Goal: Check status: Check status

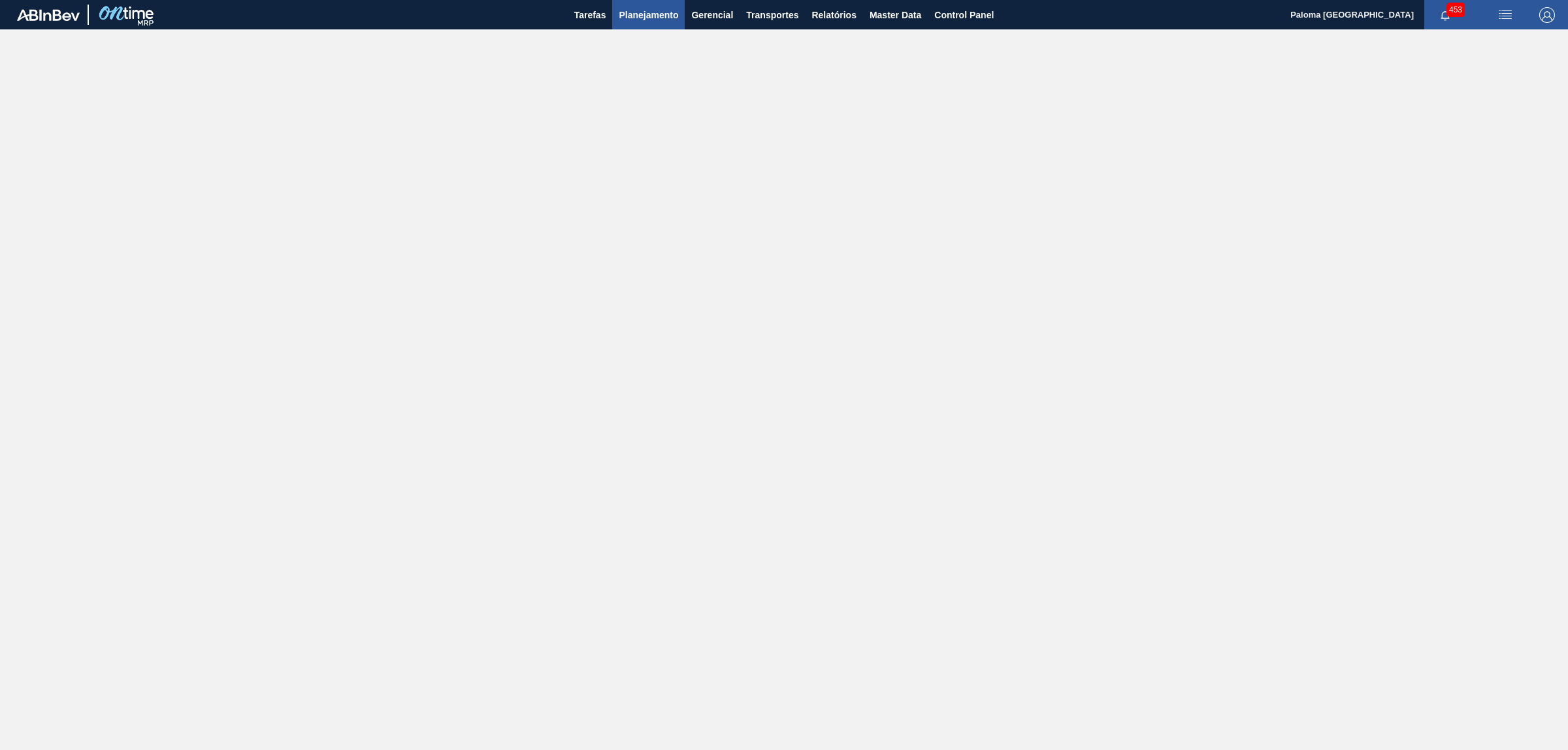
click at [638, 14] on span "Planejamento" at bounding box center [648, 15] width 60 height 16
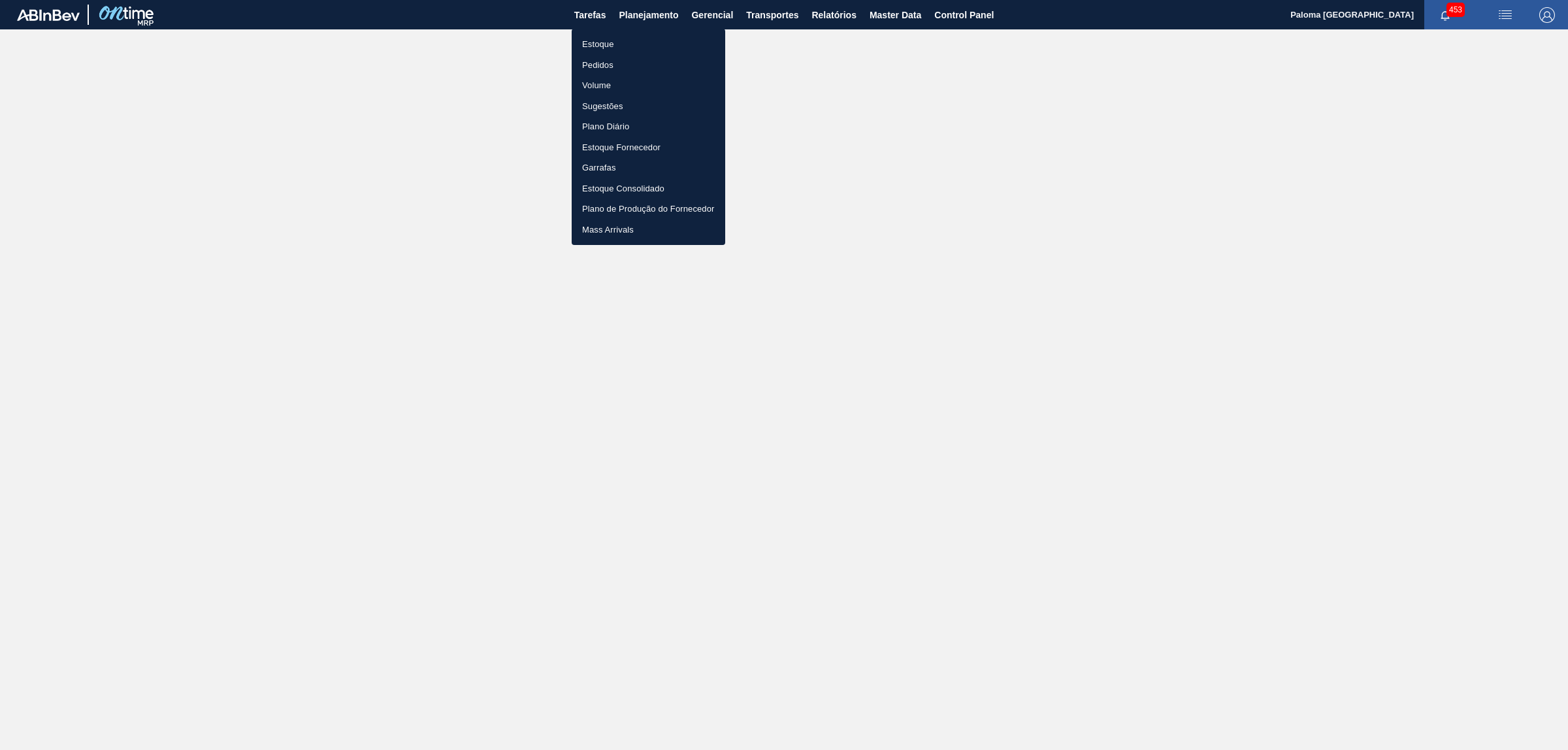
click at [593, 62] on li "Pedidos" at bounding box center [648, 66] width 153 height 21
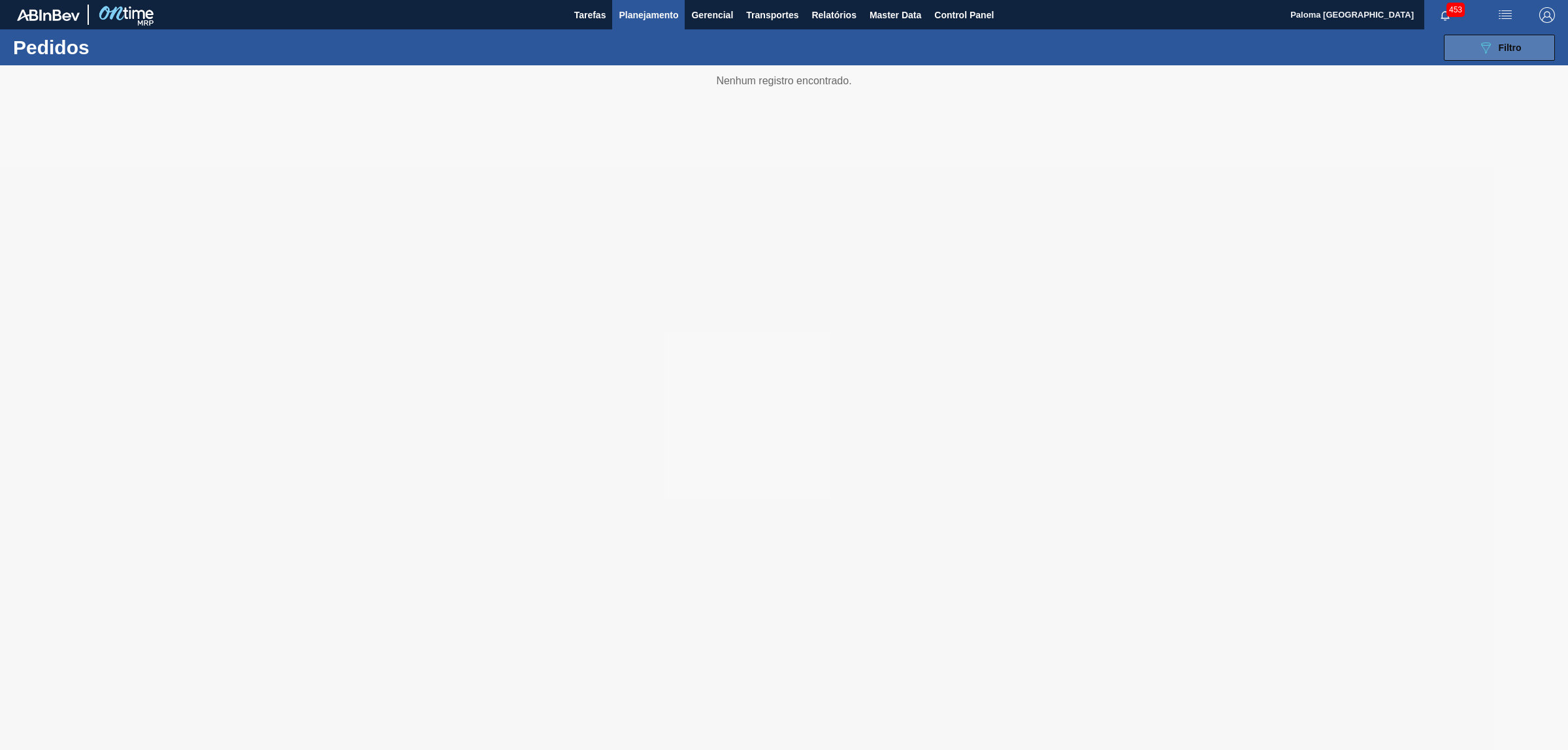
click at [1467, 43] on button "089F7B8B-B2A5-4AFE-B5C0-19BA573D28AC Filtro" at bounding box center [1500, 48] width 111 height 26
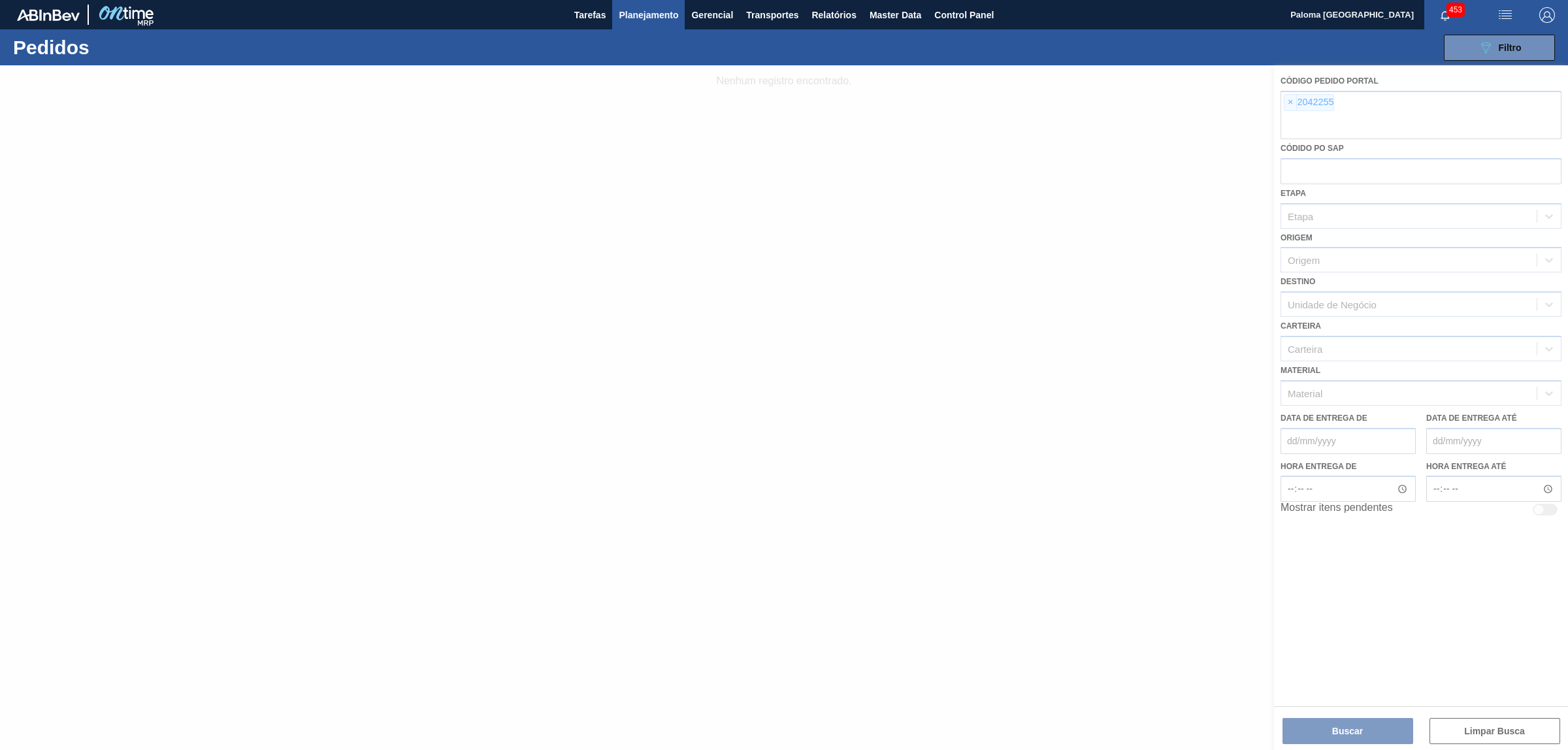
click at [1298, 105] on div at bounding box center [784, 407] width 1568 height 684
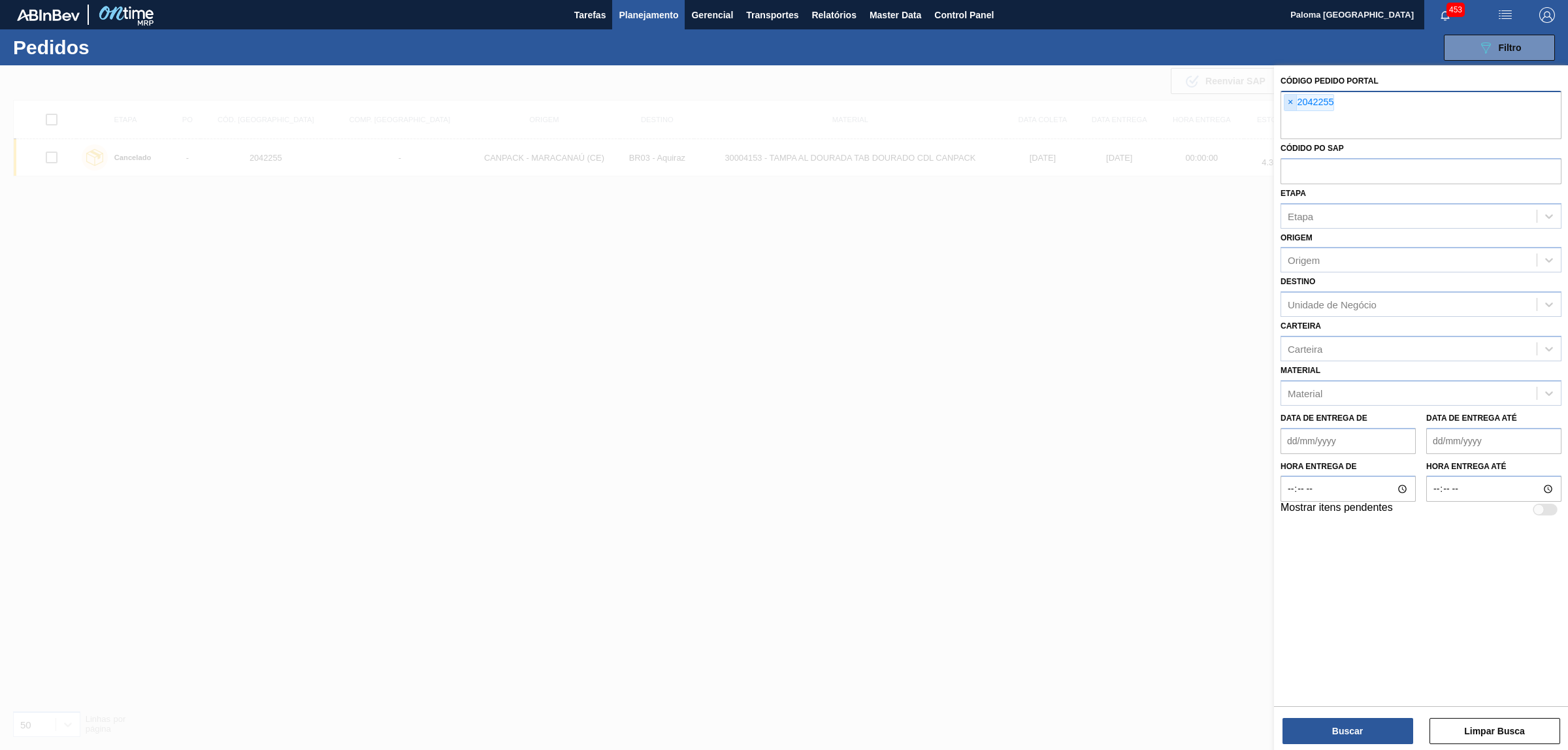
click at [1290, 99] on span "×" at bounding box center [1290, 102] width 12 height 16
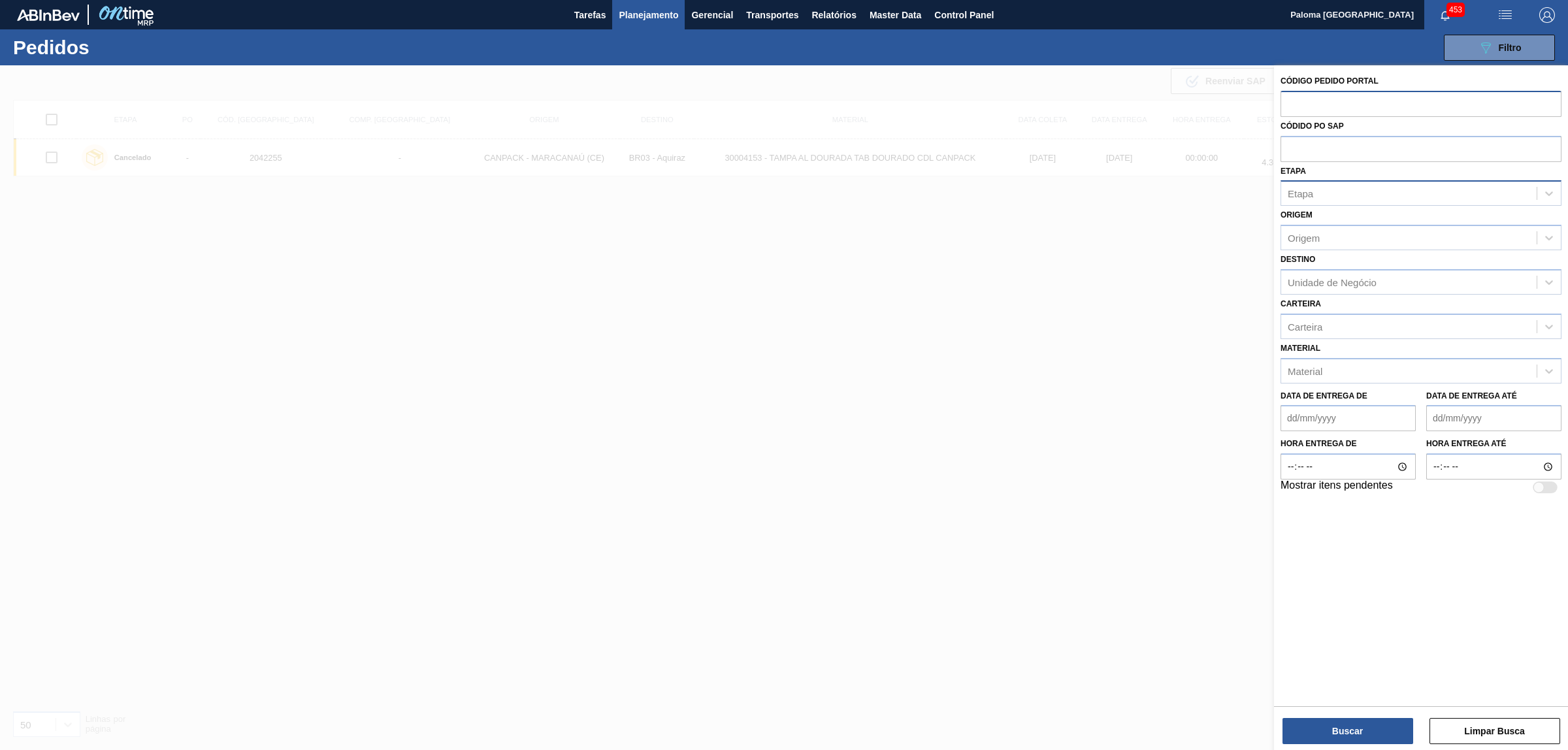
click at [1324, 193] on div "Etapa" at bounding box center [1409, 193] width 256 height 19
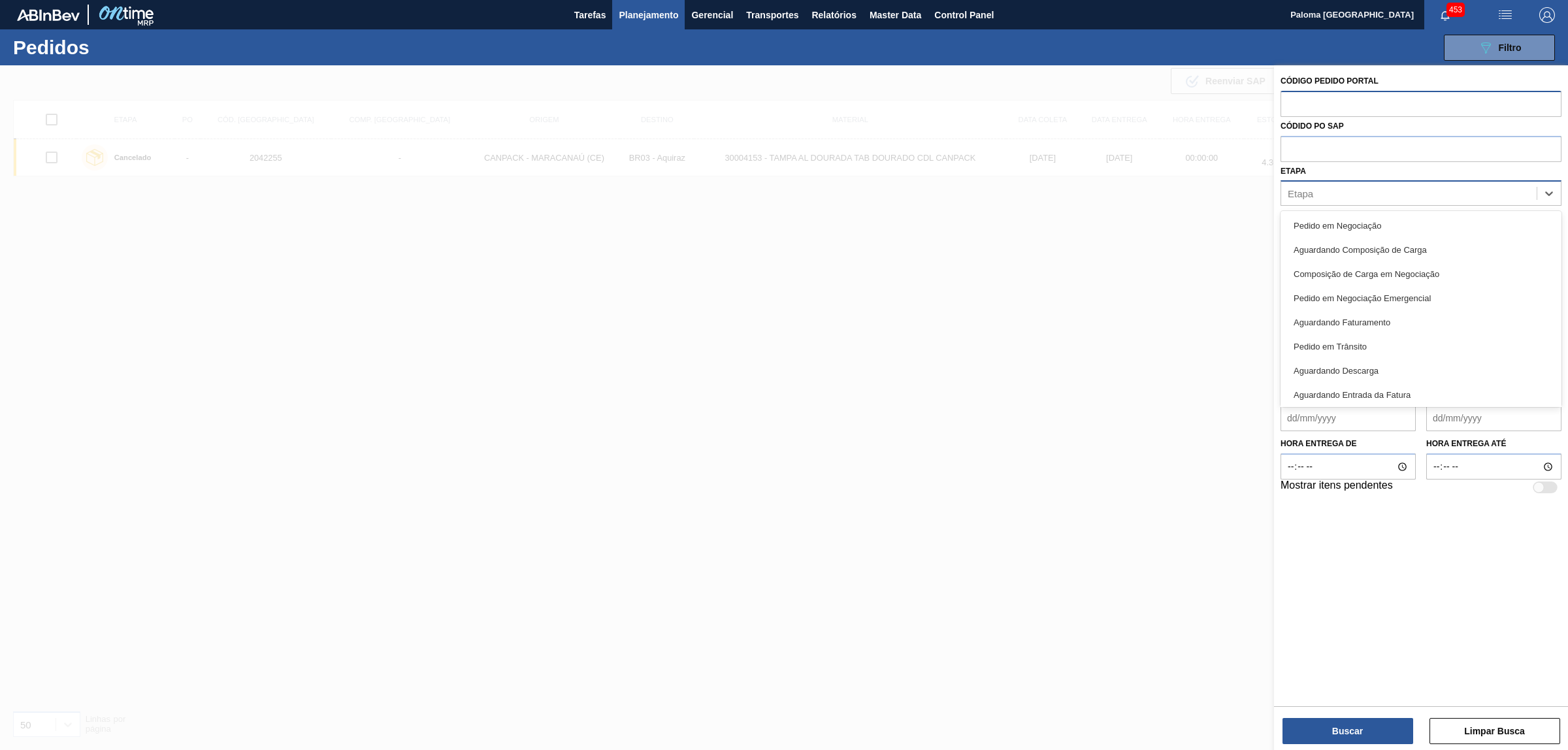
type input "p"
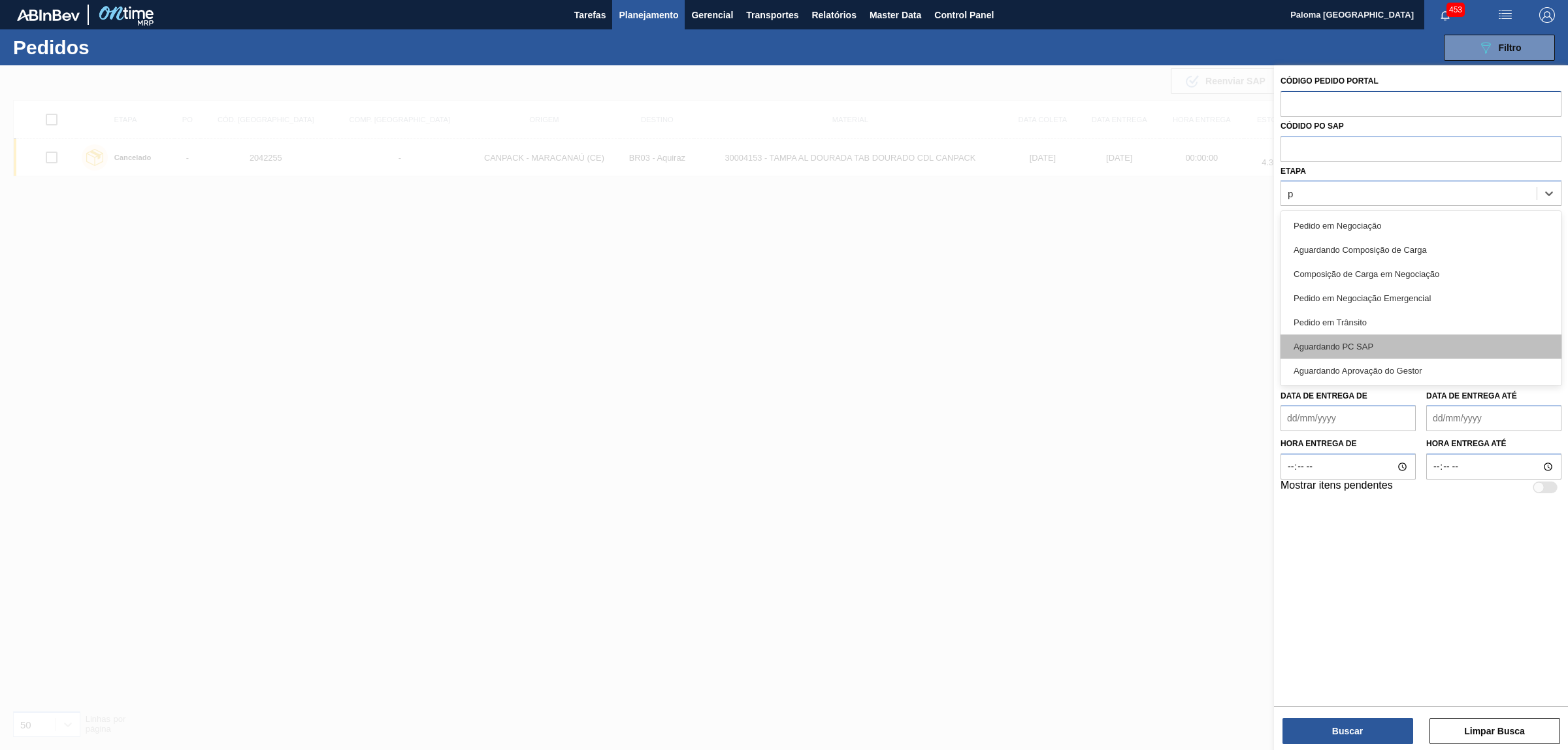
click at [1376, 345] on div "Aguardando PC SAP" at bounding box center [1420, 346] width 281 height 24
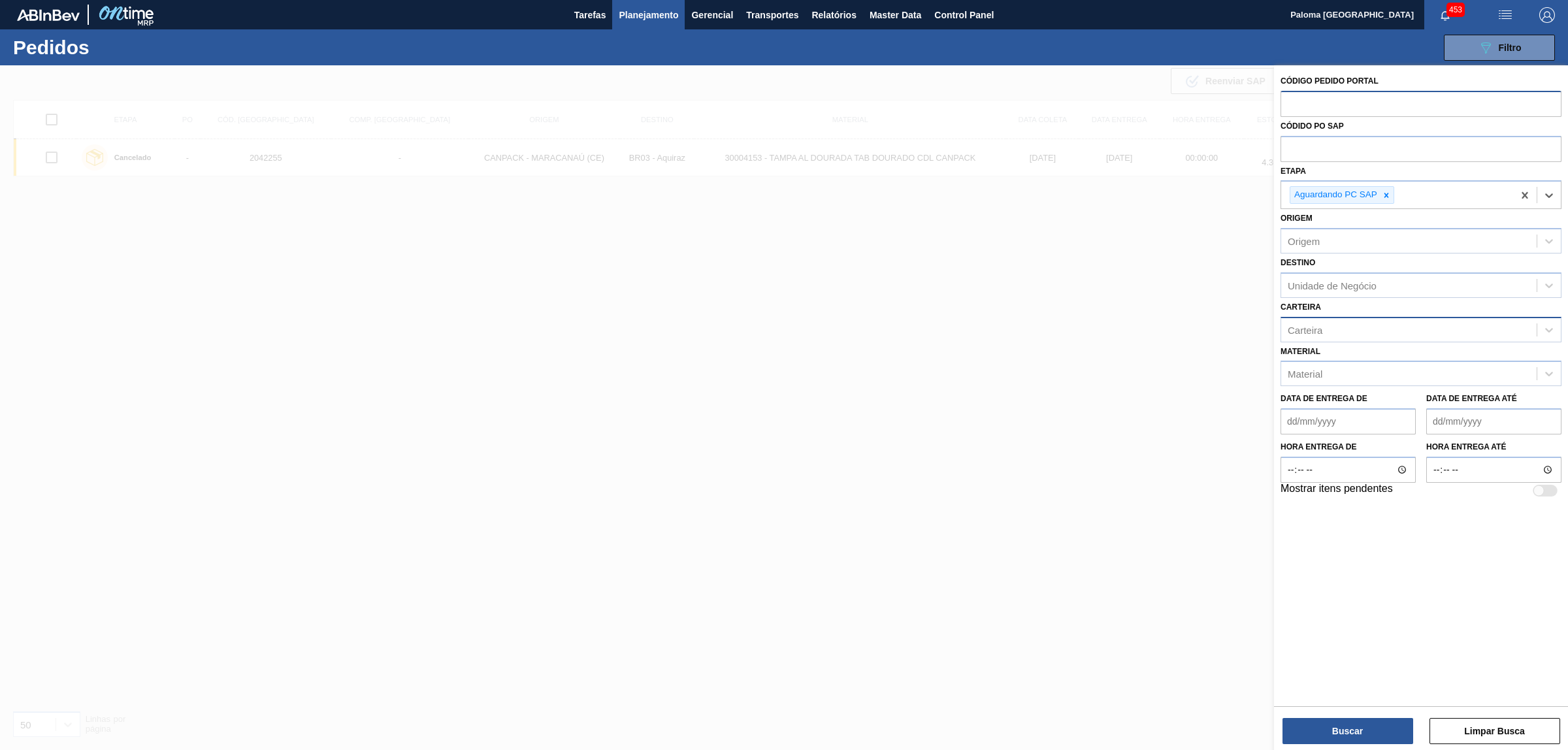
click at [1328, 320] on div "Carteira" at bounding box center [1409, 330] width 256 height 19
type input "c"
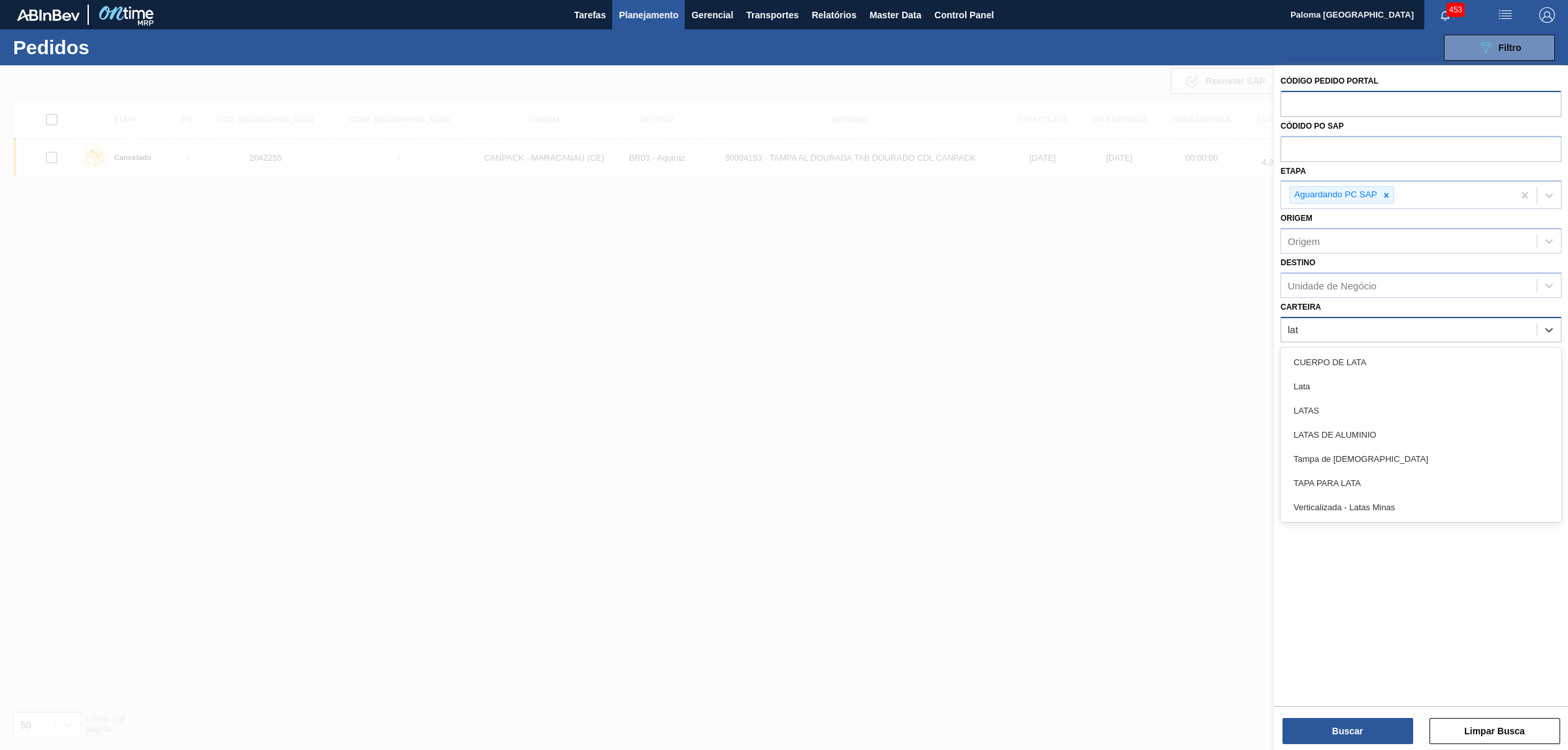
type input "lata"
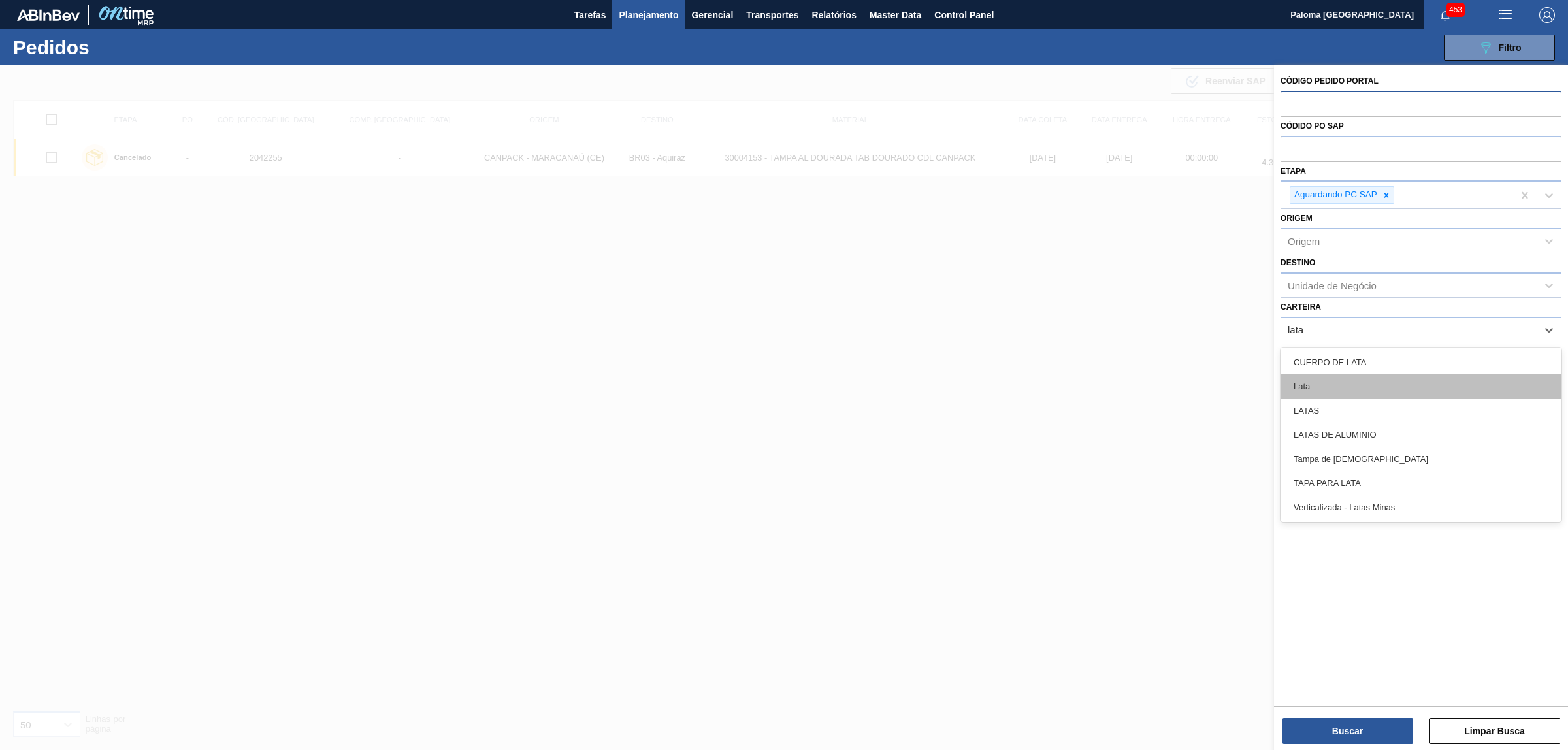
click at [1329, 390] on div "Lata" at bounding box center [1420, 386] width 281 height 24
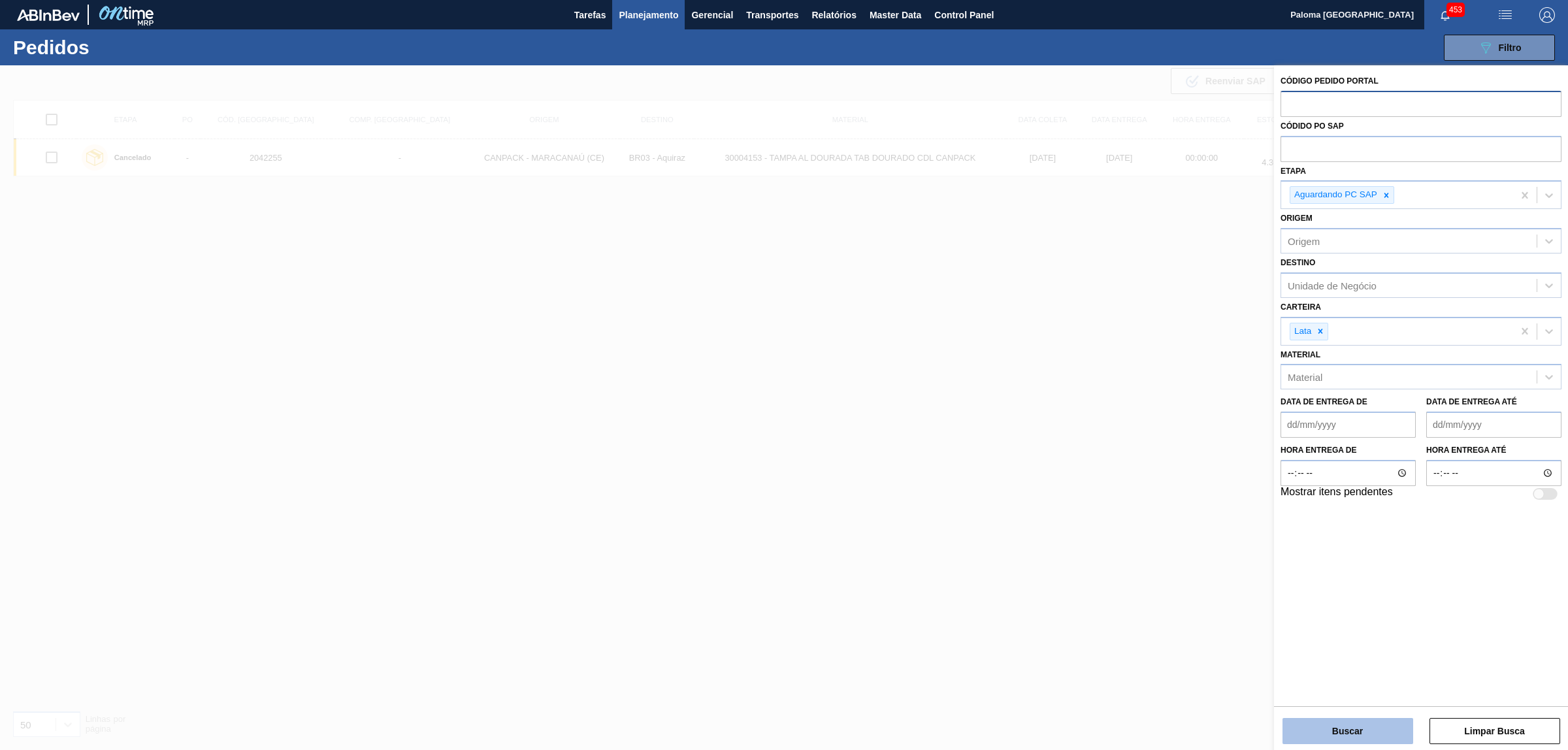
click at [1308, 727] on button "Buscar" at bounding box center [1348, 731] width 130 height 26
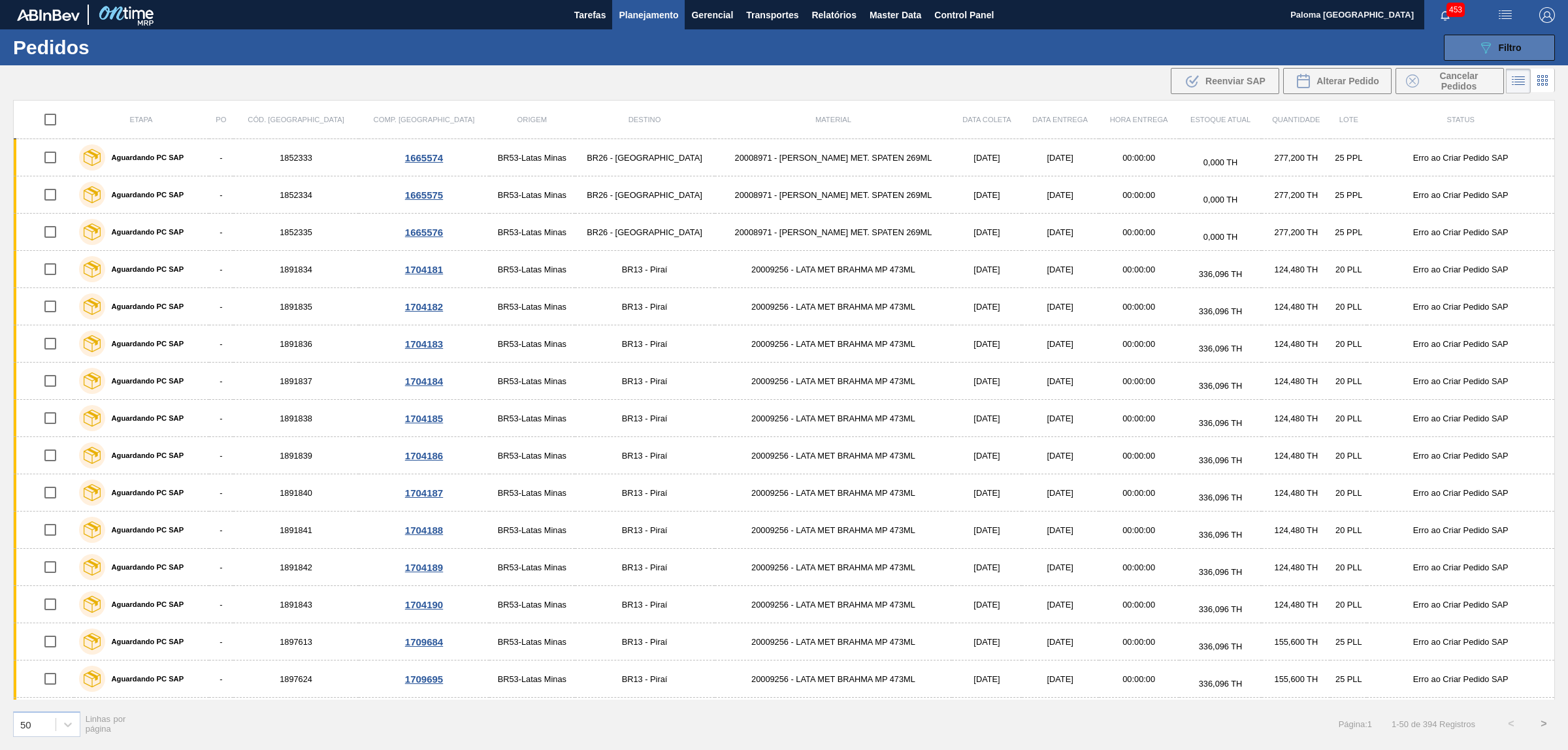
click at [1460, 54] on button "089F7B8B-B2A5-4AFE-B5C0-19BA573D28AC Filtro" at bounding box center [1500, 48] width 111 height 26
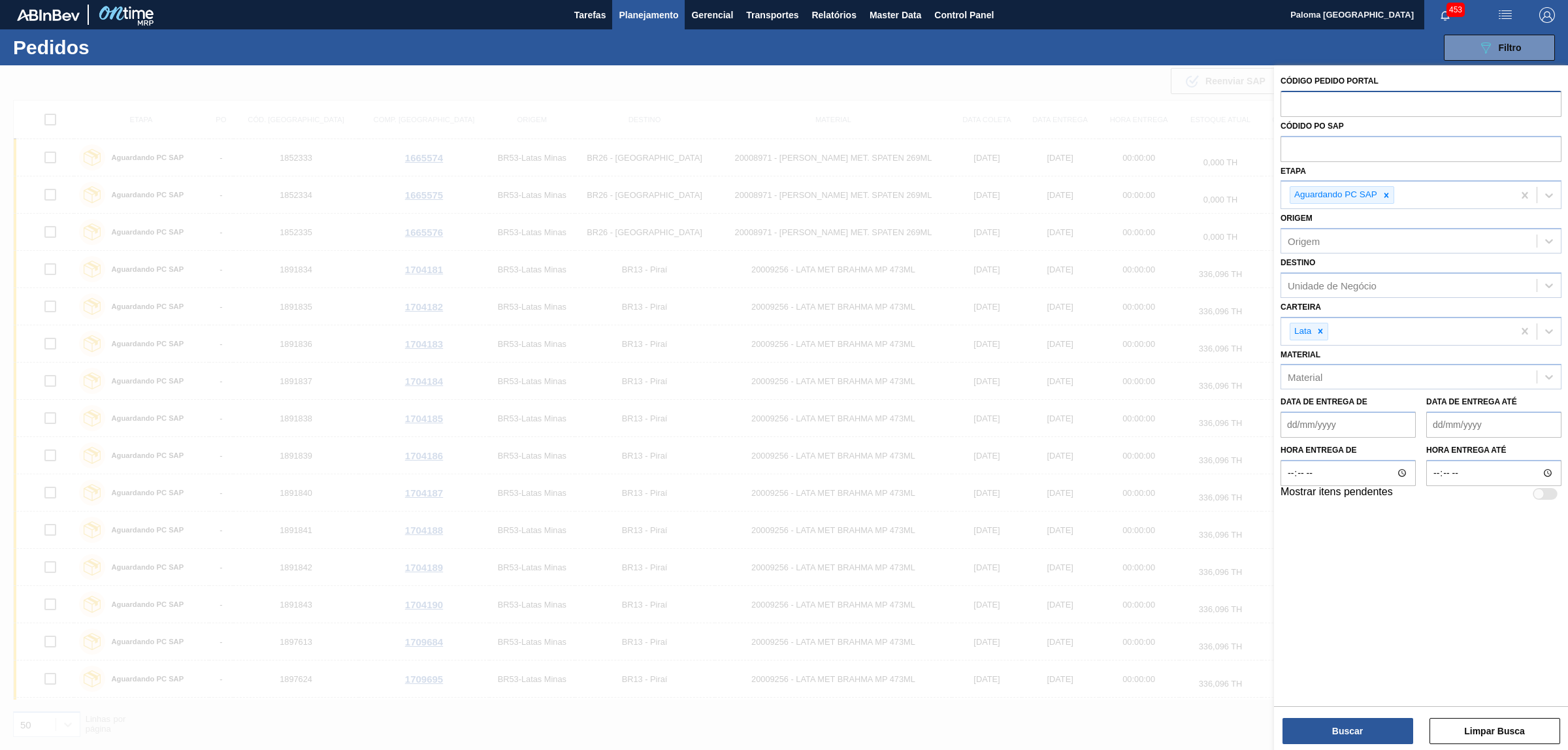
click at [1289, 420] on de "Data de Entrega de" at bounding box center [1348, 425] width 135 height 26
click at [1341, 584] on div "28" at bounding box center [1338, 584] width 18 height 18
click at [1343, 425] on de "28/10/2025" at bounding box center [1348, 425] width 135 height 26
click at [1293, 452] on button "Previous Month" at bounding box center [1292, 456] width 9 height 9
click at [1298, 584] on div "28" at bounding box center [1296, 584] width 18 height 18
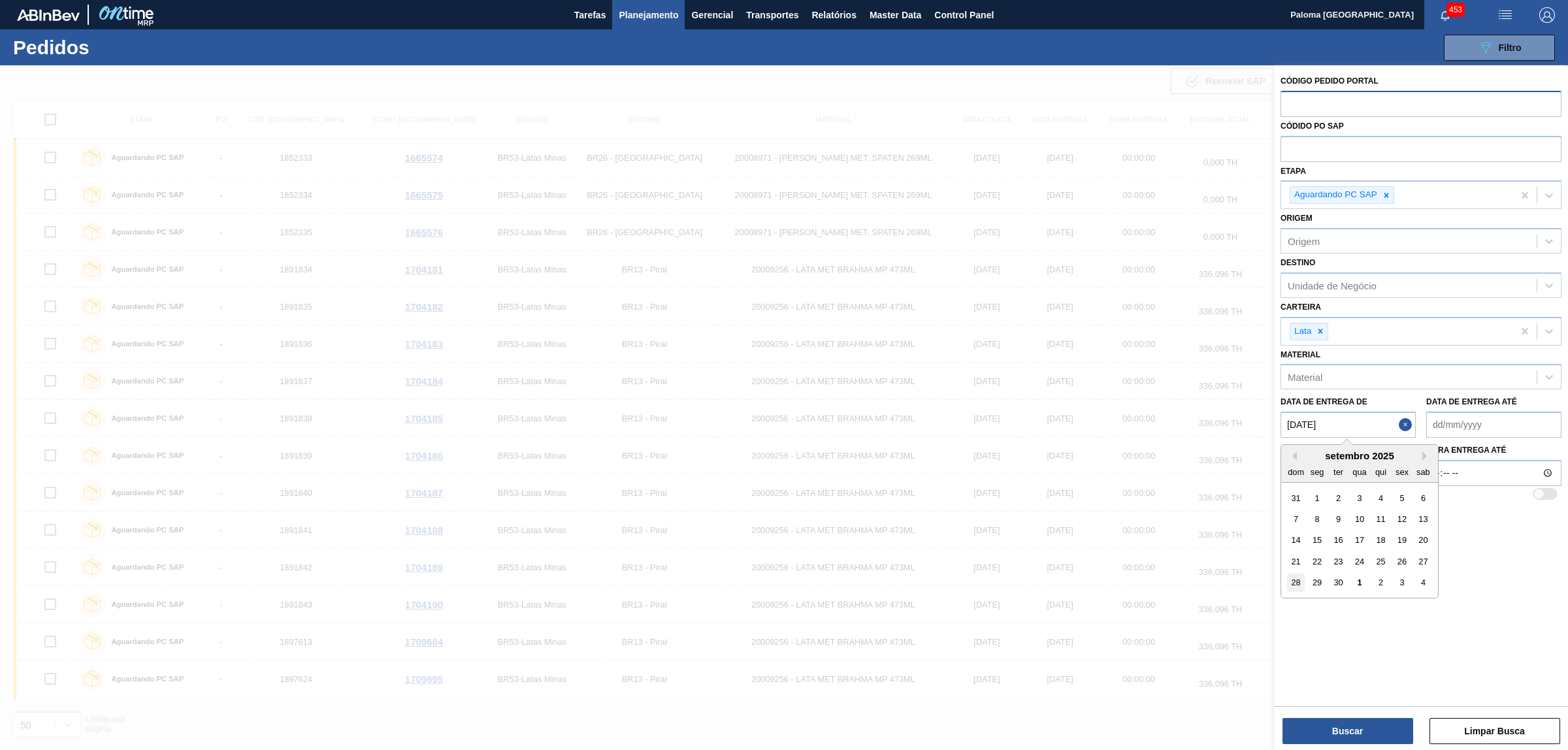
type de "28/09/2025"
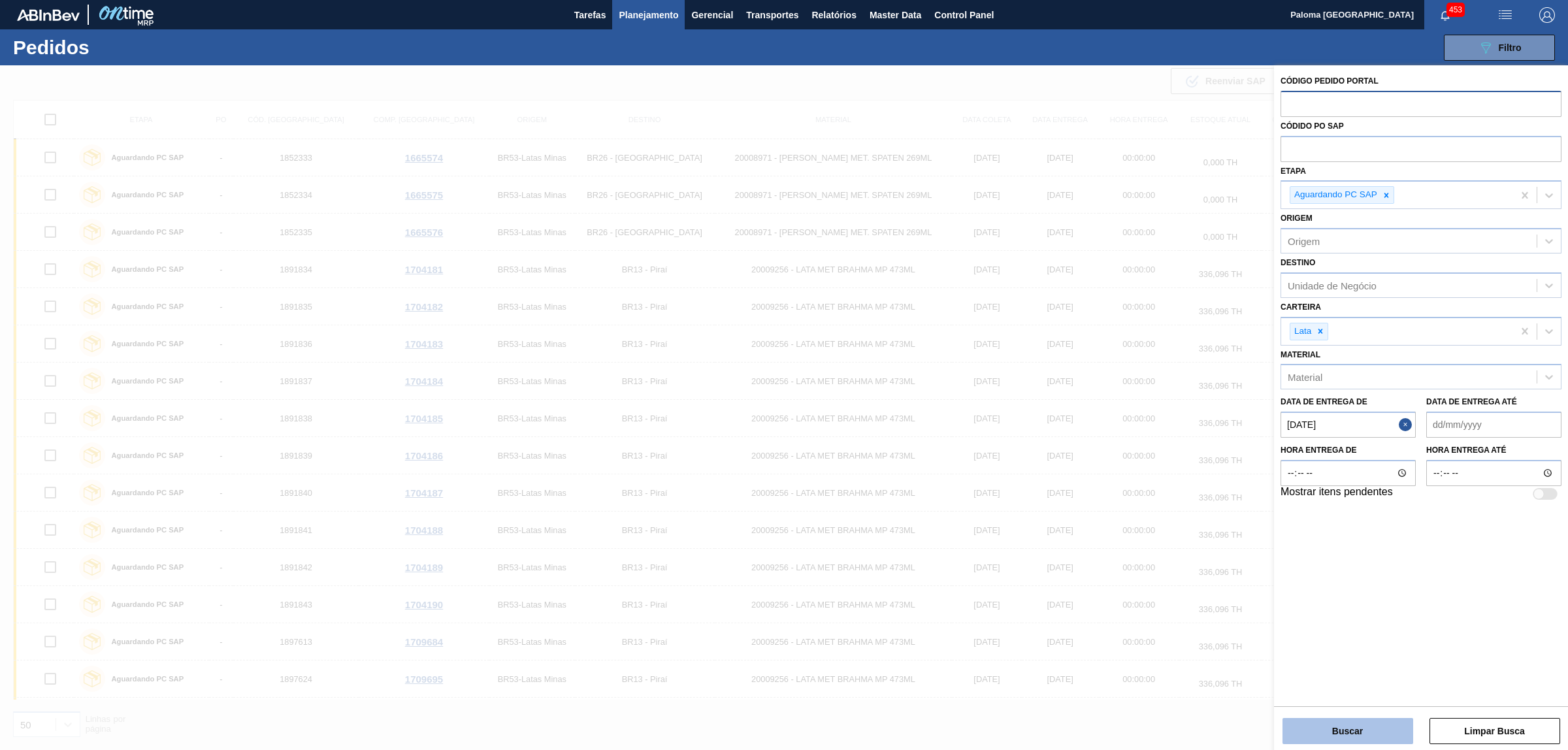
click at [1316, 726] on button "Buscar" at bounding box center [1348, 731] width 130 height 26
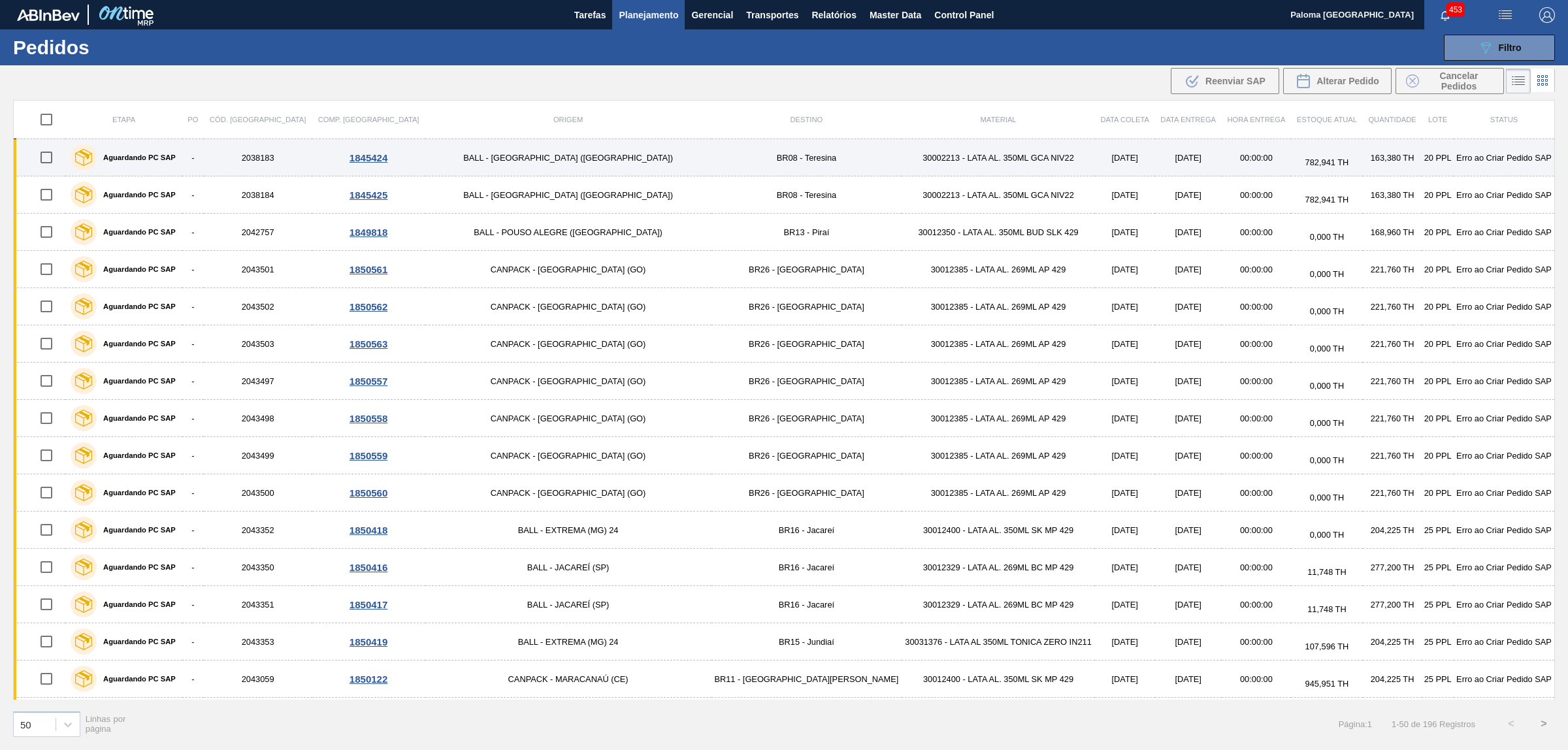
click at [57, 161] on input "checkbox" at bounding box center [46, 157] width 27 height 27
click at [60, 157] on input "checkbox" at bounding box center [46, 157] width 27 height 27
checkbox input "false"
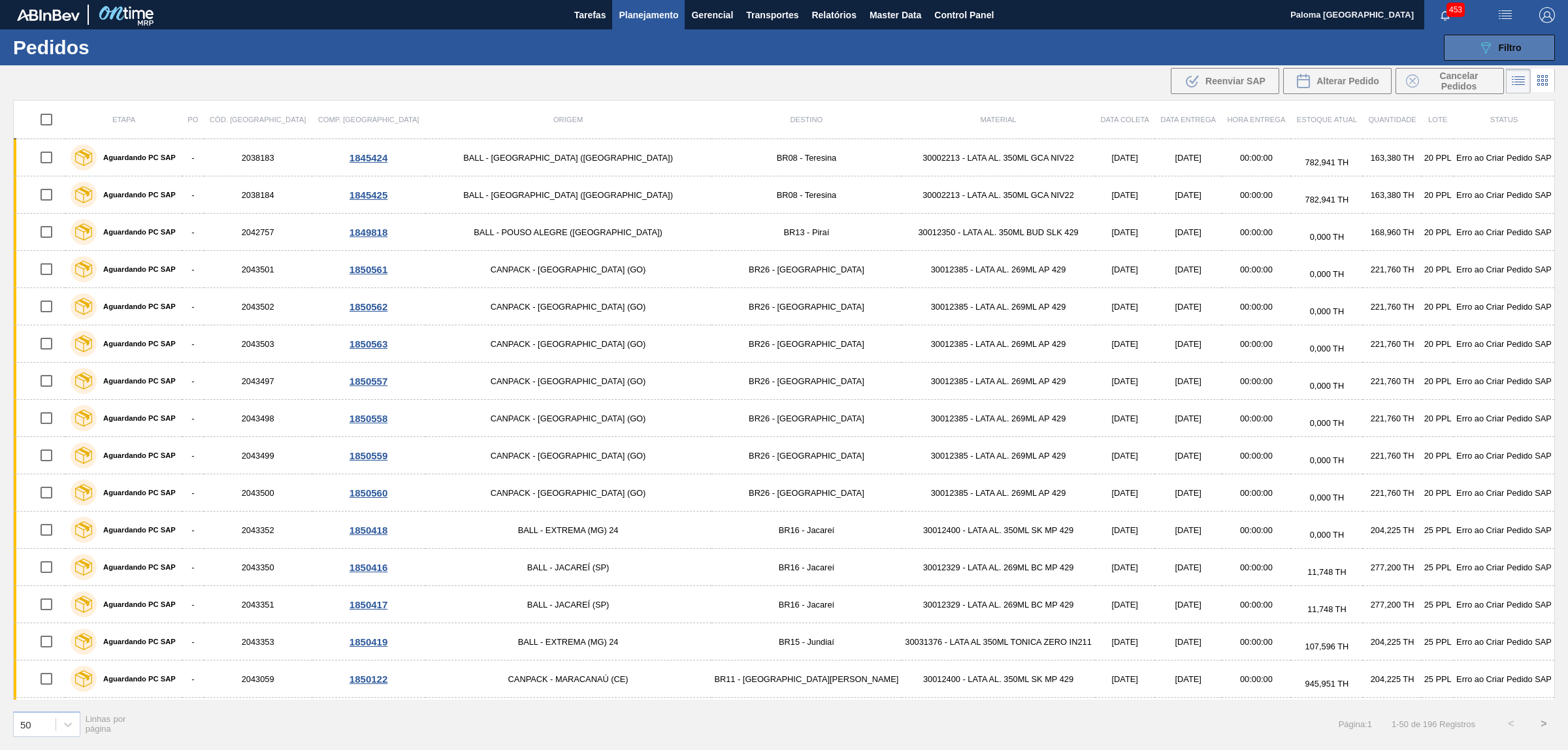
click at [1510, 47] on span "Filtro" at bounding box center [1510, 48] width 23 height 11
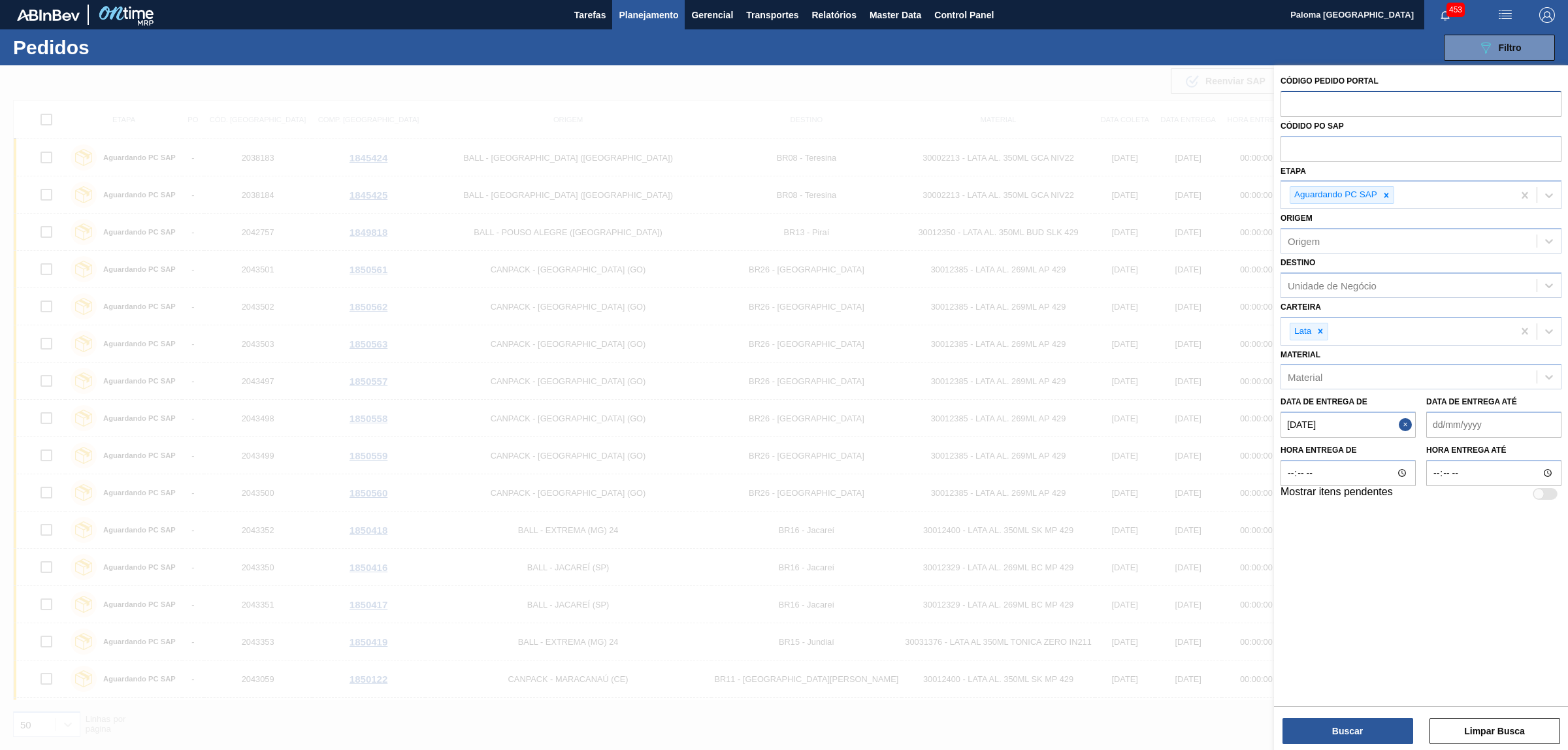
click at [1405, 429] on button "Close" at bounding box center [1407, 425] width 17 height 26
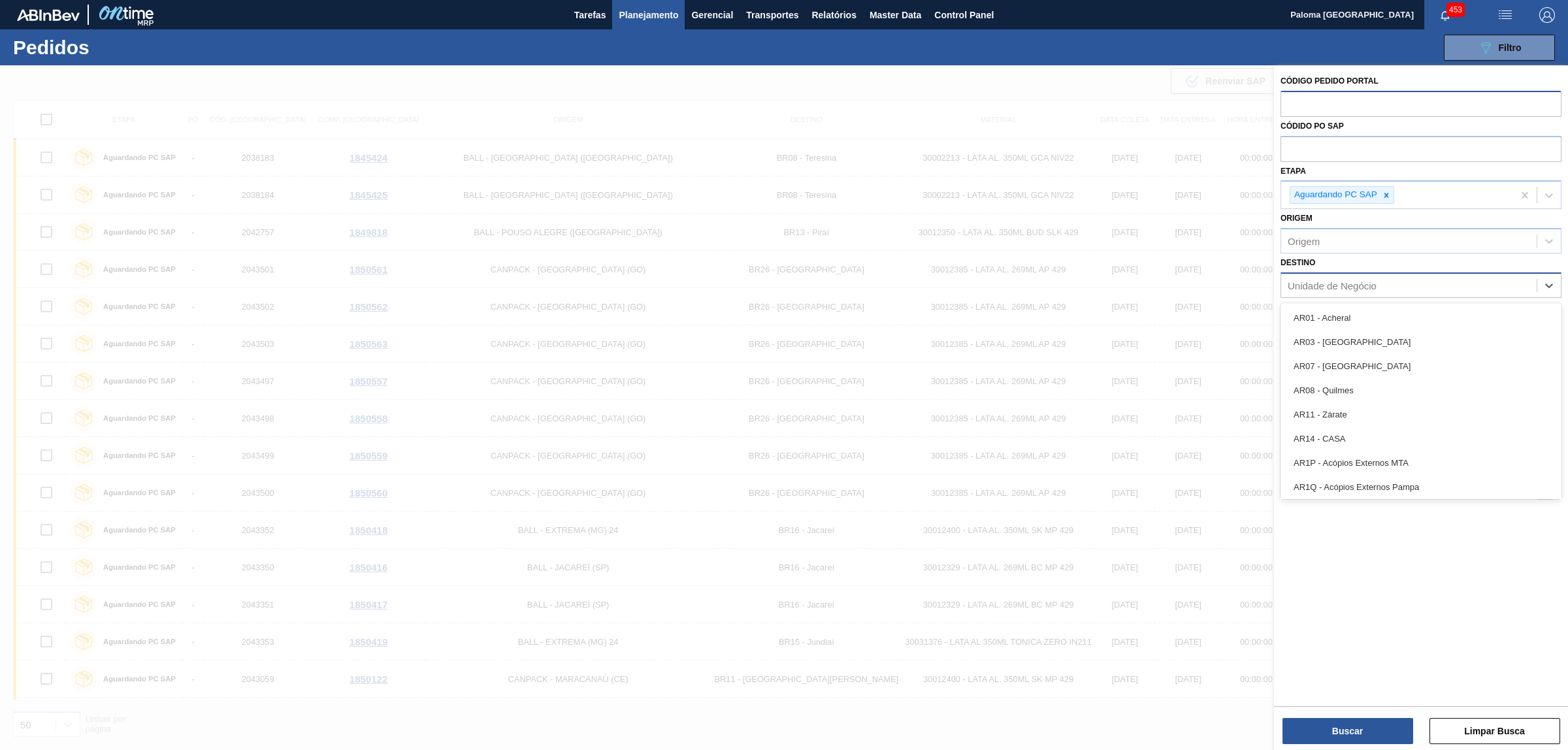
click at [1334, 280] on div "Unidade de Negócio" at bounding box center [1332, 285] width 89 height 11
type input "09"
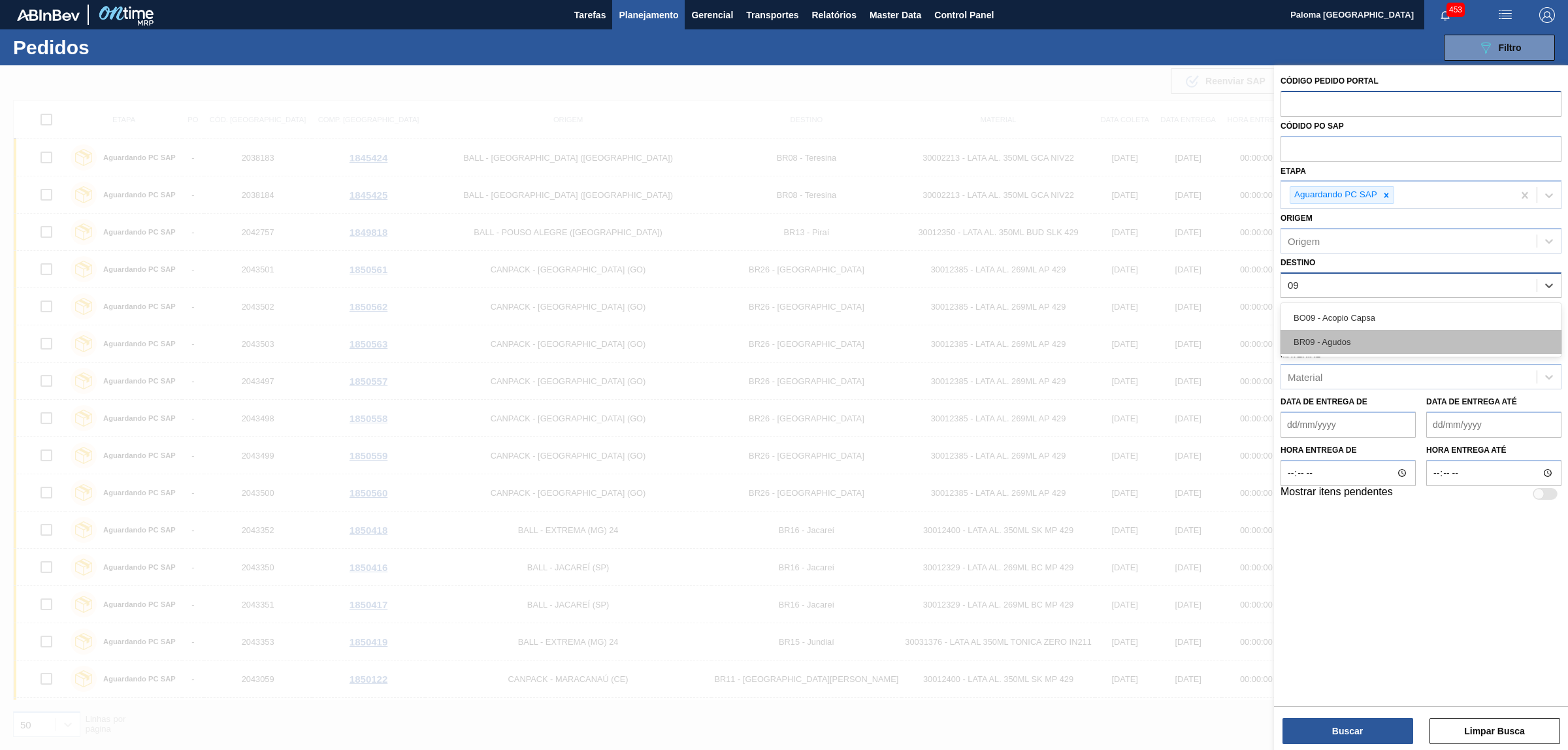
click at [1357, 340] on div "BR09 - Agudos" at bounding box center [1420, 342] width 281 height 24
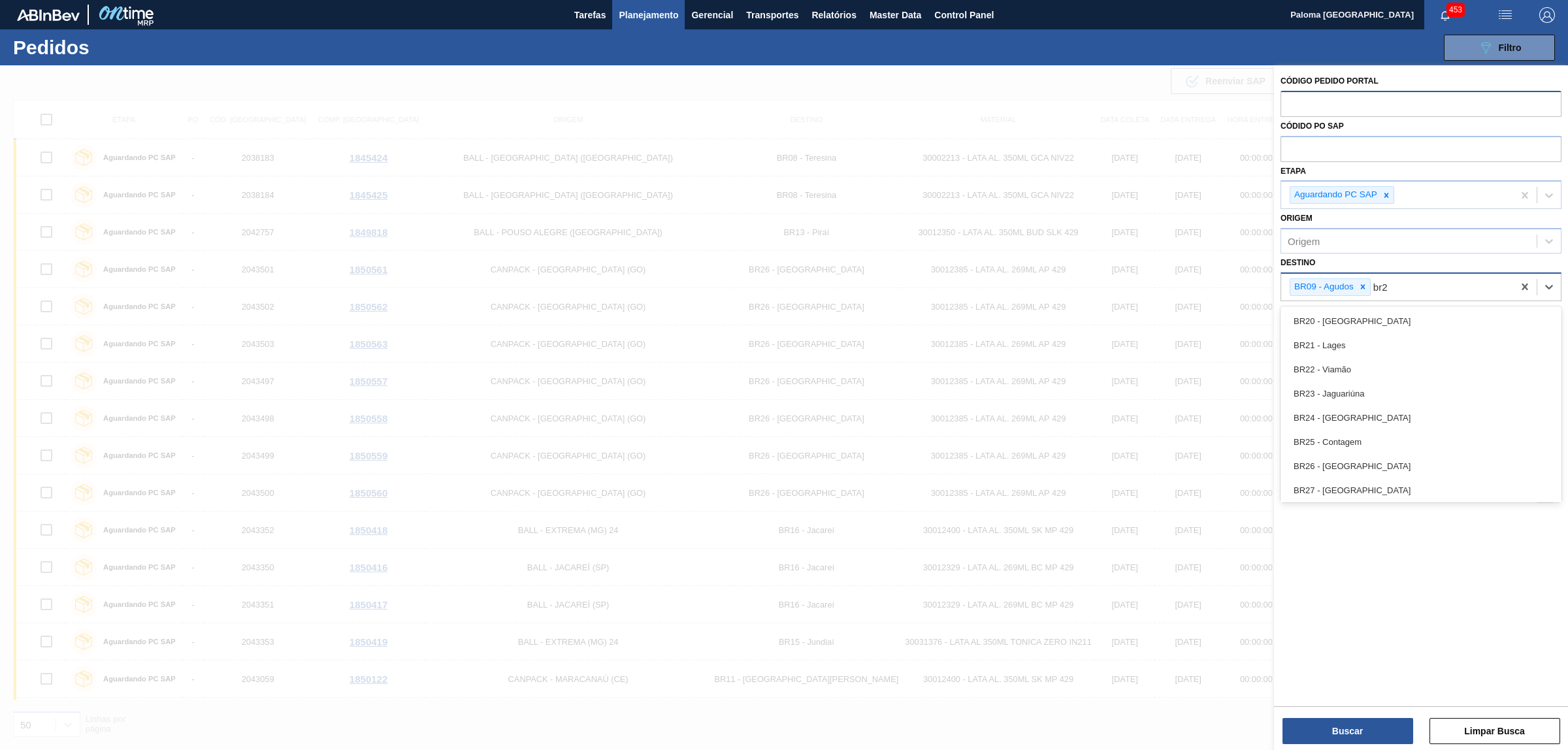
type input "br21"
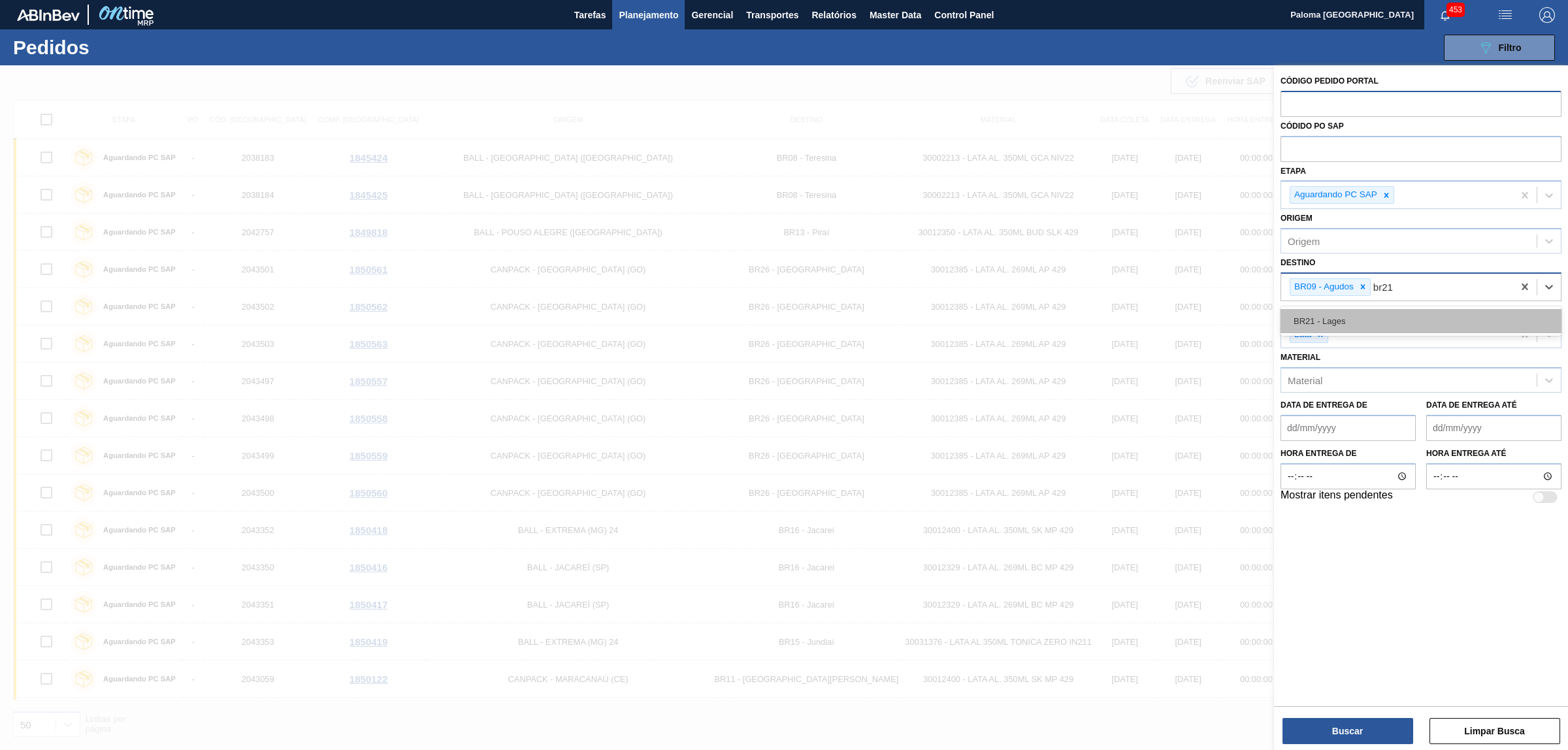
click at [1339, 325] on div "BR21 - Lages" at bounding box center [1420, 320] width 281 height 24
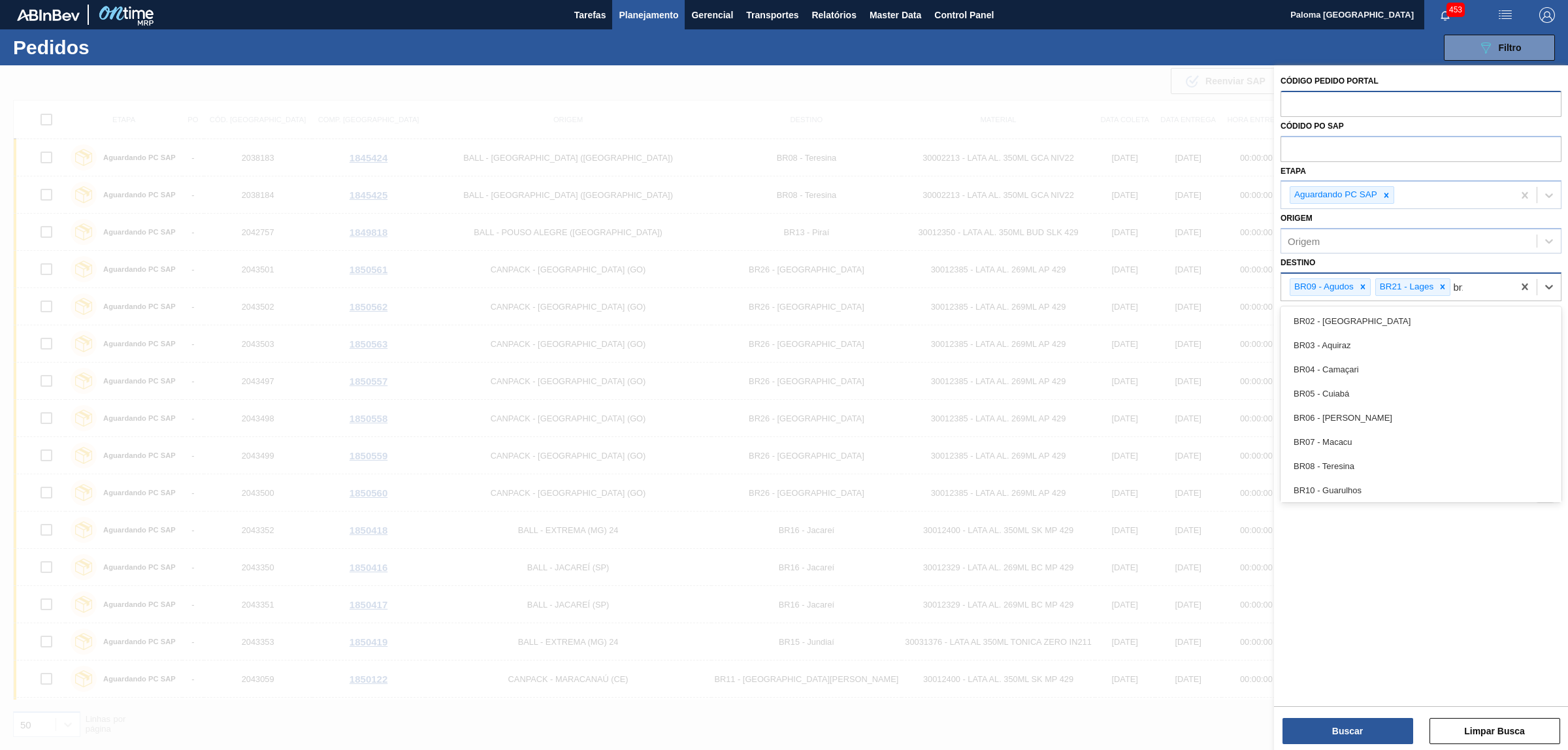
type input "br22"
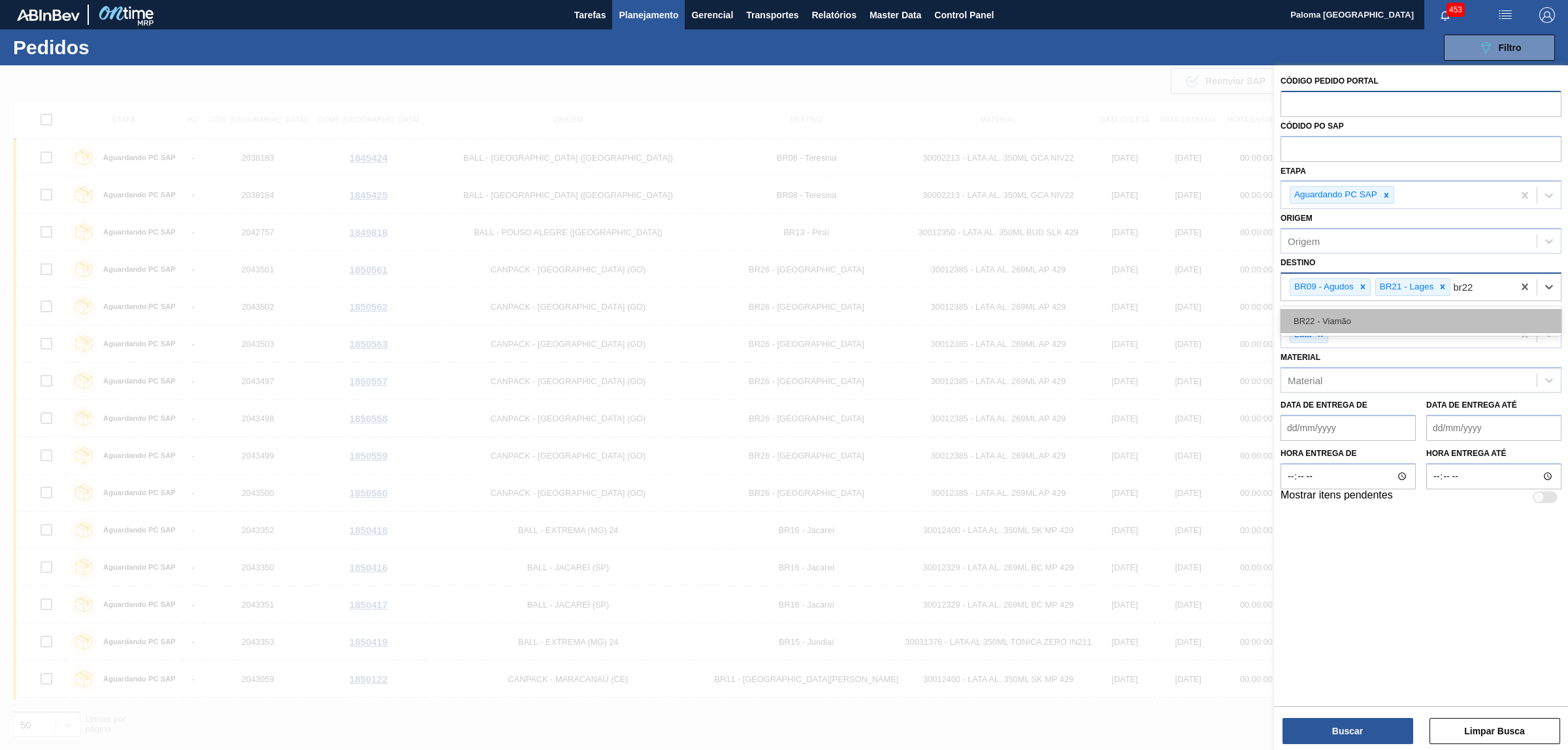
click at [1330, 325] on div "BR22 - Viamão" at bounding box center [1420, 320] width 281 height 24
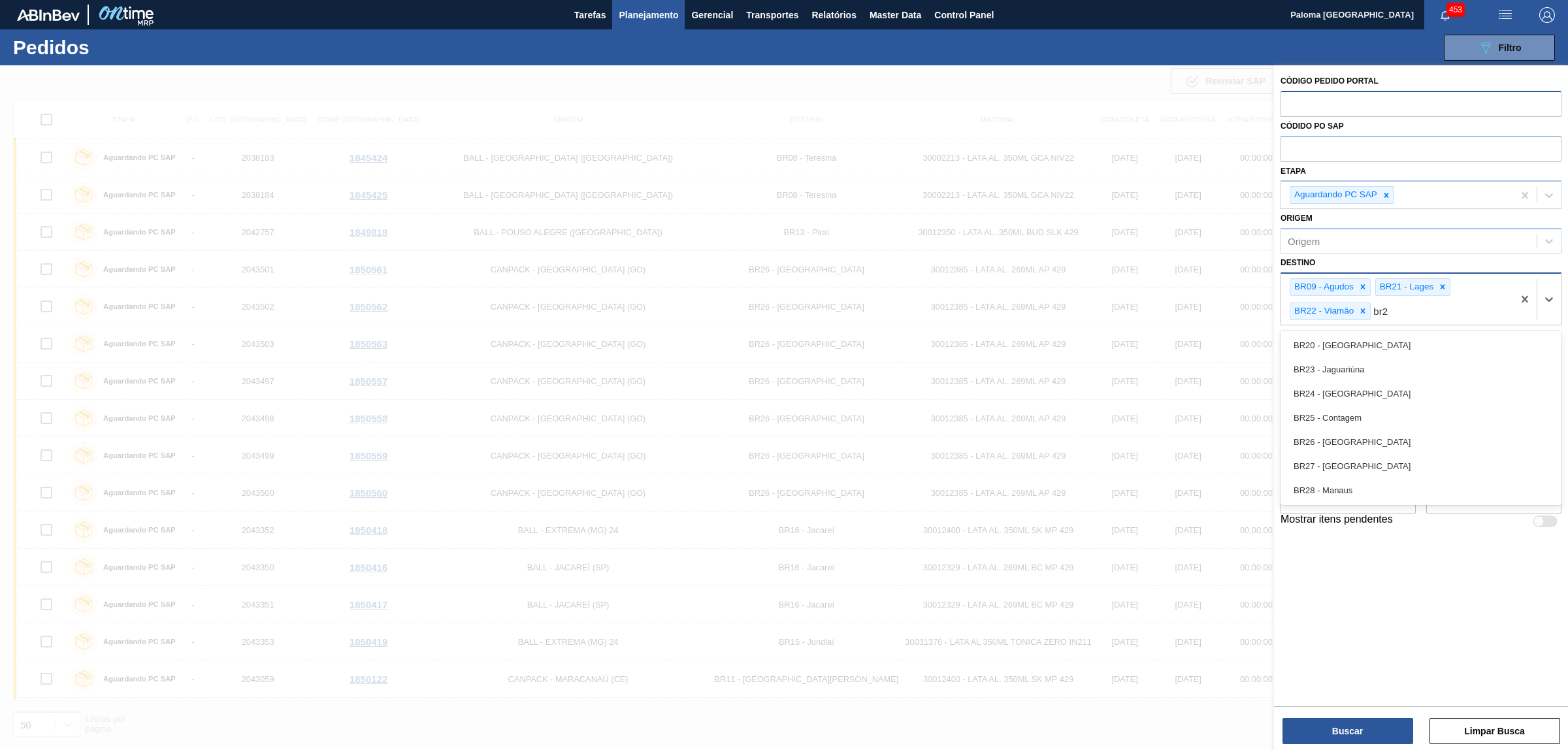
type input "br24"
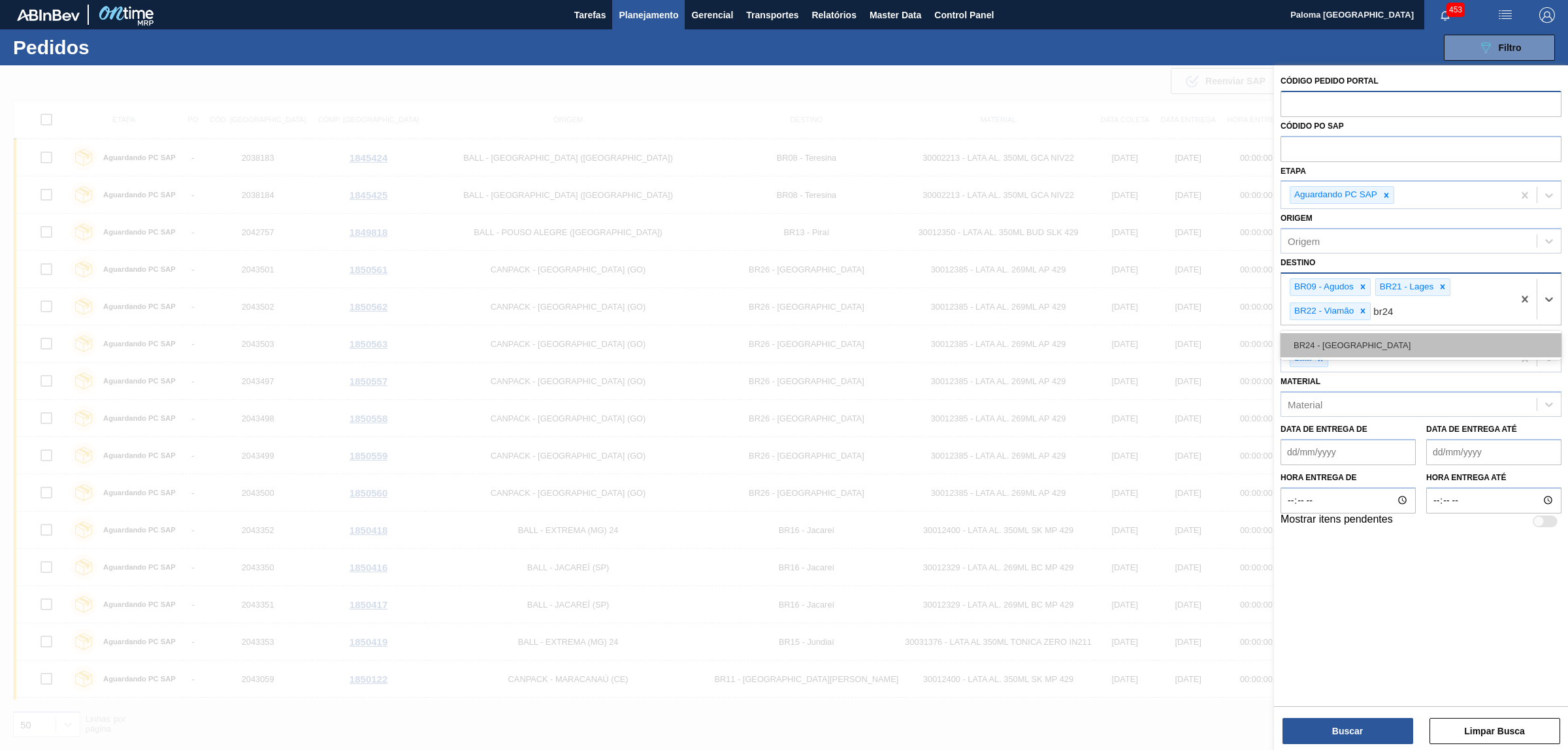
click at [1350, 344] on div "BR24 - [GEOGRAPHIC_DATA]" at bounding box center [1420, 345] width 281 height 24
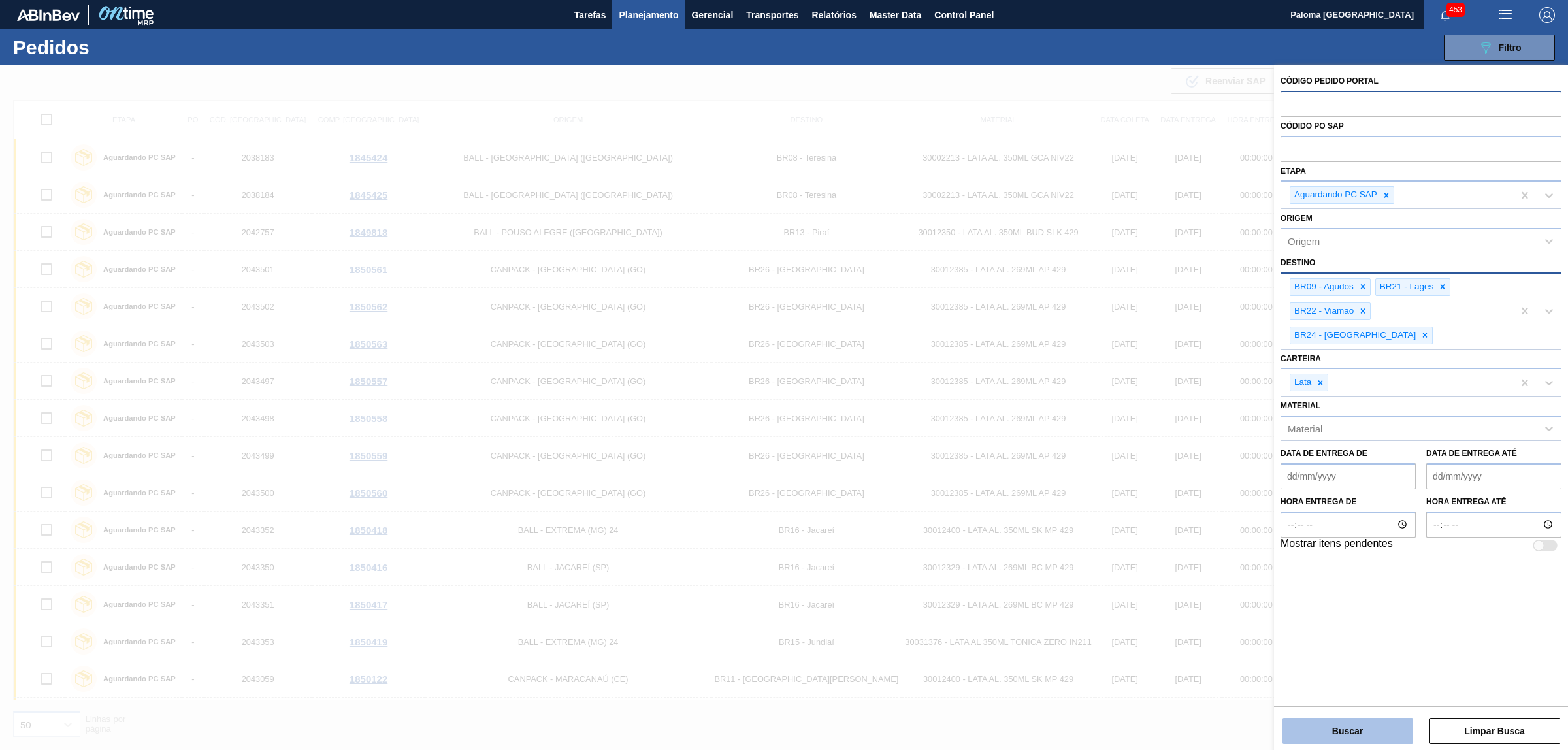
click at [1351, 732] on button "Buscar" at bounding box center [1348, 731] width 130 height 26
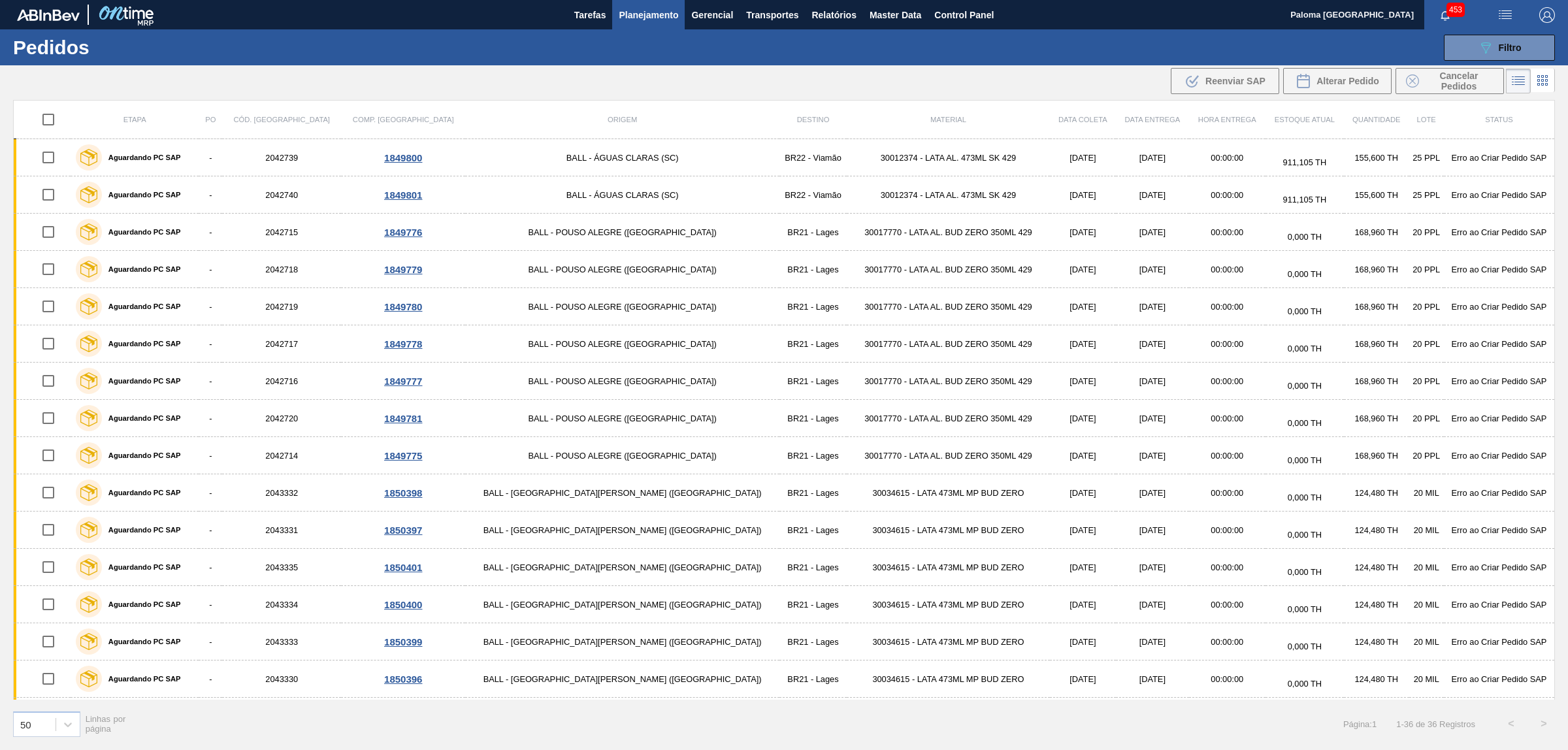
click at [57, 123] on input "checkbox" at bounding box center [48, 119] width 27 height 27
checkbox input "true"
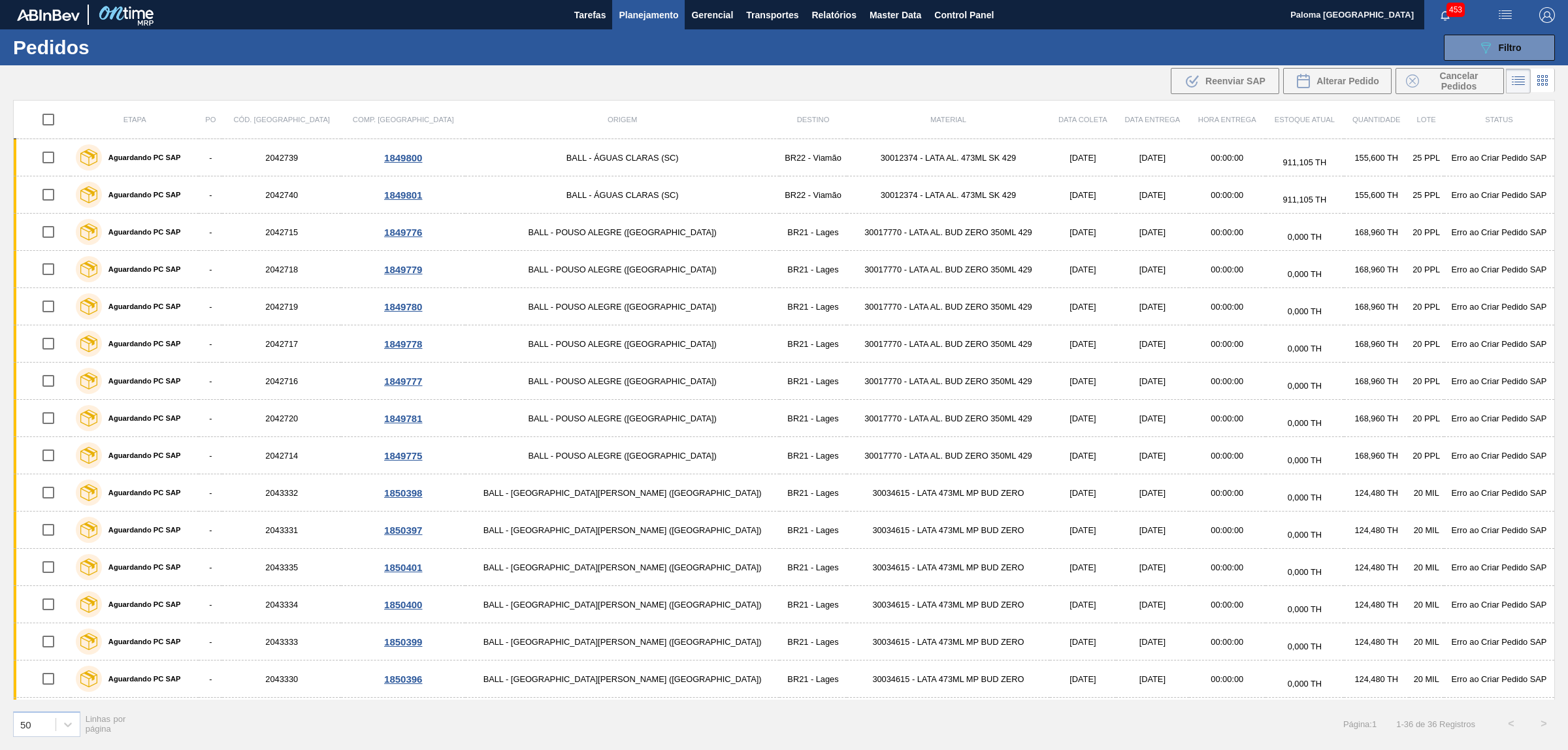
checkbox input "true"
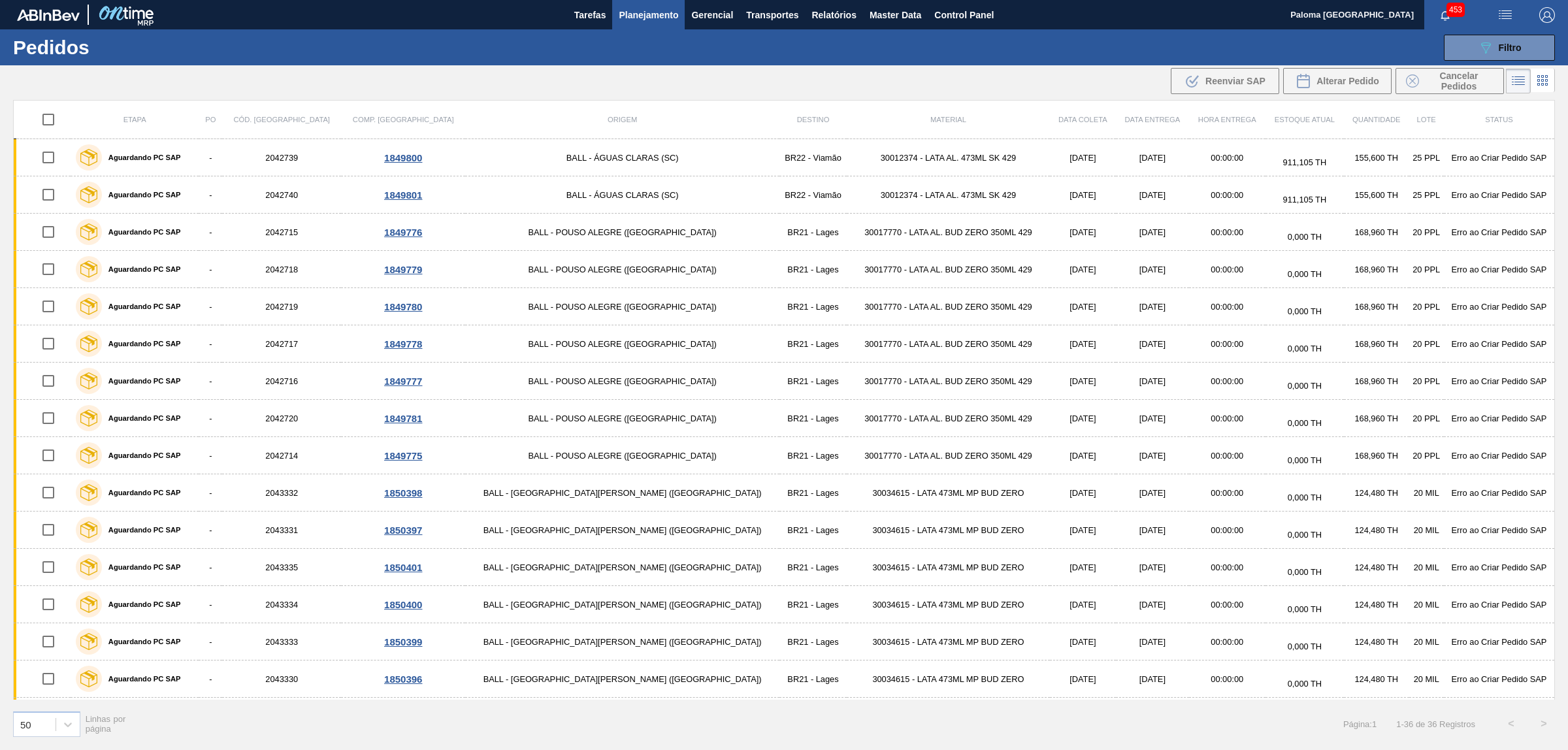
checkbox input "true"
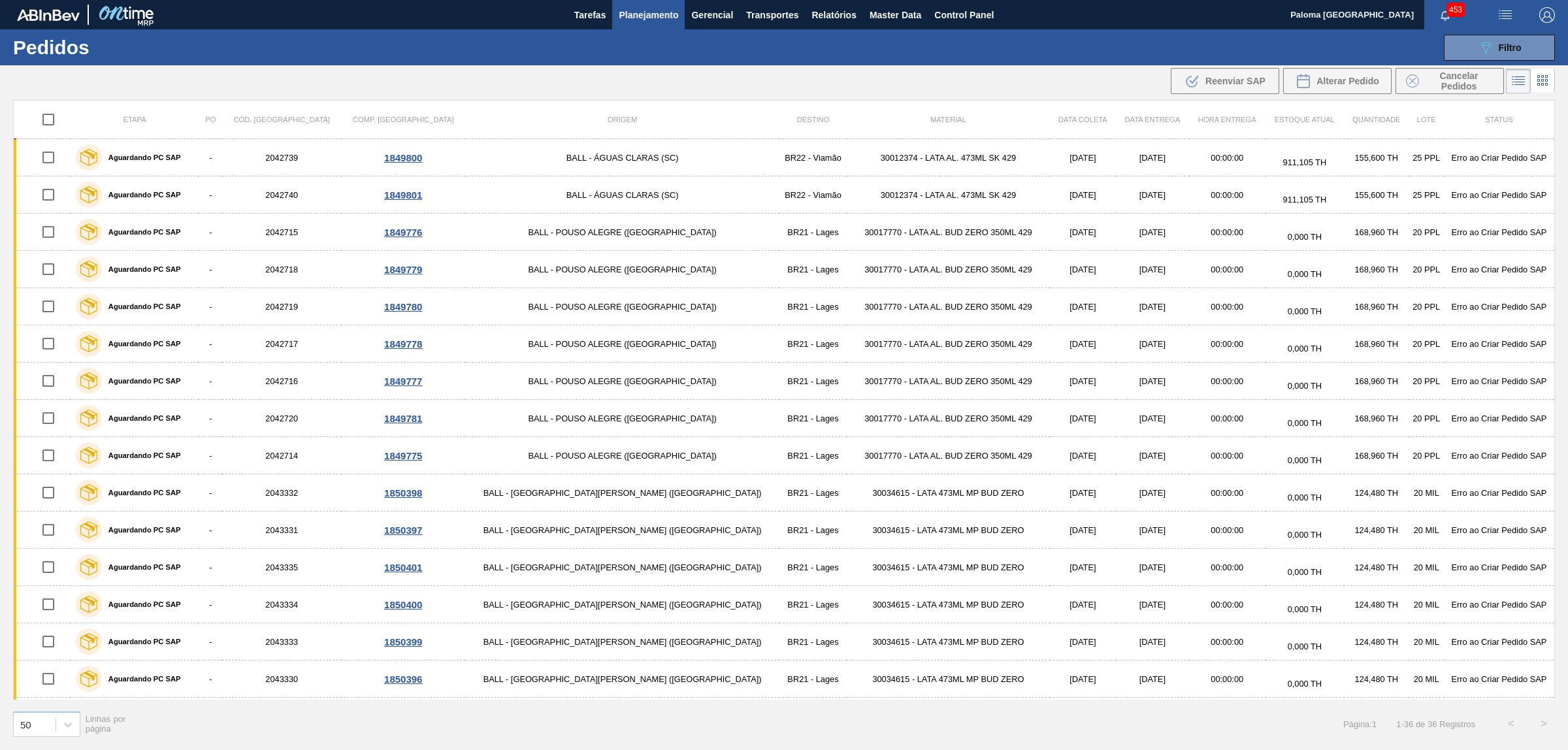
checkbox input "true"
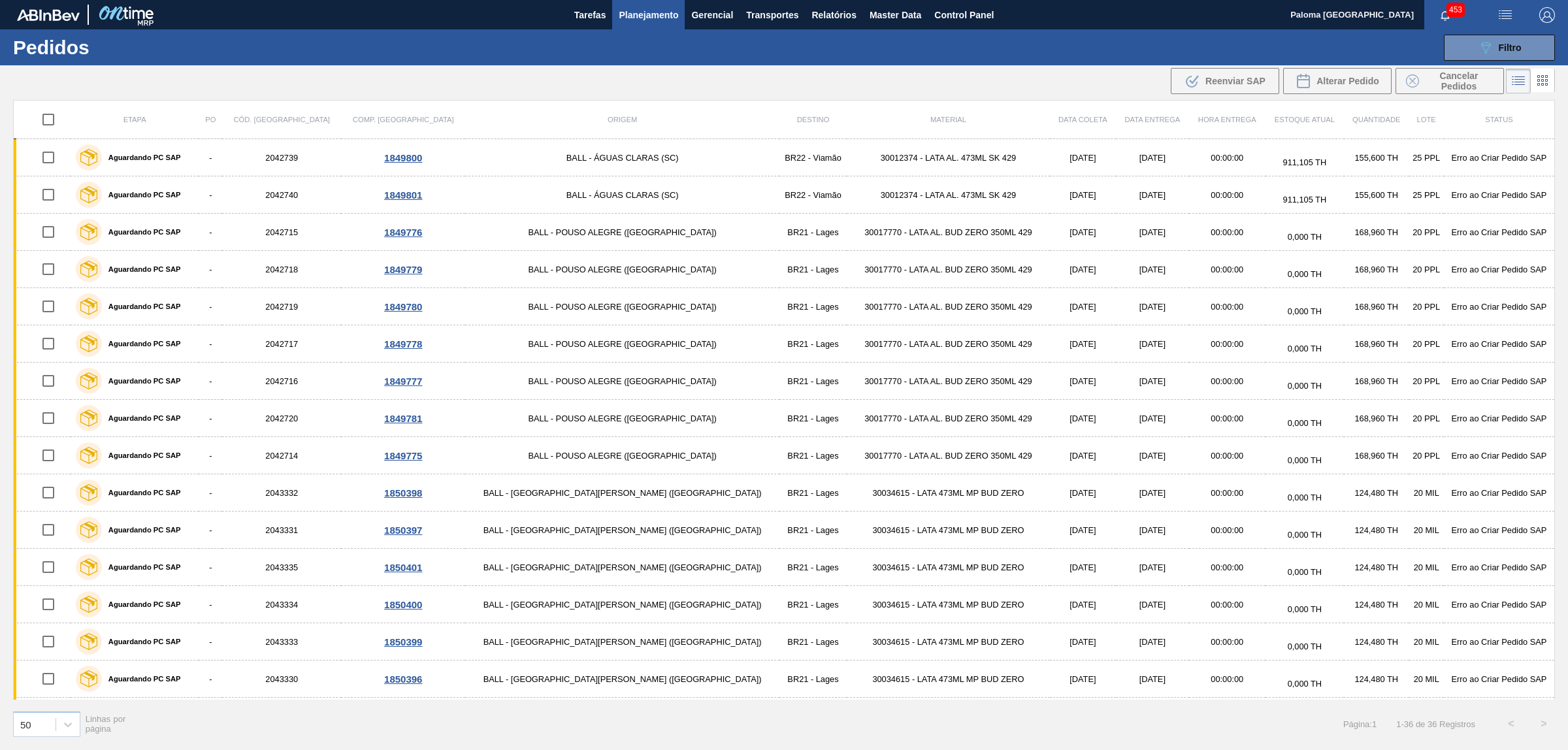
checkbox input "true"
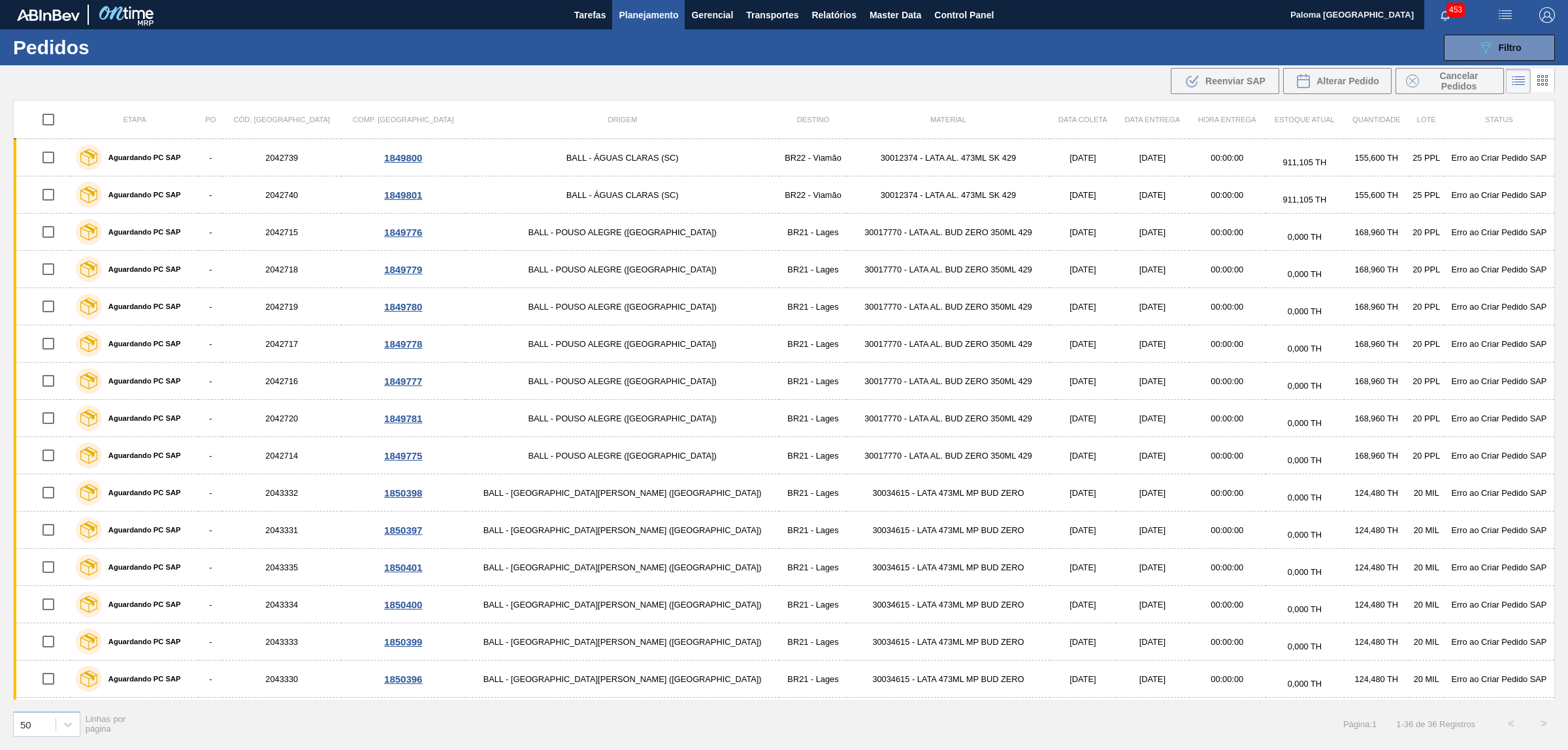
checkbox input "true"
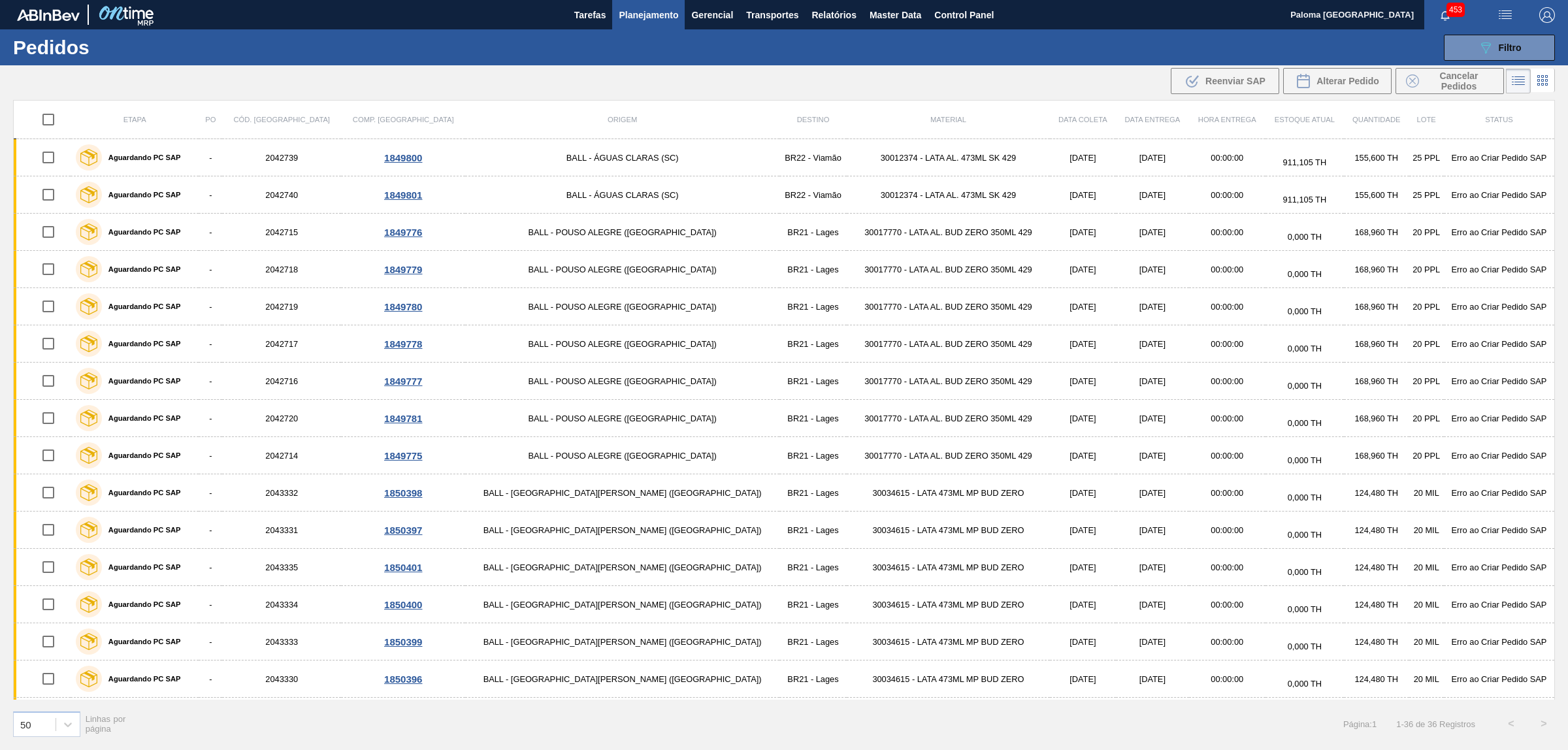
checkbox input "true"
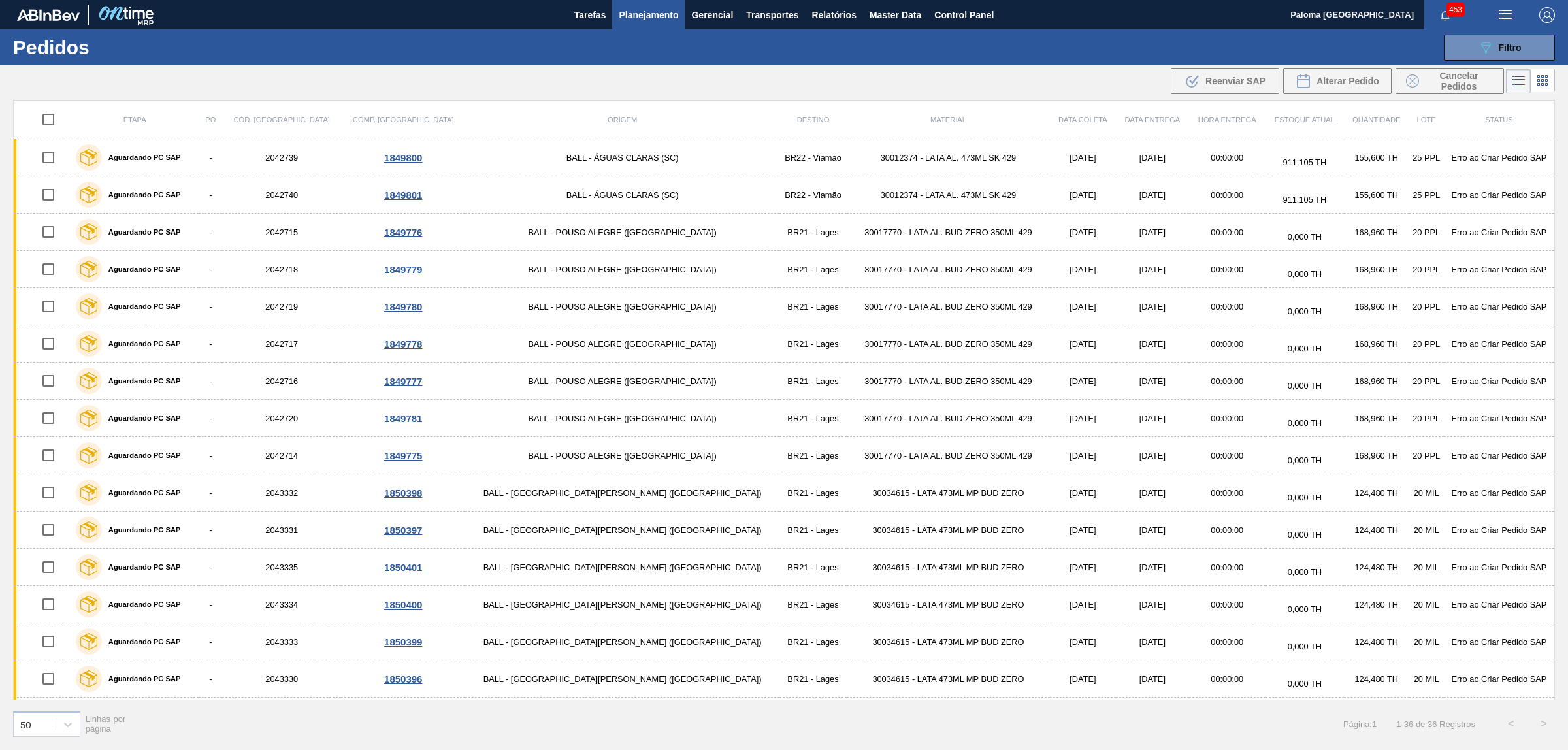
checkbox input "true"
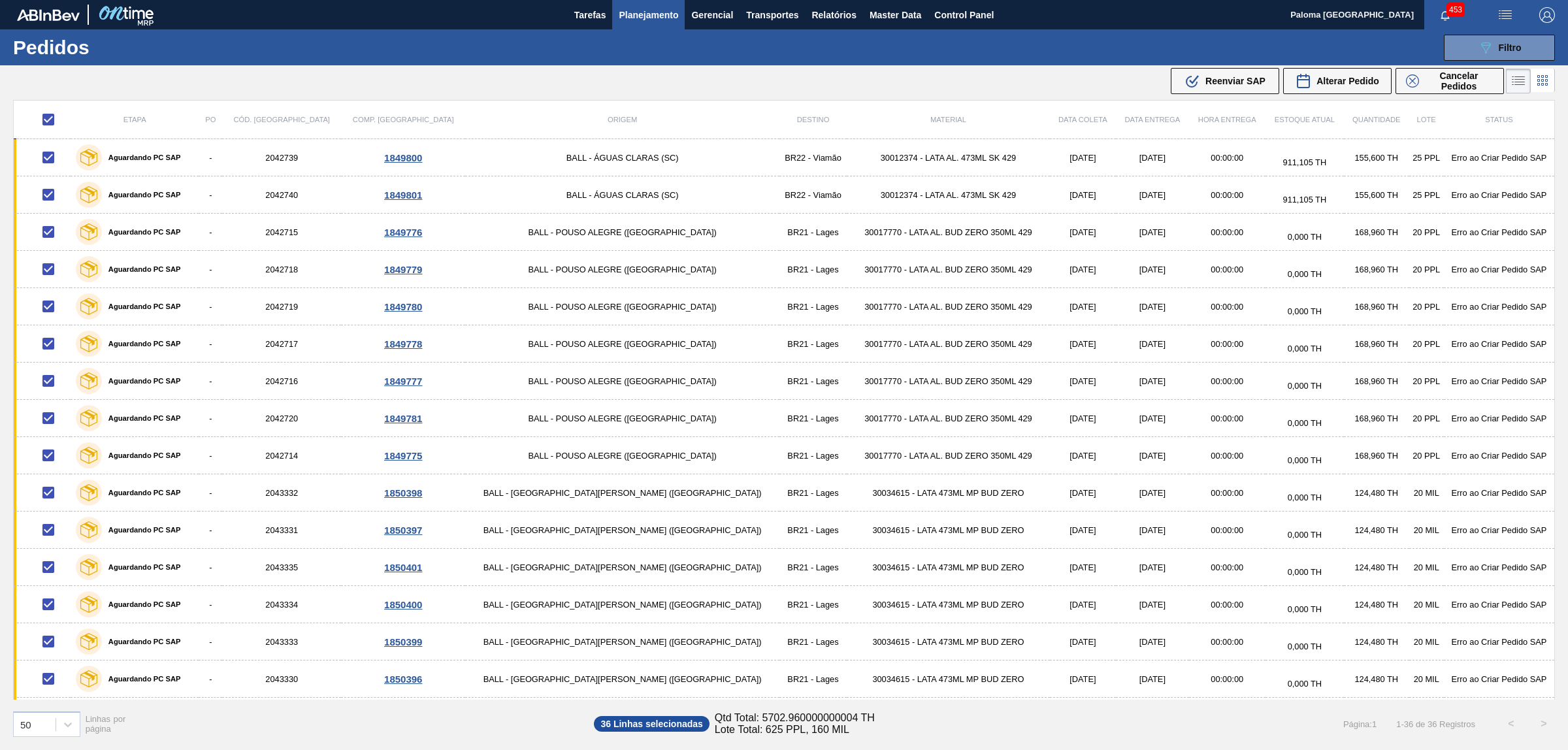
click at [934, 64] on div "089F7B8B-B2A5-4AFE-B5C0-19BA573D28AC Filtro Código Pedido Portal Códido PO SAP …" at bounding box center [888, 48] width 1347 height 39
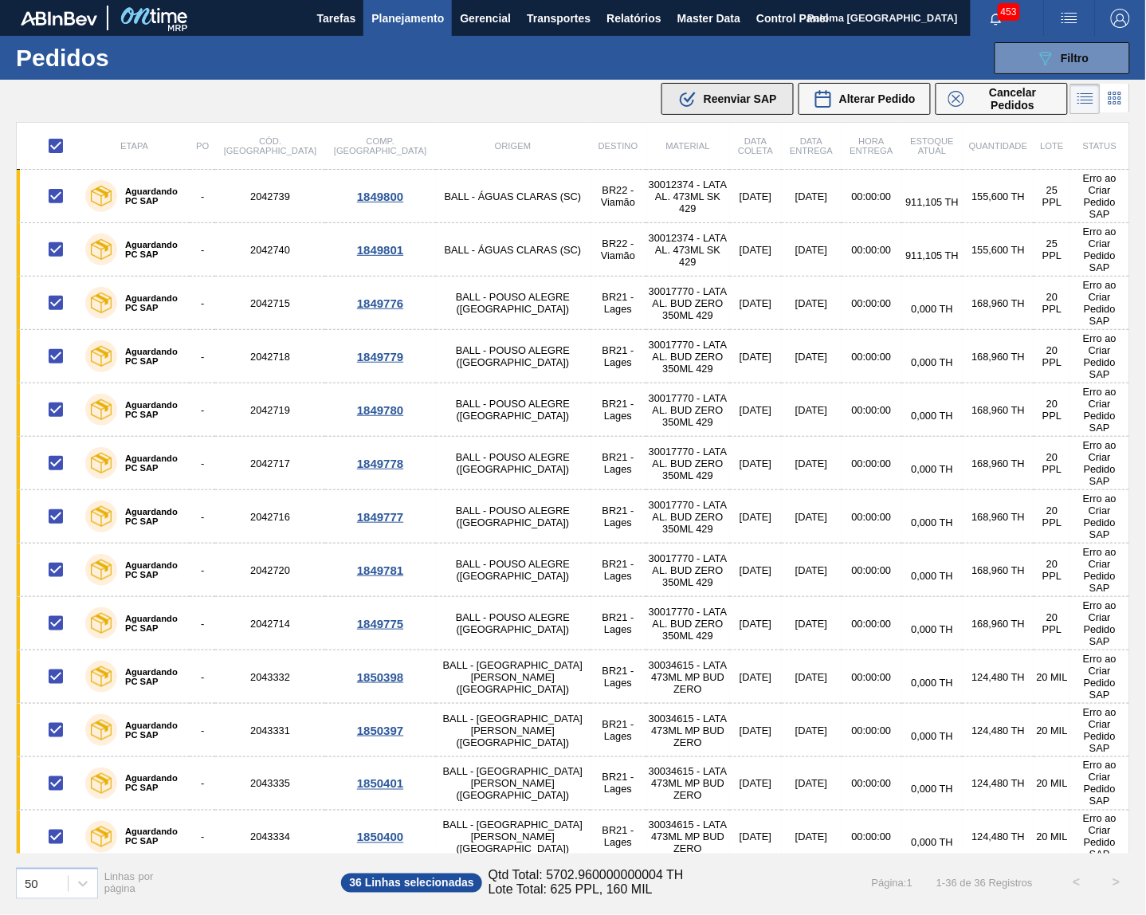
click at [753, 96] on span "Reenviar SAP" at bounding box center [740, 98] width 73 height 13
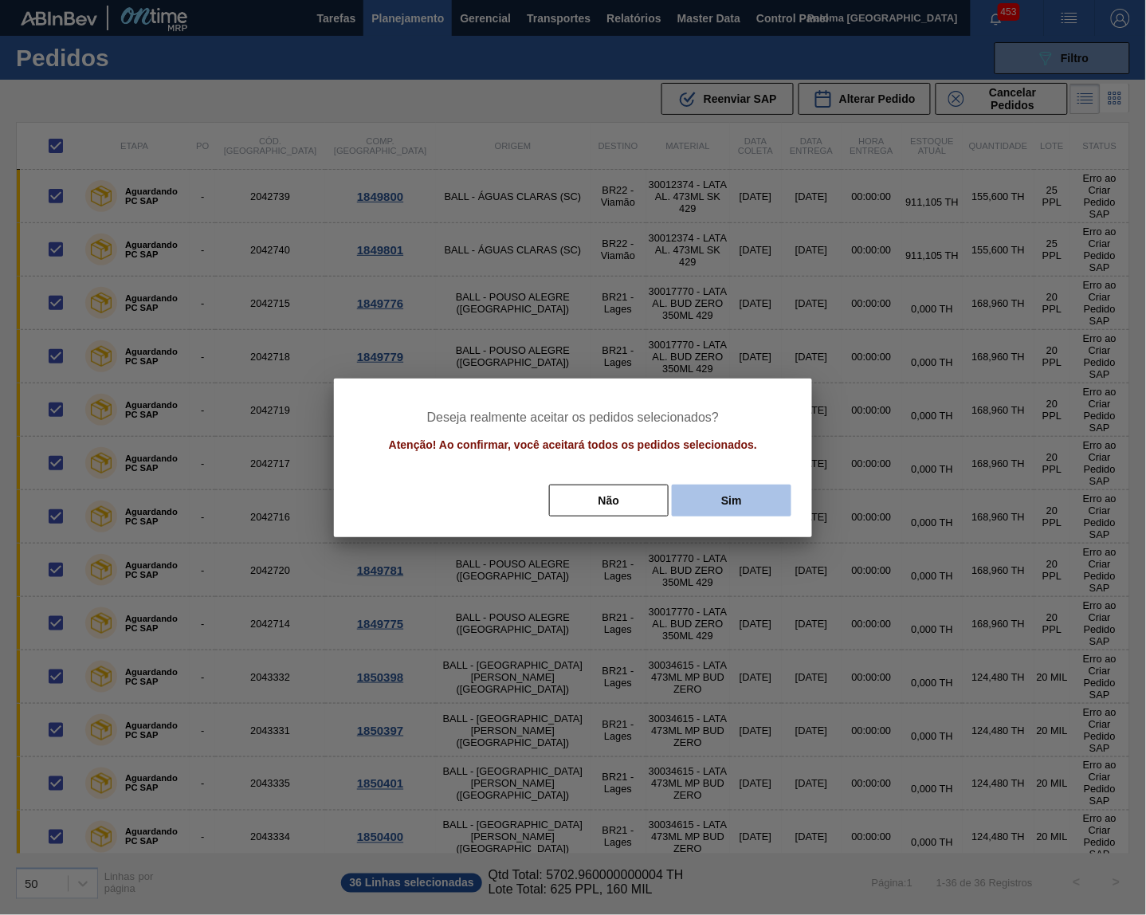
click at [720, 499] on button "Sim" at bounding box center [732, 501] width 120 height 32
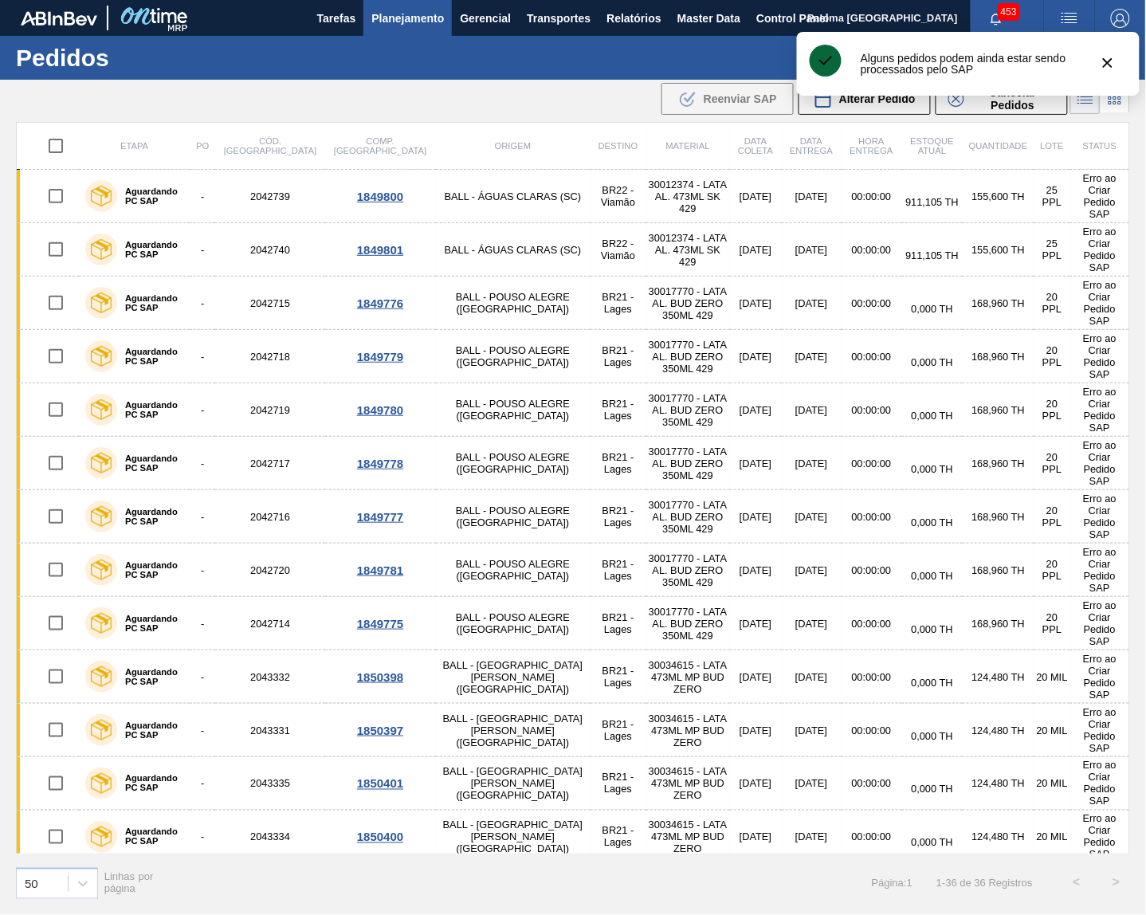
checkbox input "false"
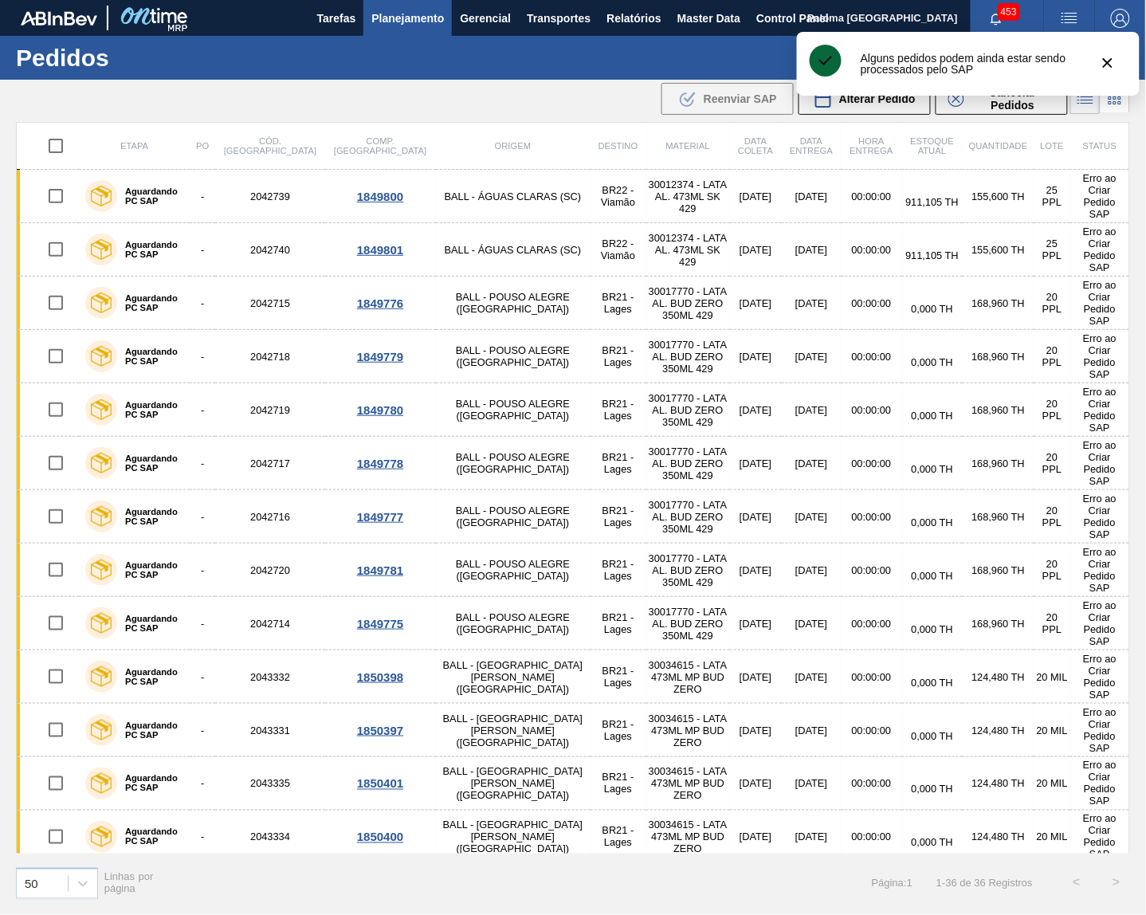
checkbox input "false"
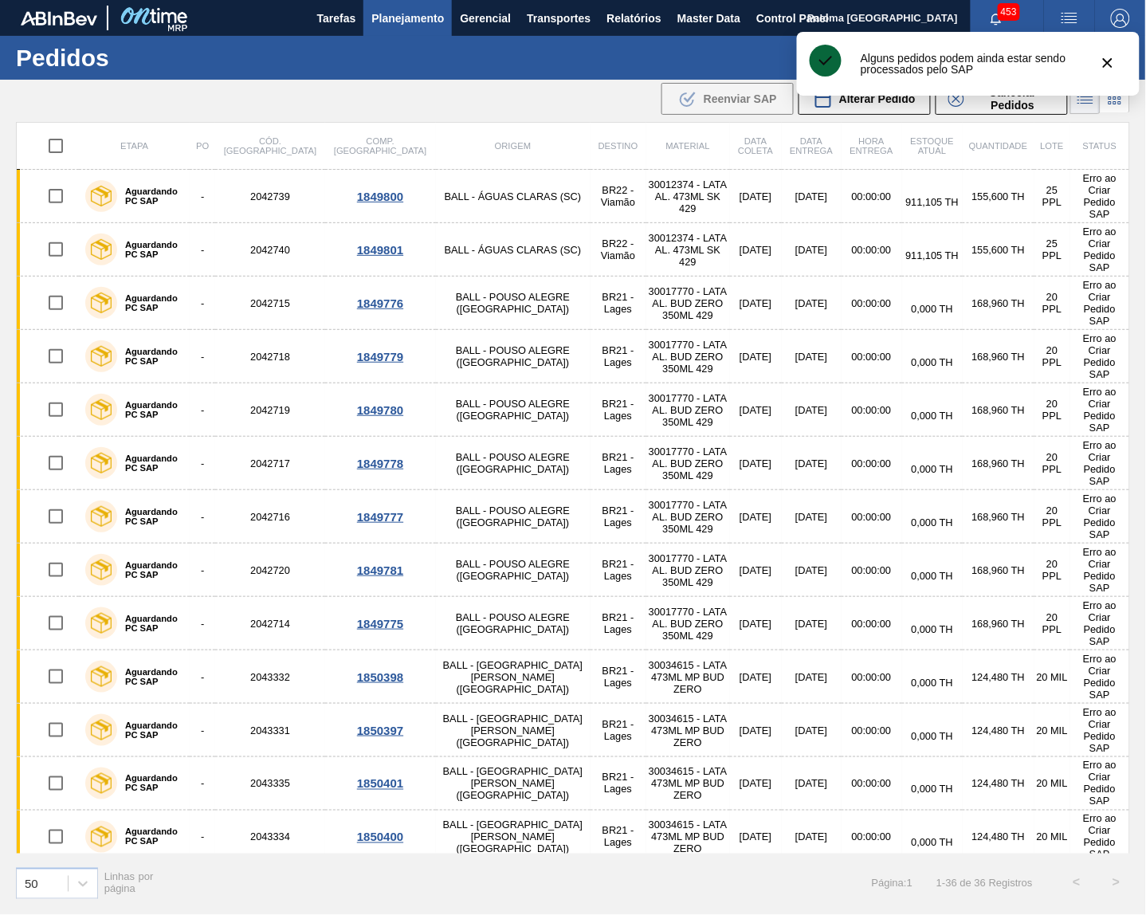
checkbox input "false"
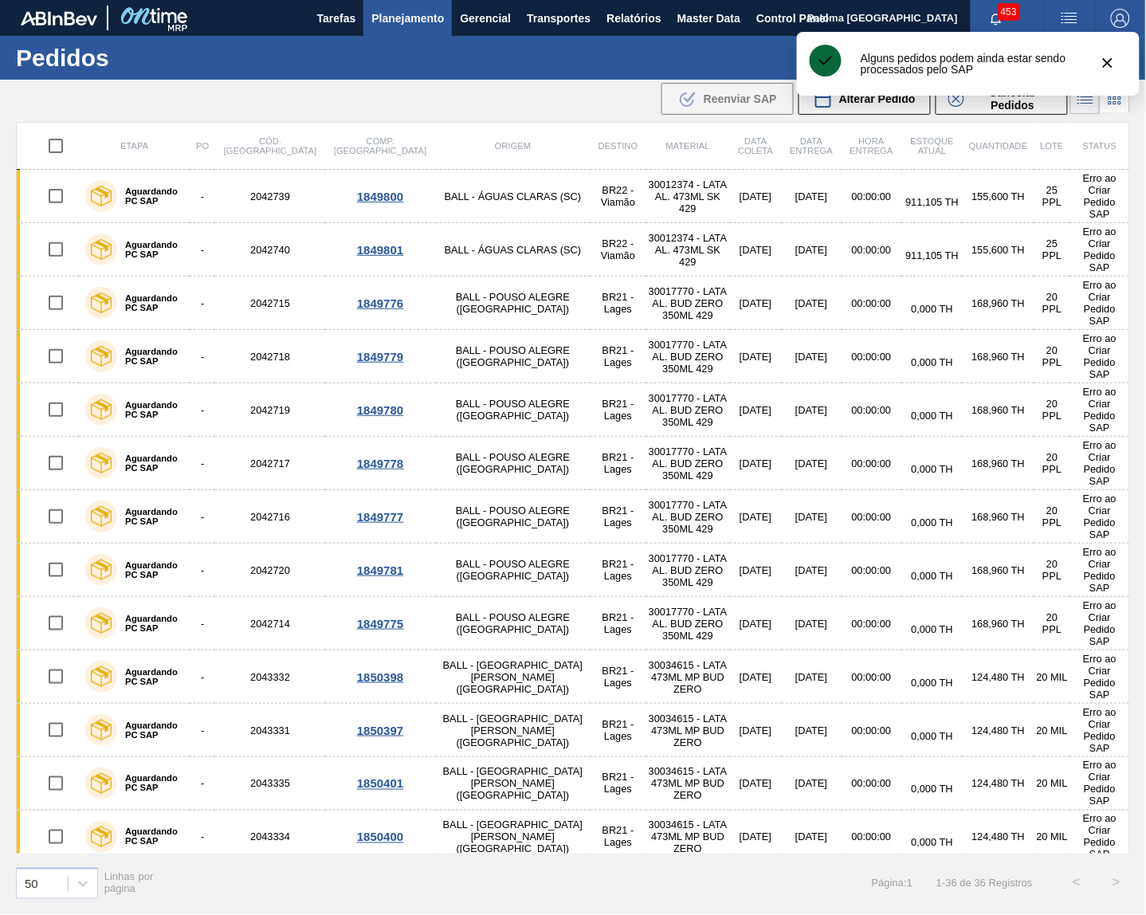
checkbox input "false"
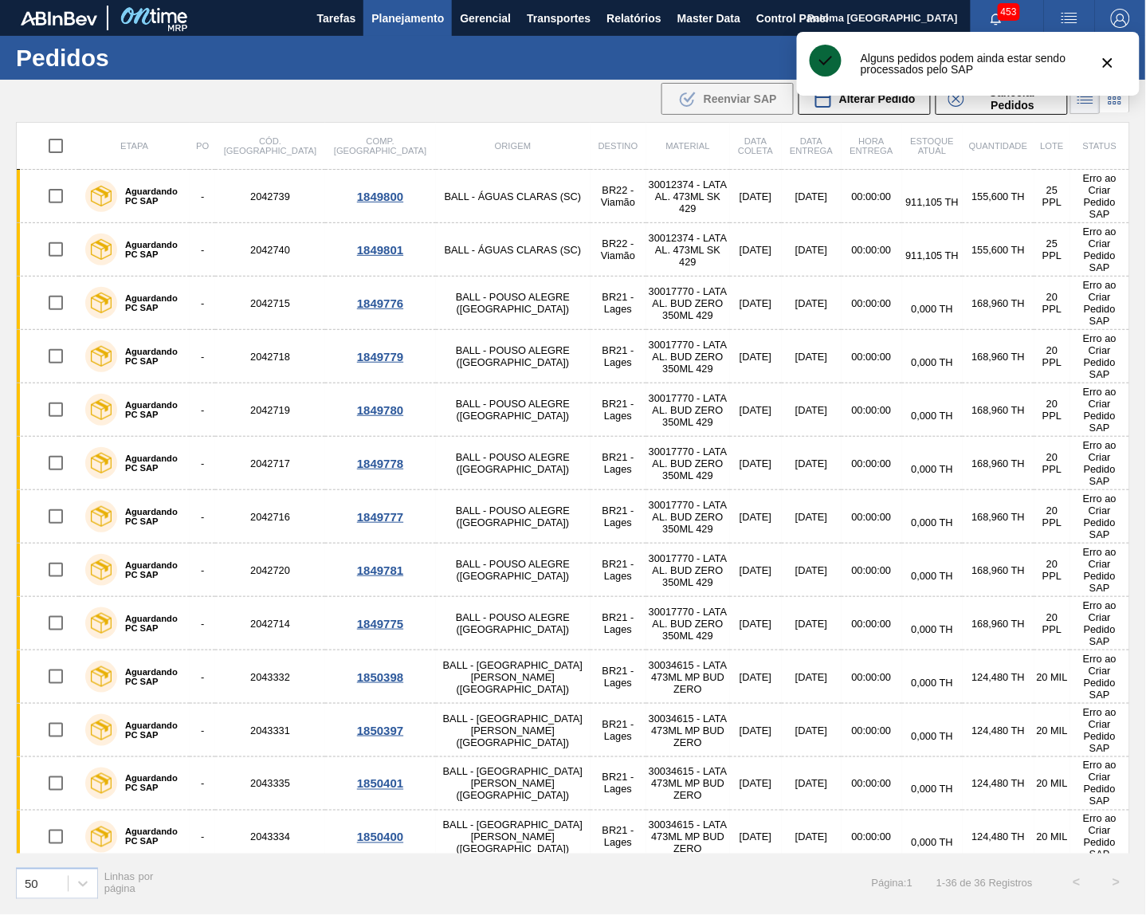
checkbox input "false"
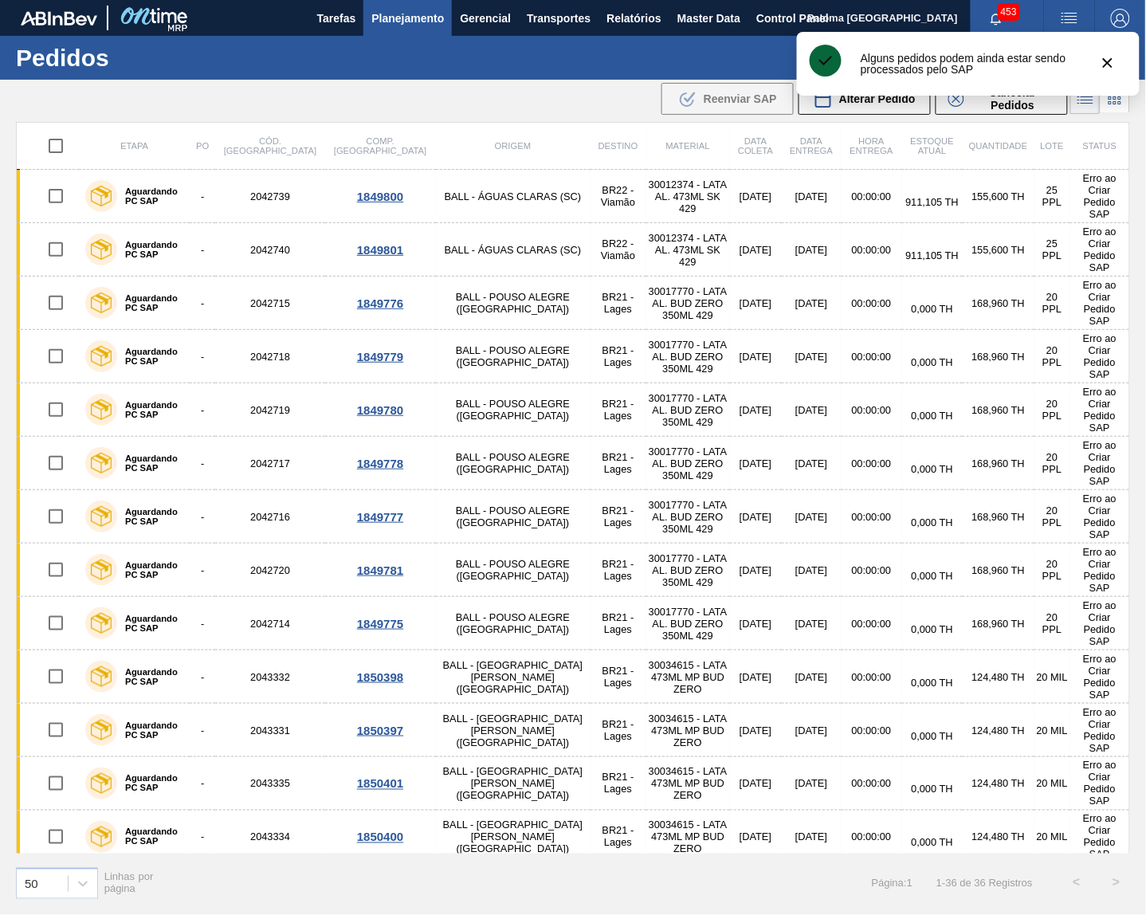
checkbox input "false"
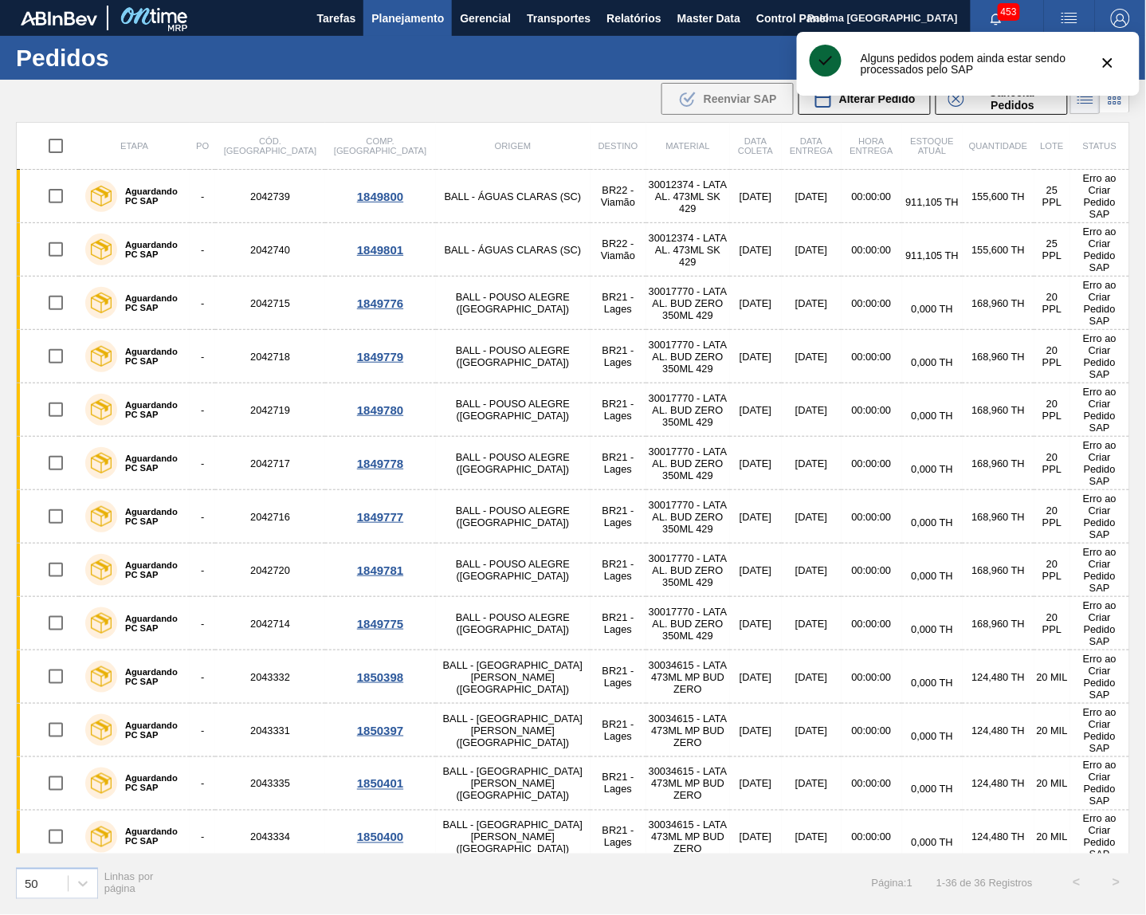
checkbox input "false"
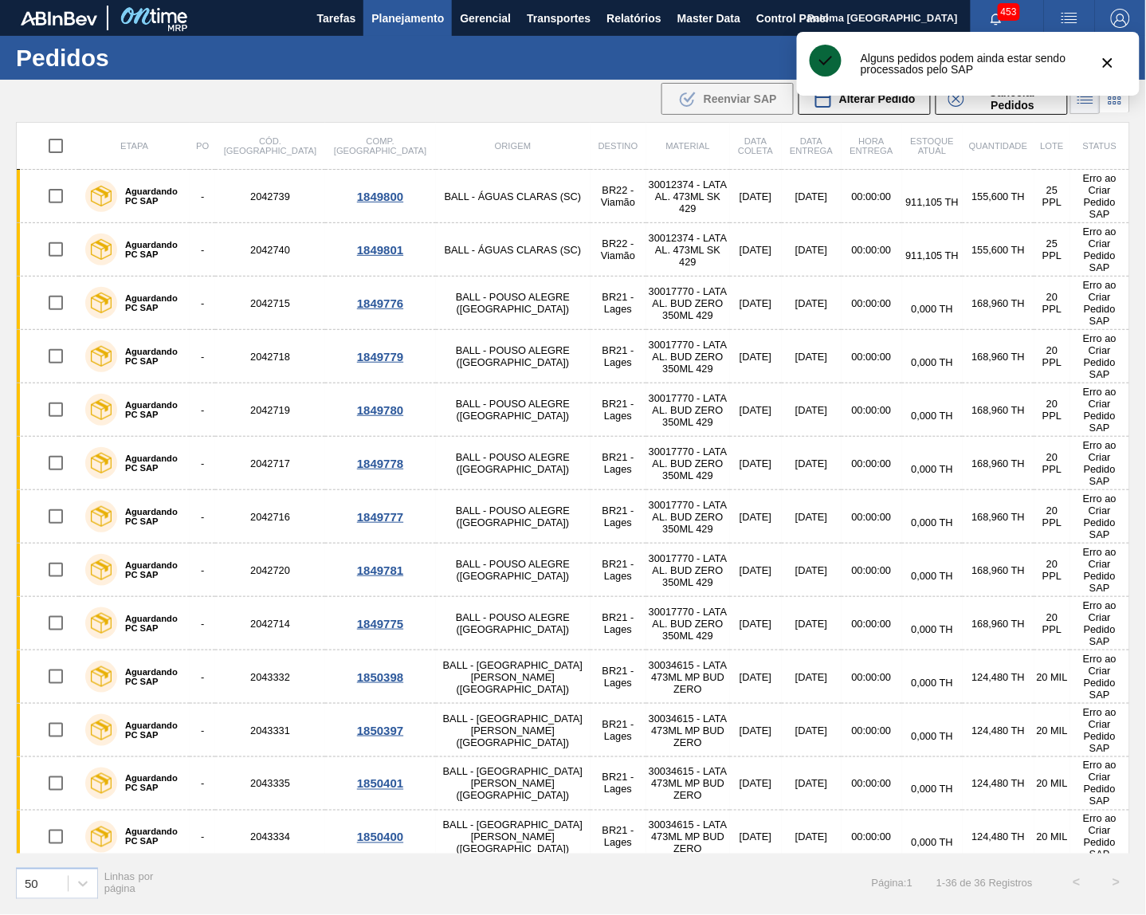
checkbox input "false"
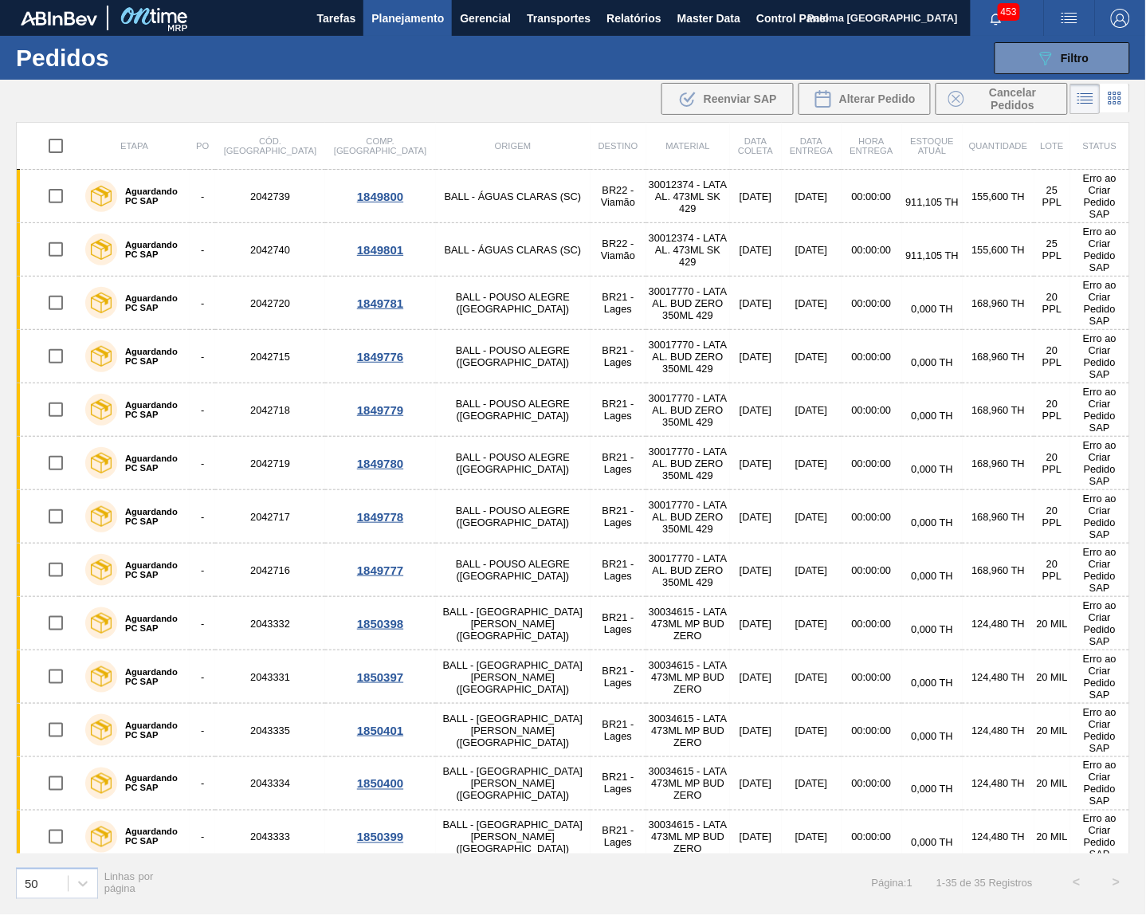
click at [421, 20] on span "Planejamento" at bounding box center [407, 18] width 73 height 19
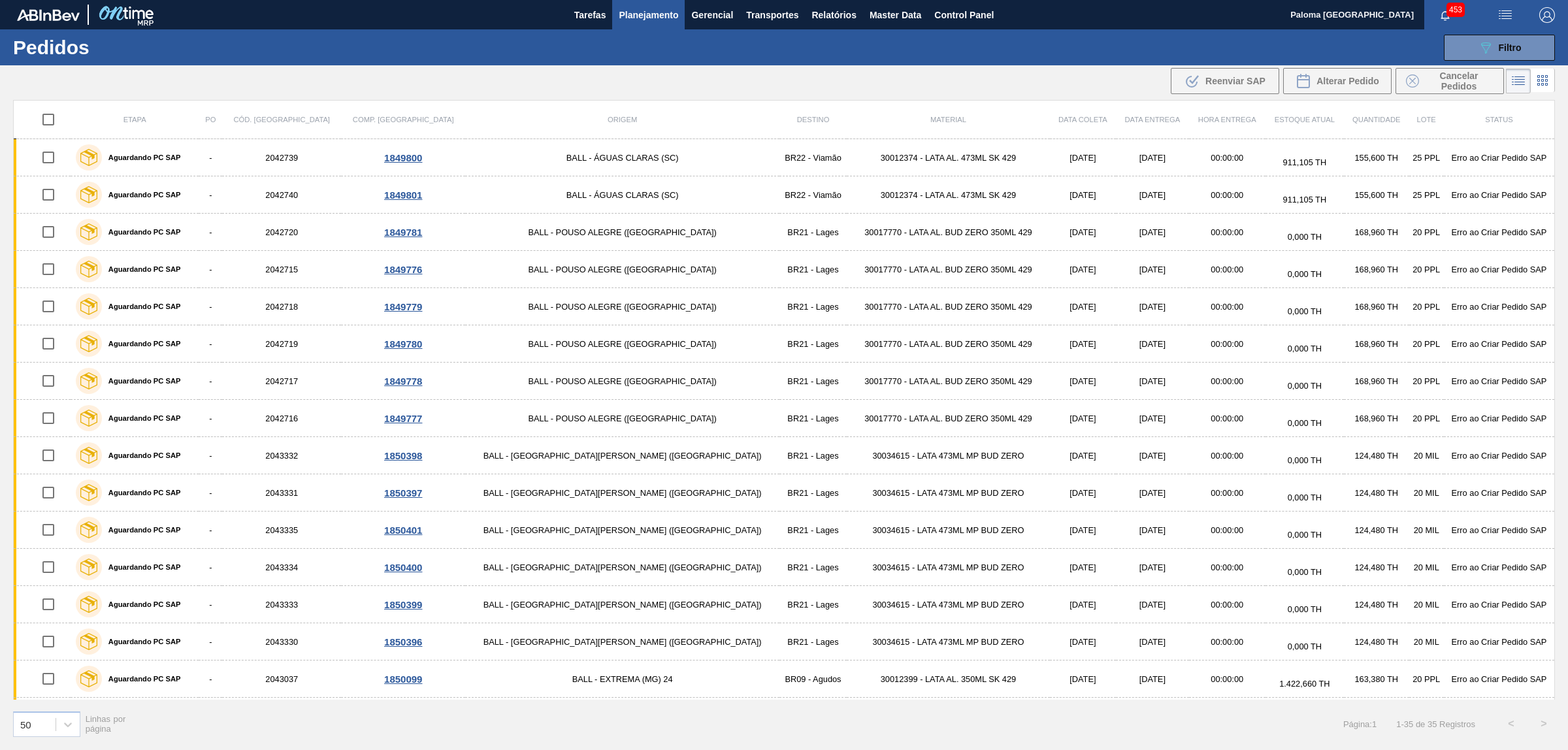
click at [655, 14] on span "Planejamento" at bounding box center [648, 15] width 60 height 16
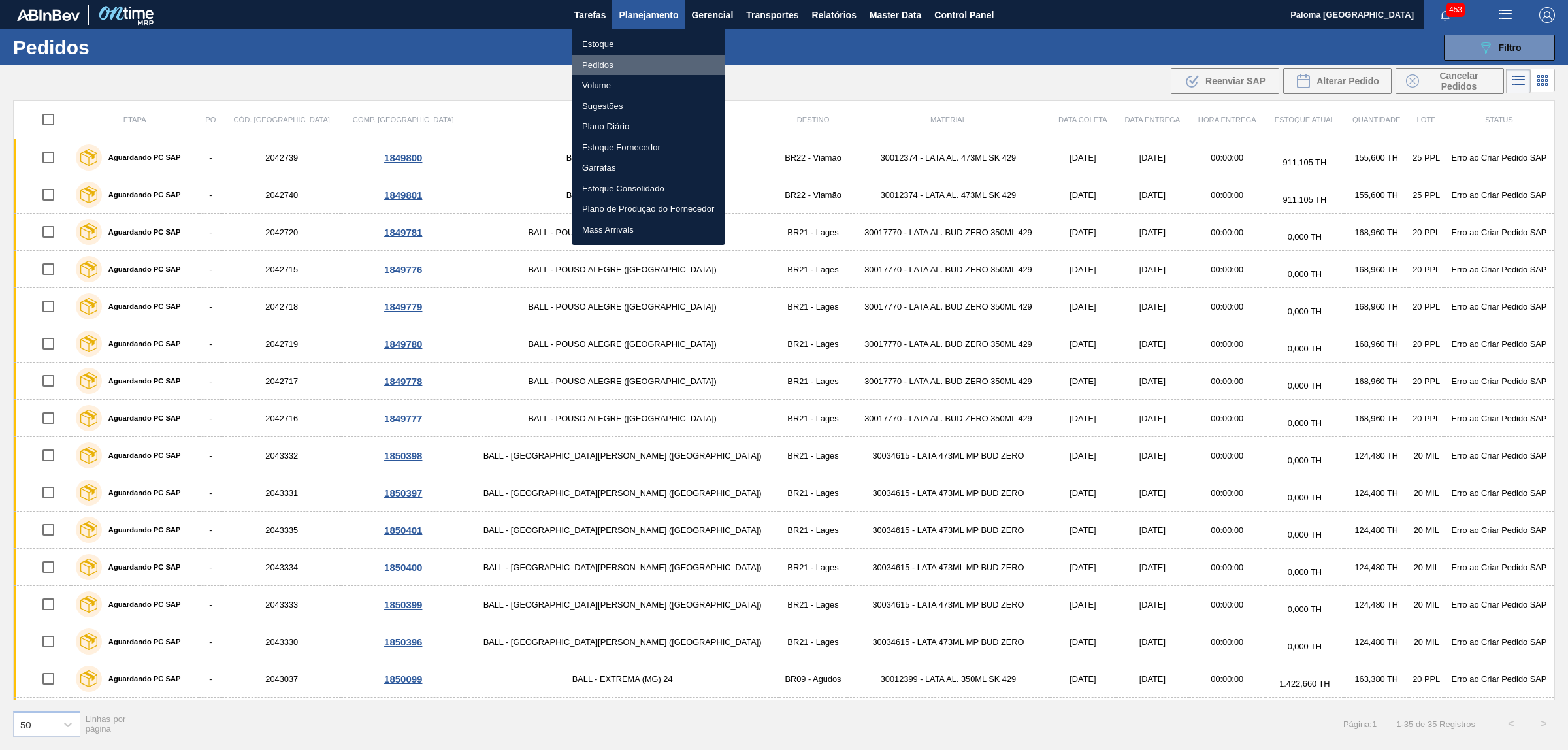
click at [606, 57] on li "Pedidos" at bounding box center [648, 66] width 153 height 21
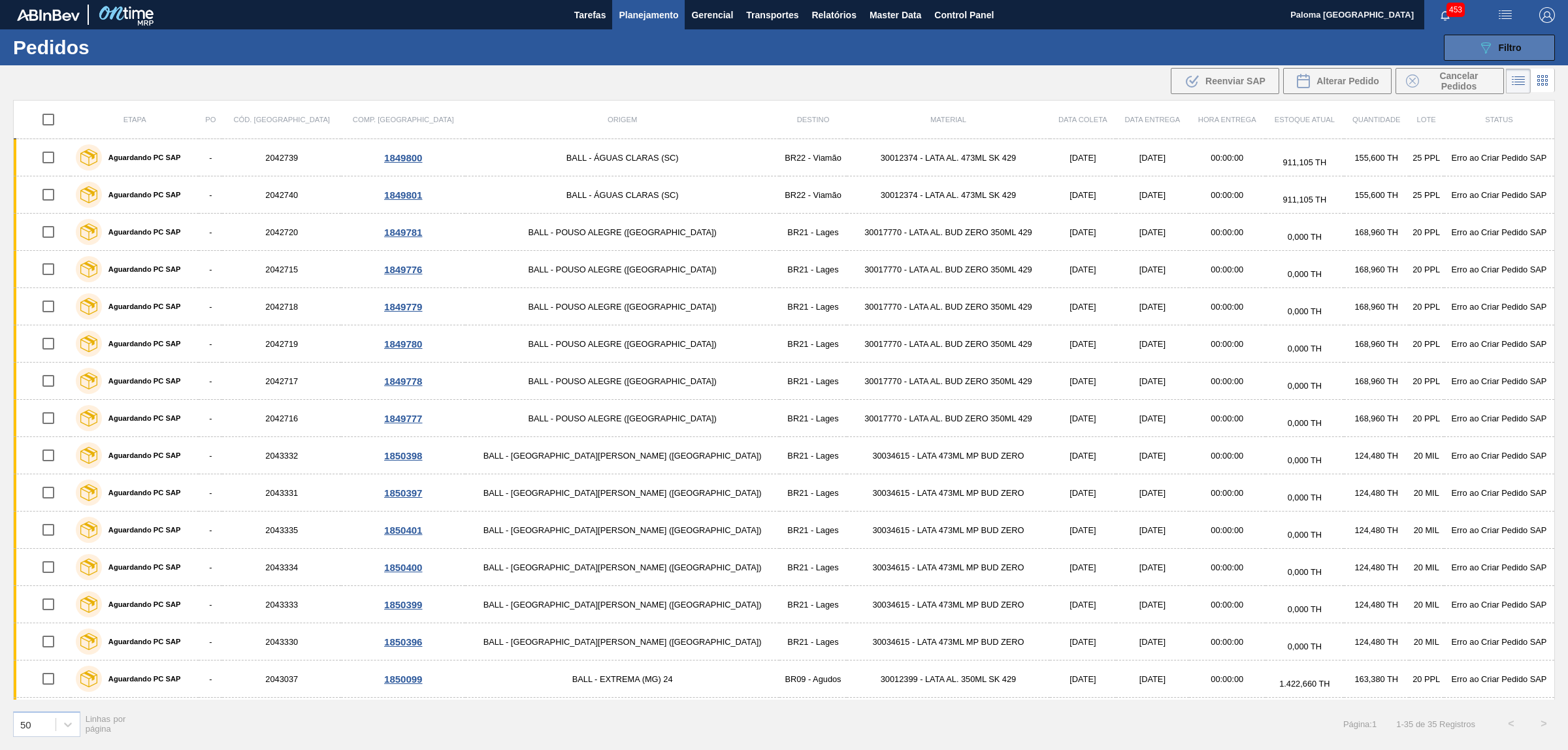
click at [1479, 40] on icon "089F7B8B-B2A5-4AFE-B5C0-19BA573D28AC" at bounding box center [1485, 48] width 16 height 16
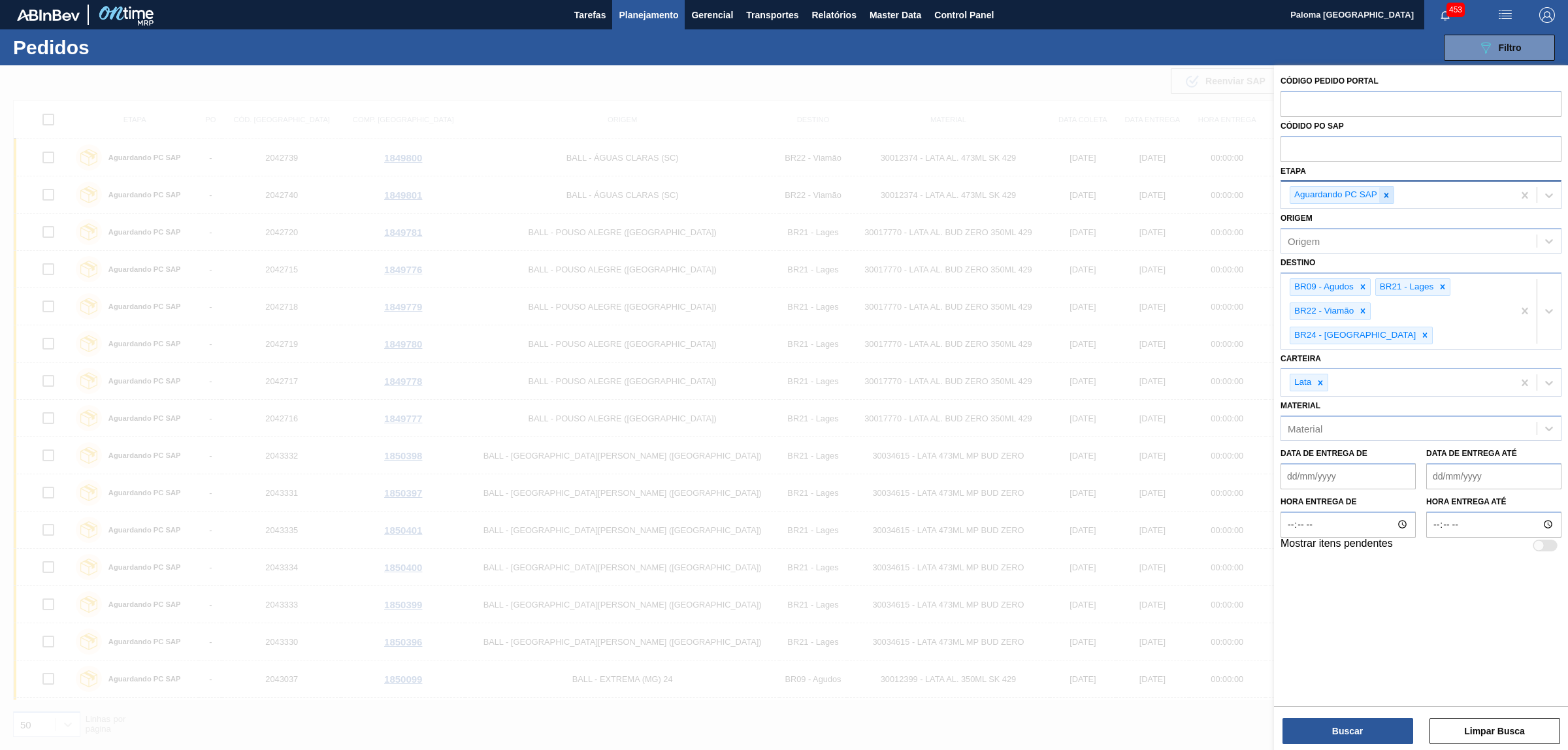
click at [1387, 195] on icon at bounding box center [1387, 195] width 5 height 5
click at [1443, 282] on icon at bounding box center [1443, 284] width 5 height 5
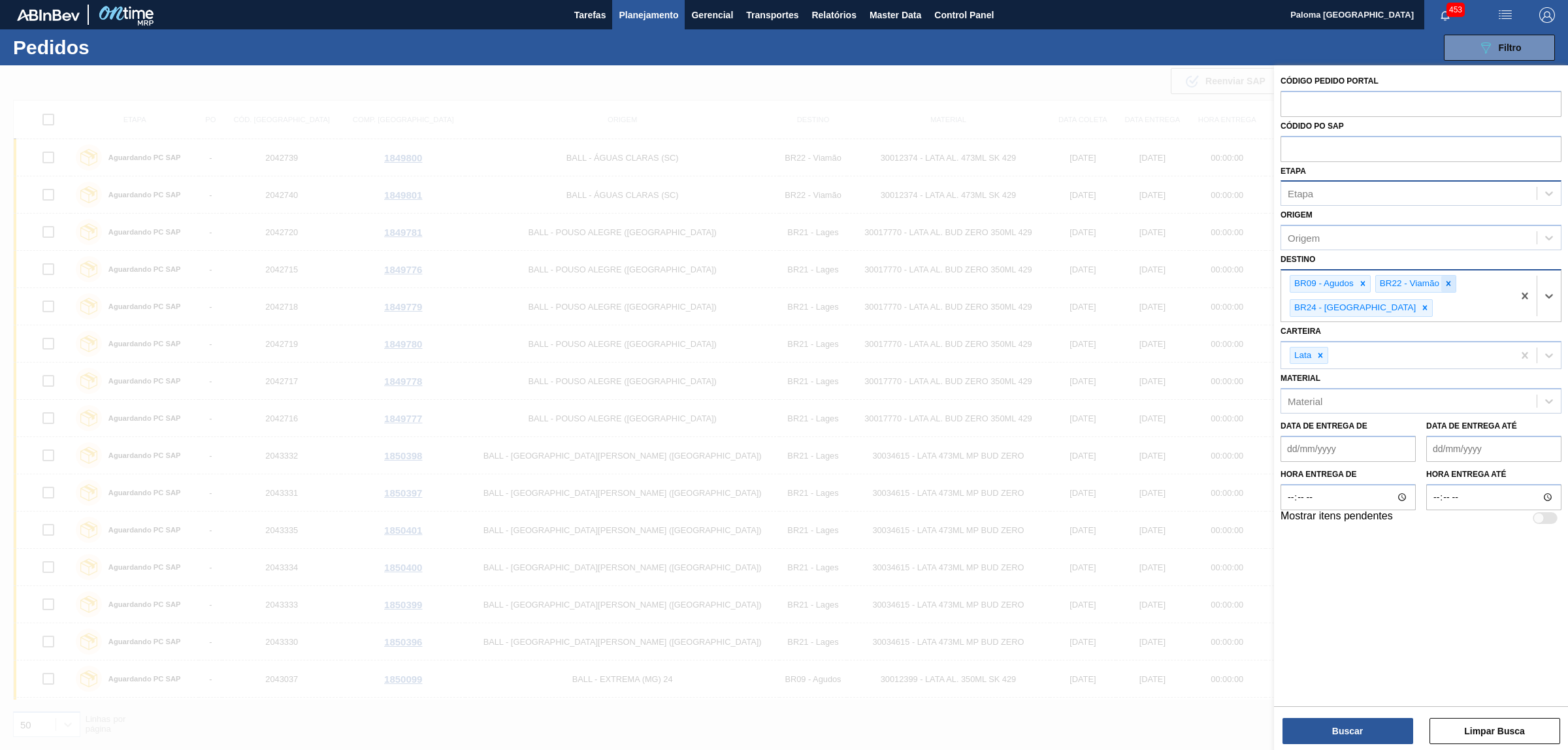
click at [1448, 285] on icon at bounding box center [1448, 283] width 9 height 9
click at [1429, 303] on icon at bounding box center [1425, 307] width 9 height 9
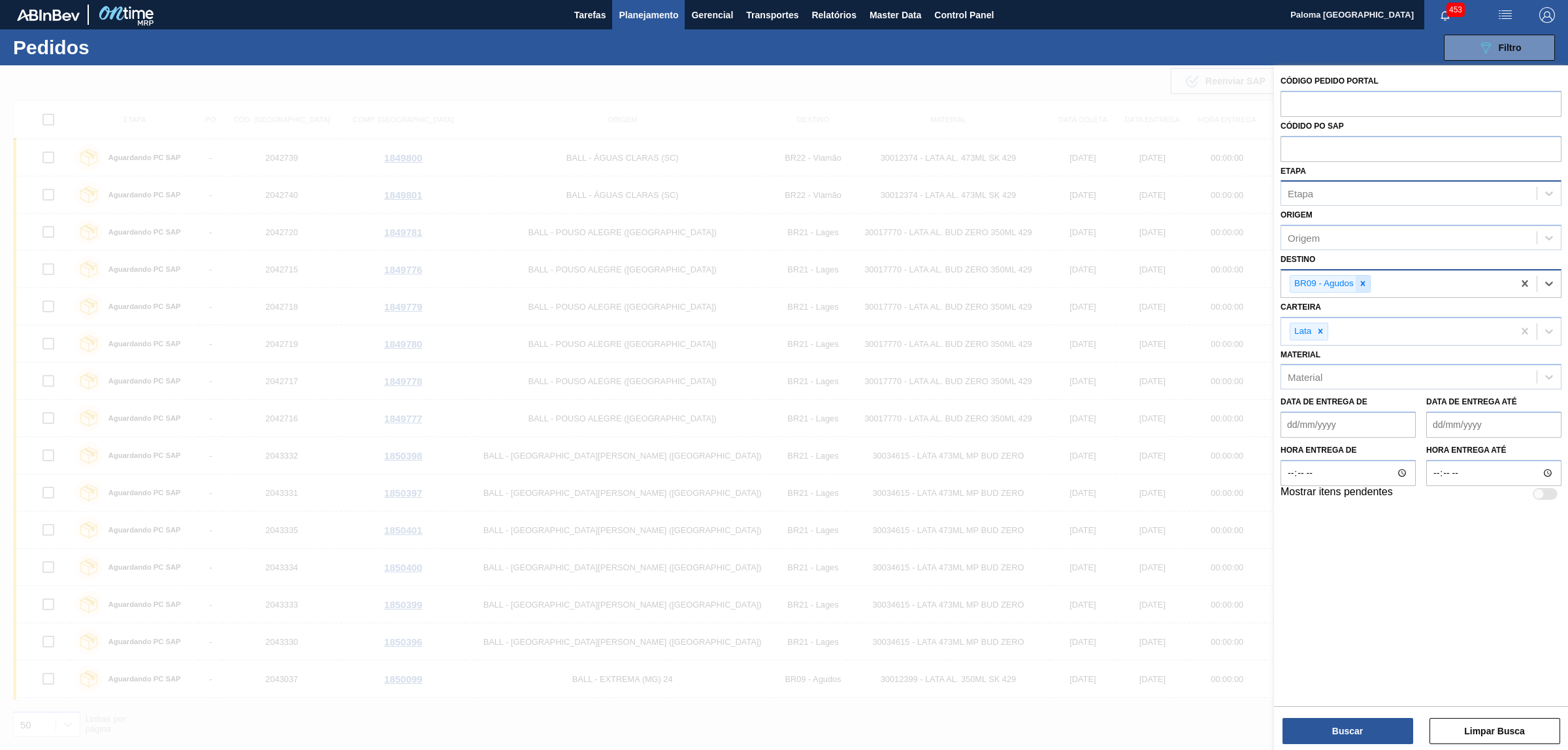
click at [1363, 279] on icon at bounding box center [1362, 283] width 9 height 9
click at [1323, 324] on icon at bounding box center [1320, 328] width 9 height 9
click at [1325, 98] on input "text" at bounding box center [1420, 103] width 281 height 25
paste input "2042714"
type input "2042714"
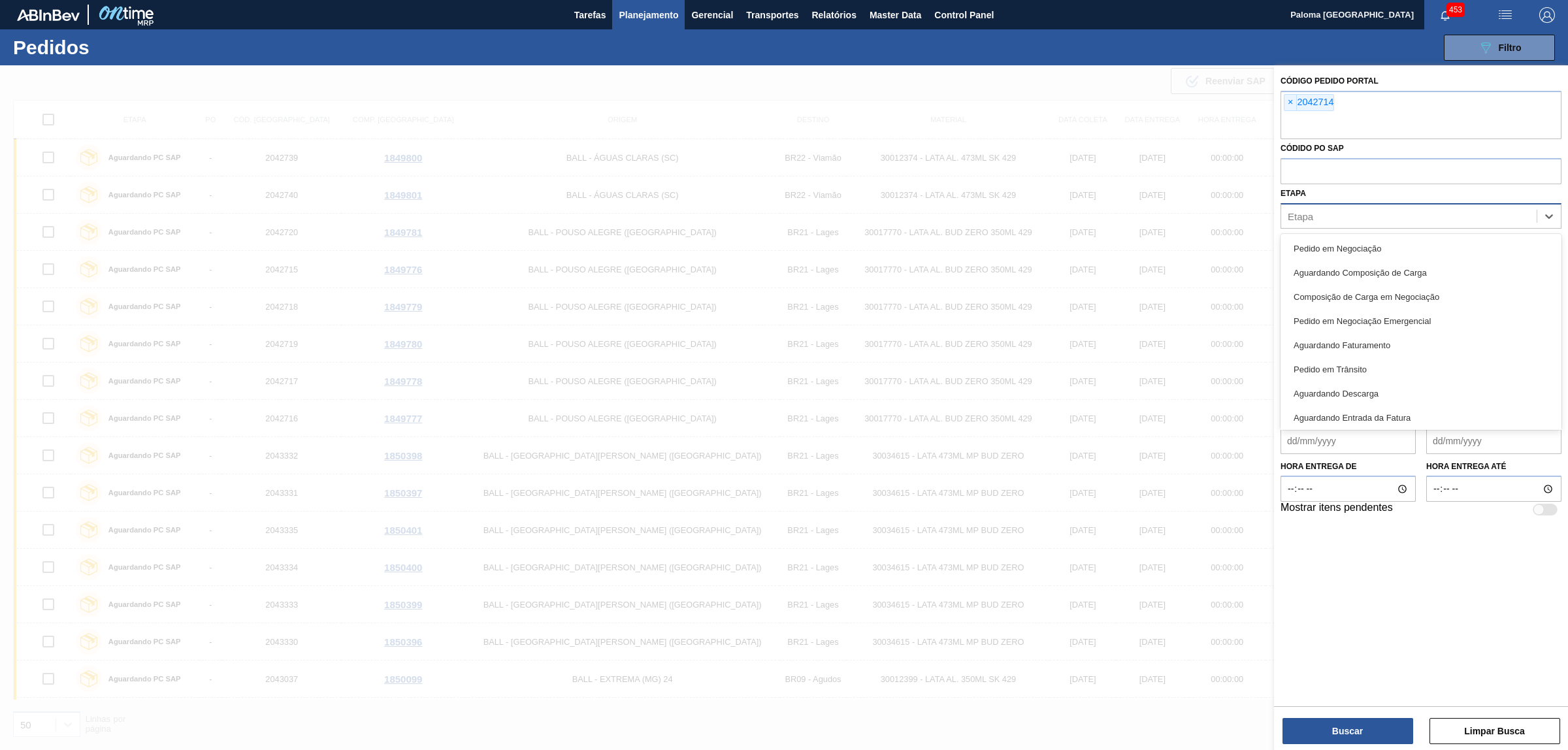
click at [1468, 193] on div "Etapa option Aguardando PC SAP, deselected. option Pedido em Negociação focused…" at bounding box center [1420, 207] width 281 height 44
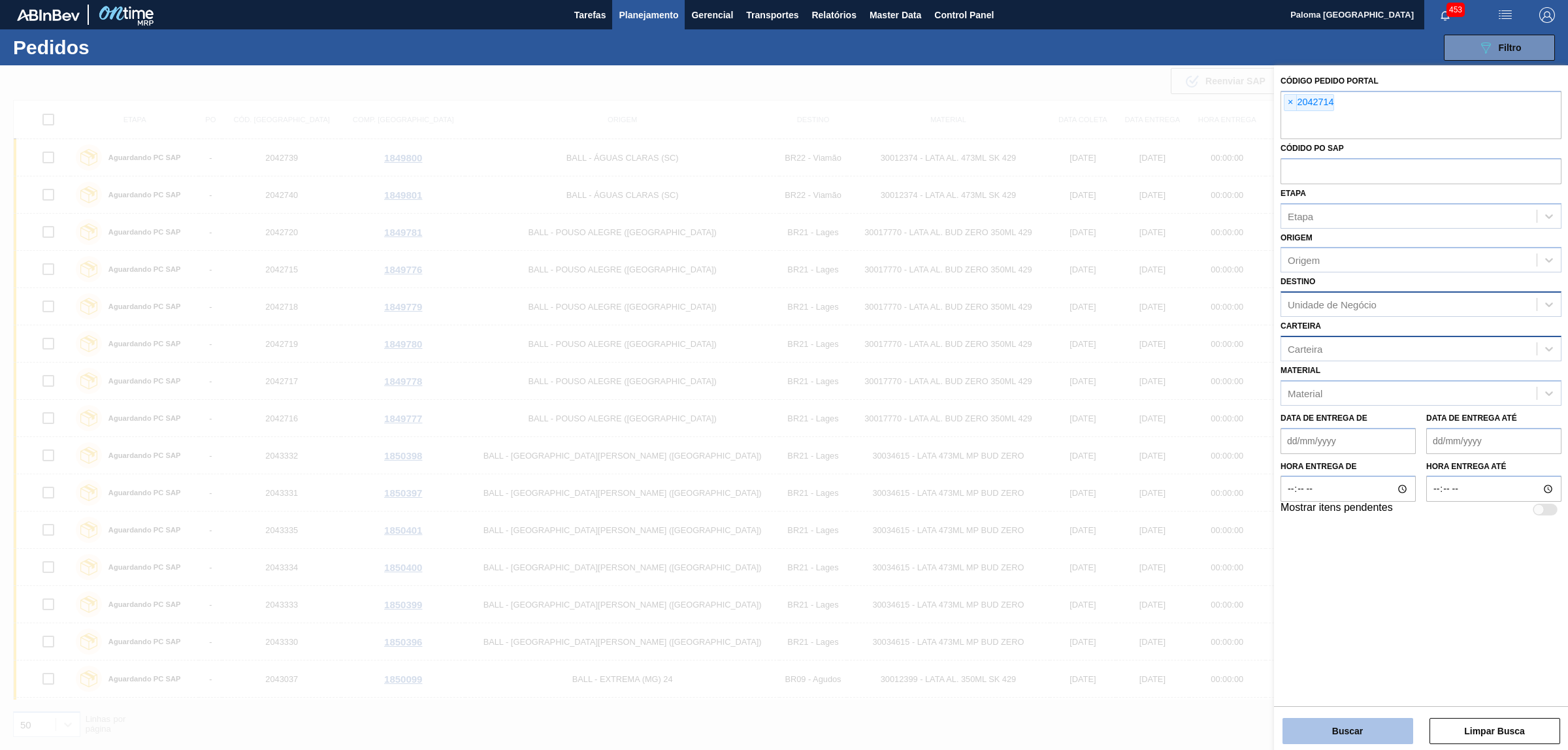
click at [1341, 726] on button "Buscar" at bounding box center [1348, 731] width 130 height 26
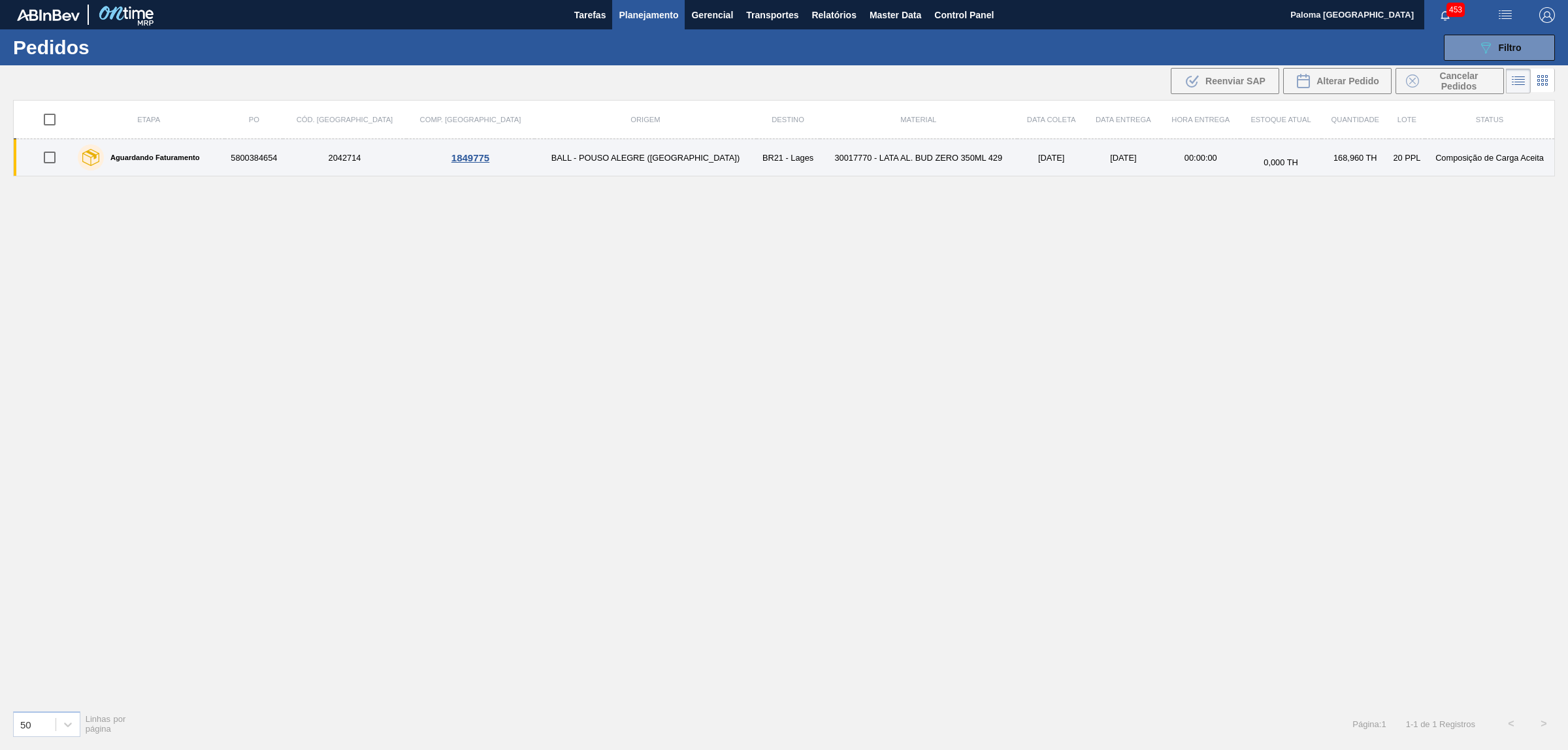
click at [179, 162] on div "Aguardando Faturamento" at bounding box center [139, 157] width 129 height 33
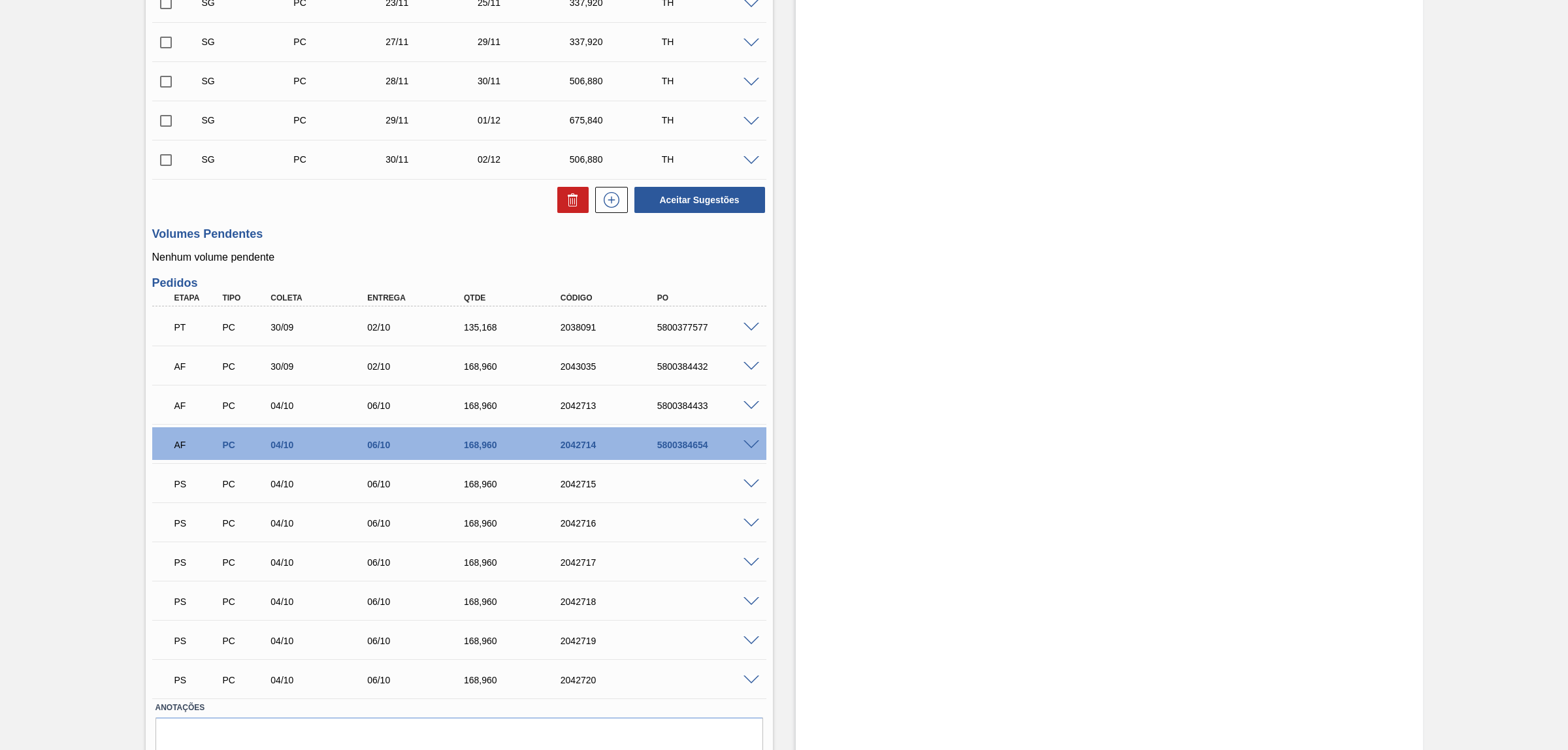
scroll to position [793, 0]
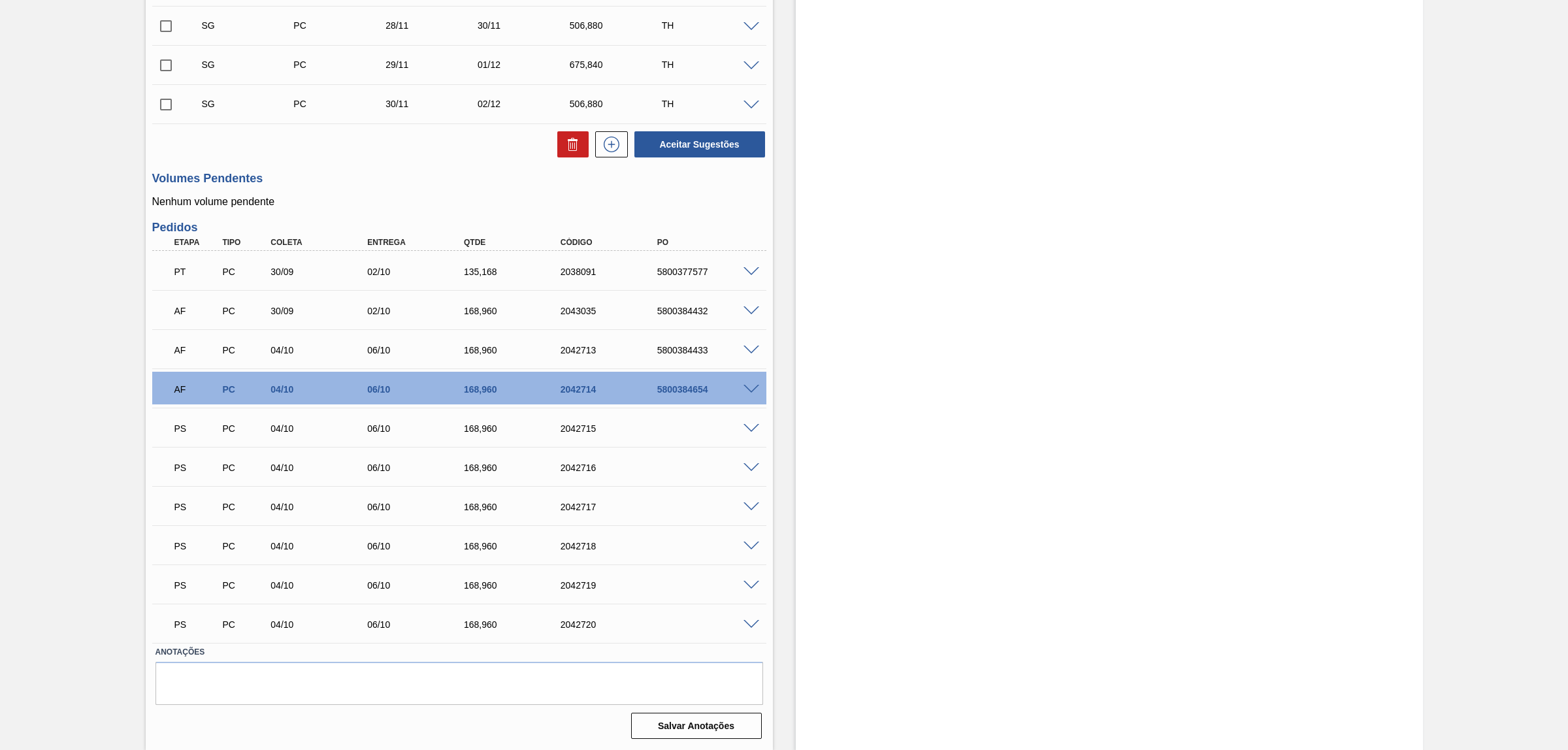
click at [750, 388] on span at bounding box center [751, 389] width 16 height 10
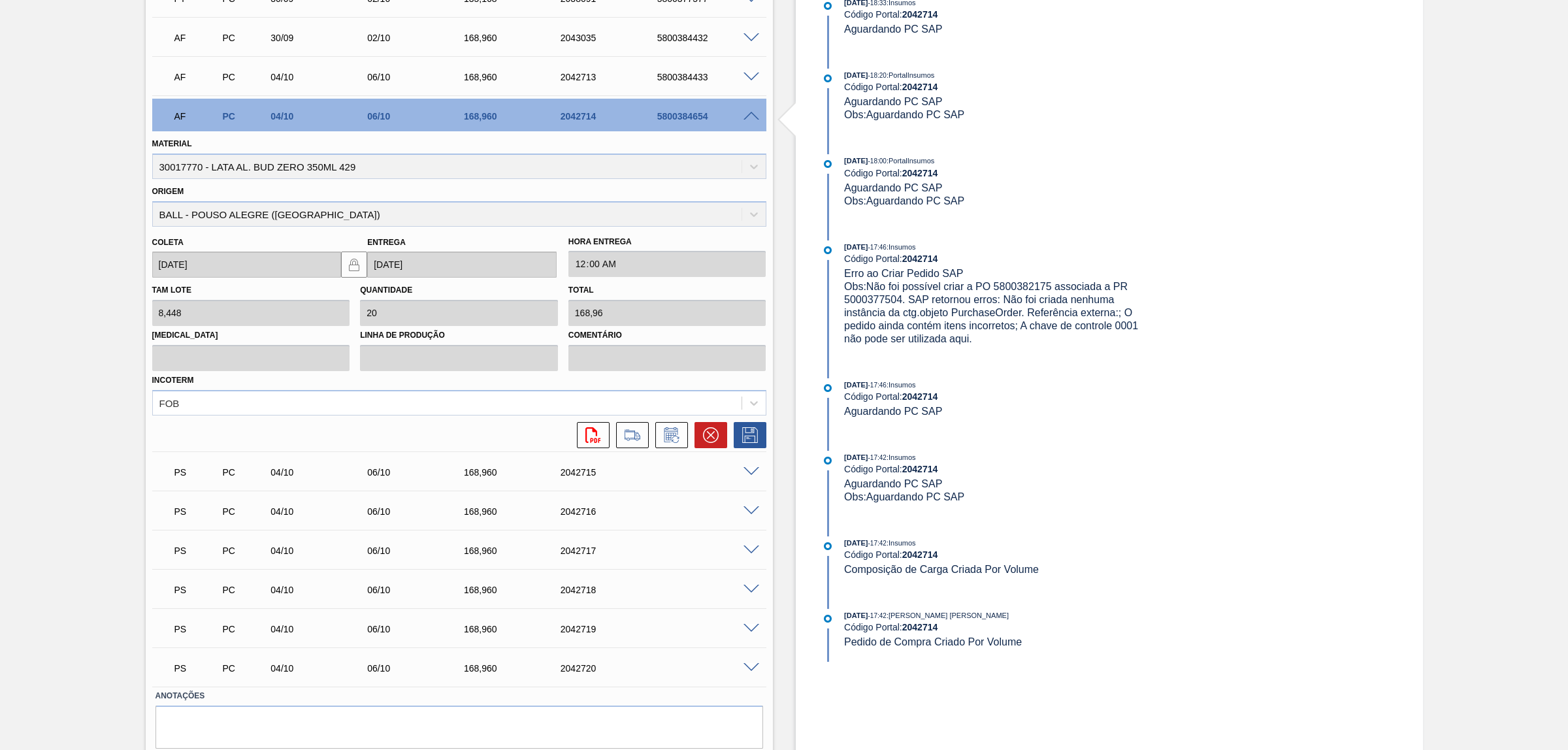
scroll to position [1027, 0]
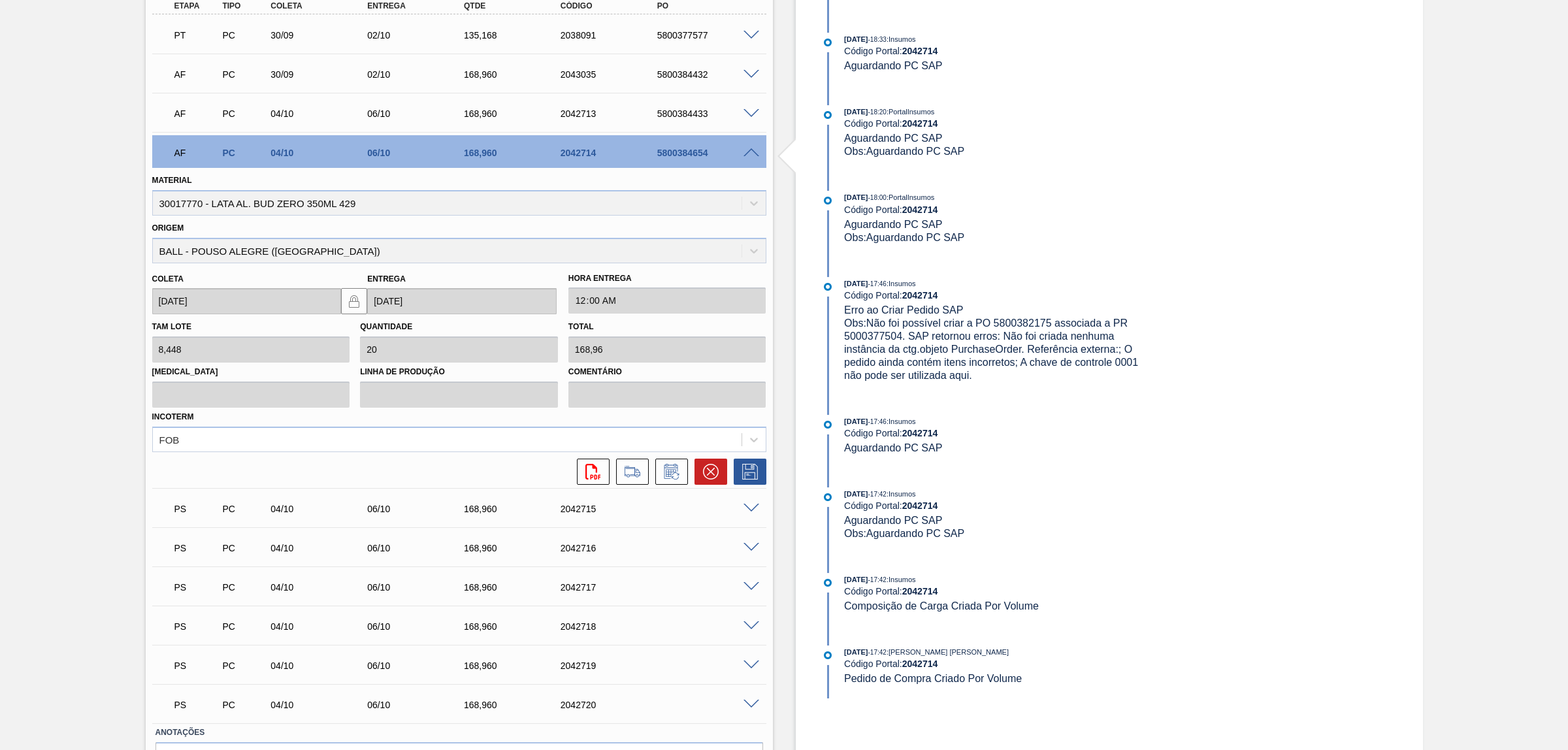
click at [588, 156] on div "2042714" at bounding box center [612, 152] width 110 height 11
copy div "2042714"
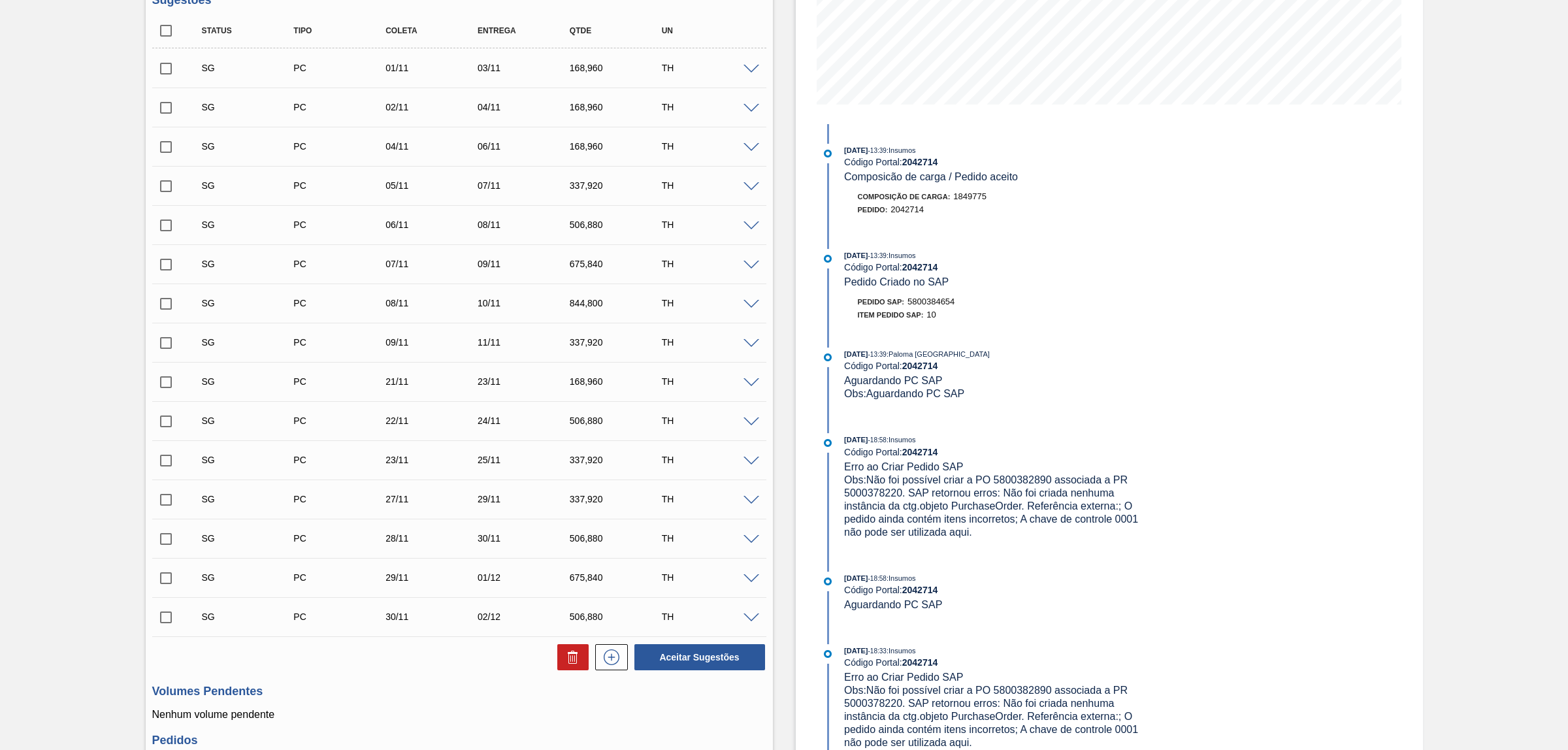
scroll to position [211, 0]
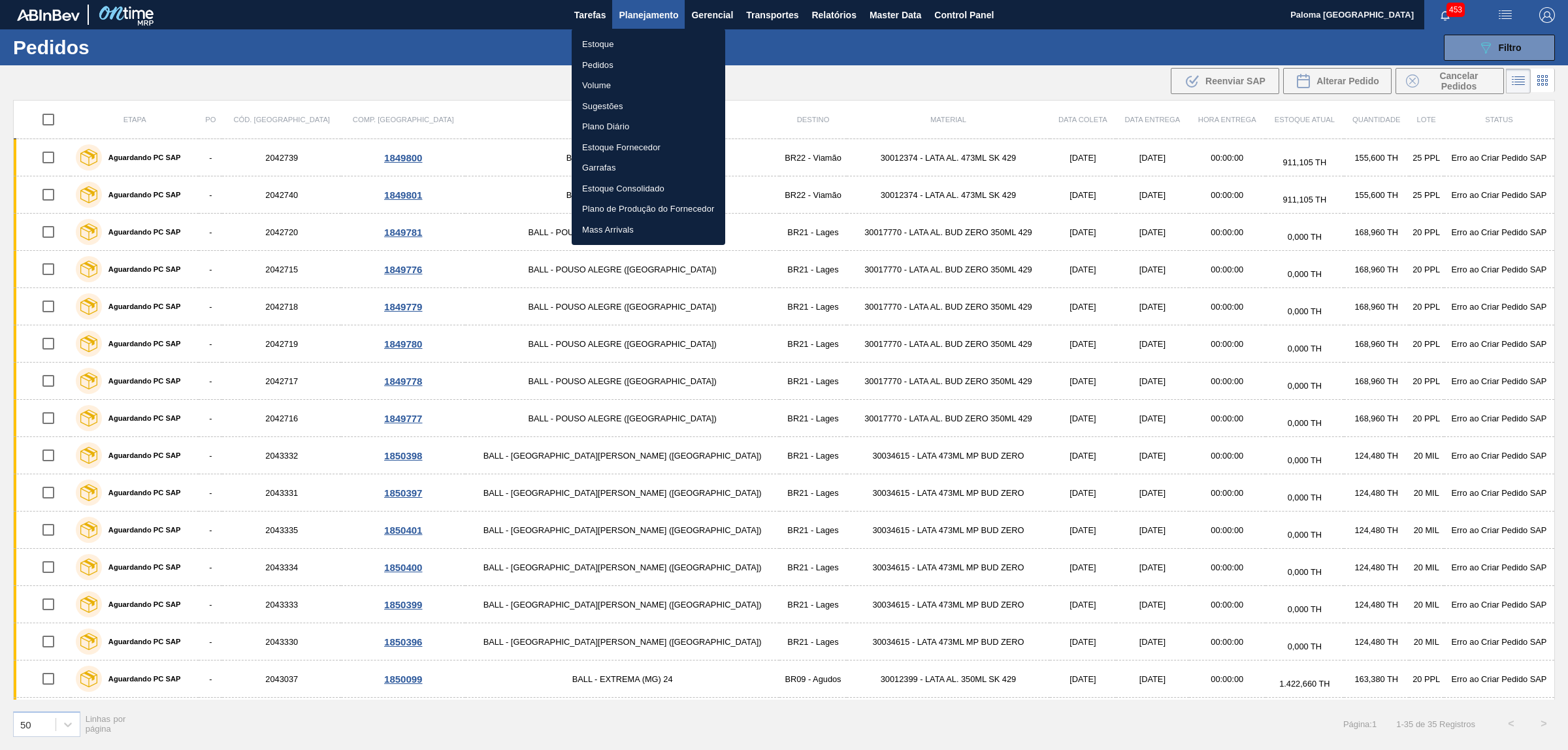
click at [939, 63] on div at bounding box center [784, 375] width 1568 height 750
